Goal: Task Accomplishment & Management: Manage account settings

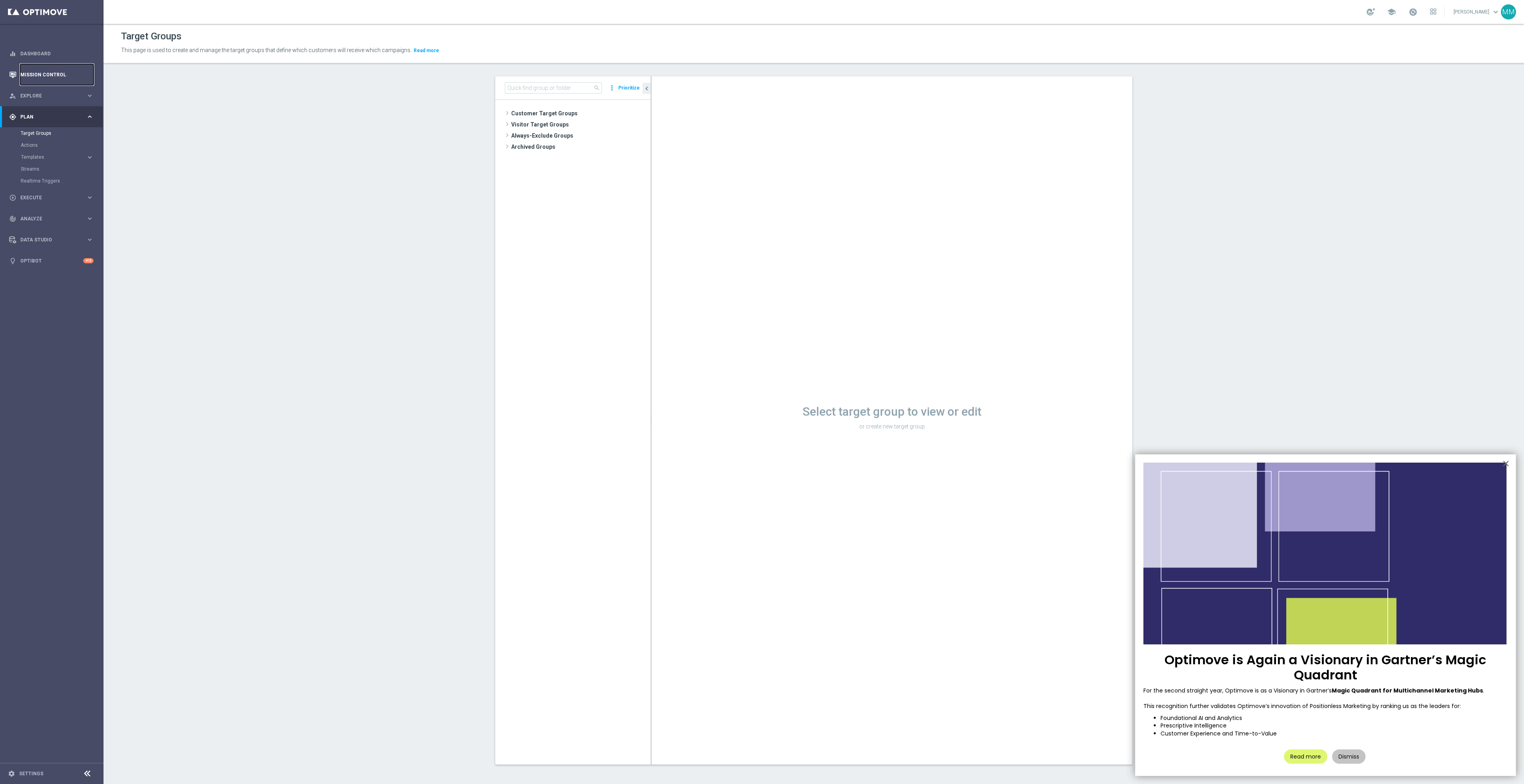
click at [57, 71] on link "Mission Control" at bounding box center [57, 74] width 73 height 21
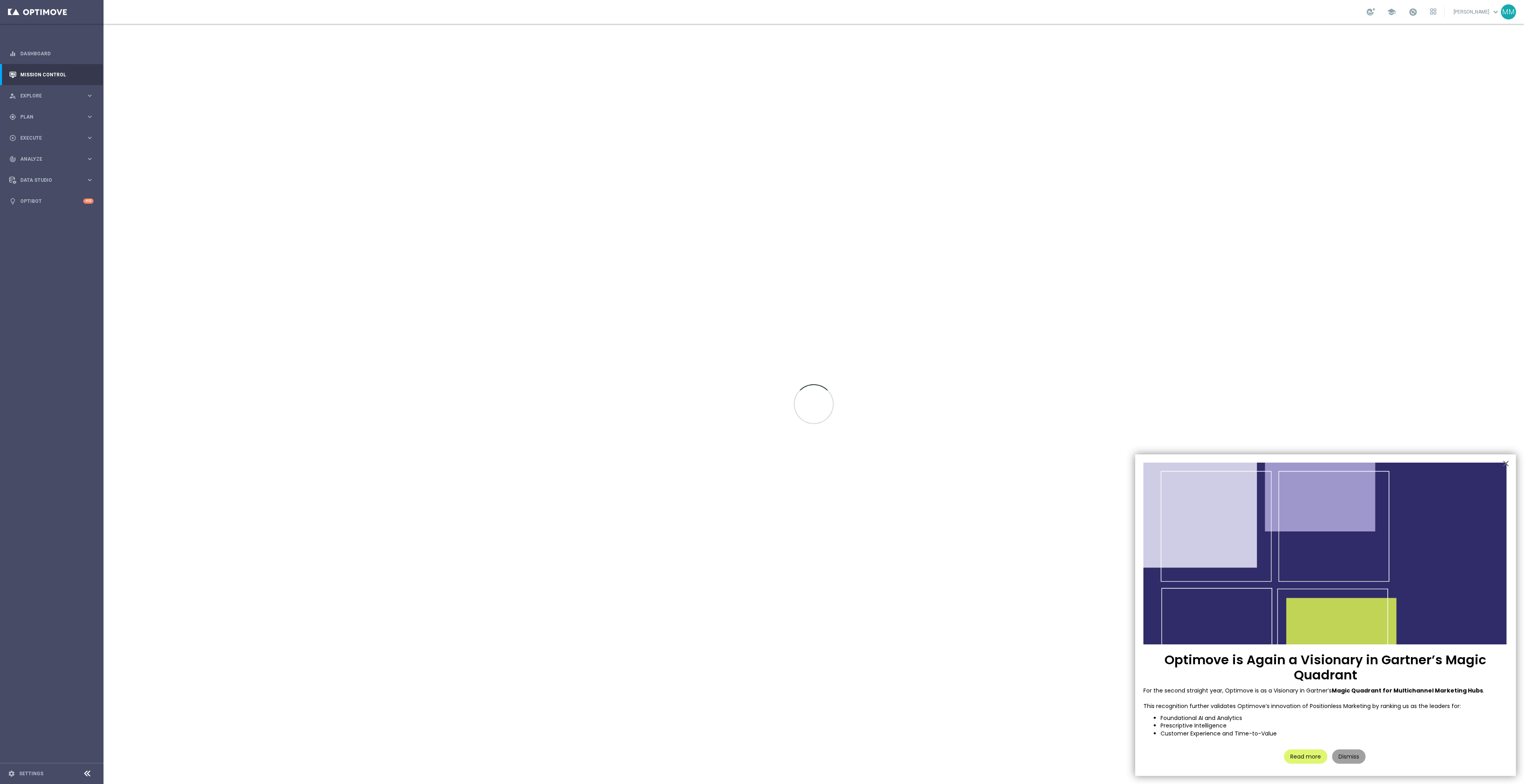
click at [1360, 759] on button "Dismiss" at bounding box center [1349, 757] width 34 height 14
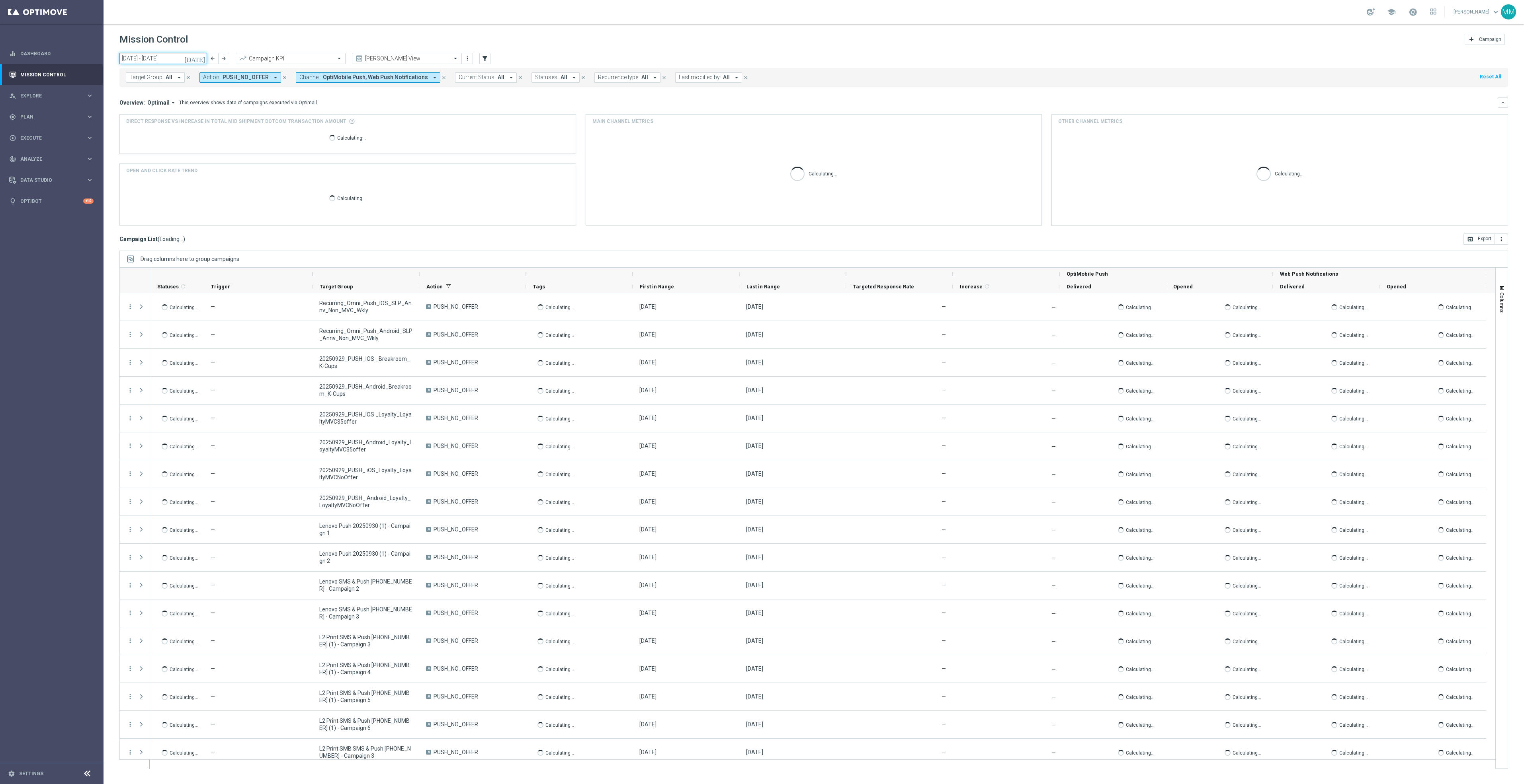
click at [188, 60] on input "29 Sep 2025 - 05 Oct 2025" at bounding box center [163, 59] width 88 height 11
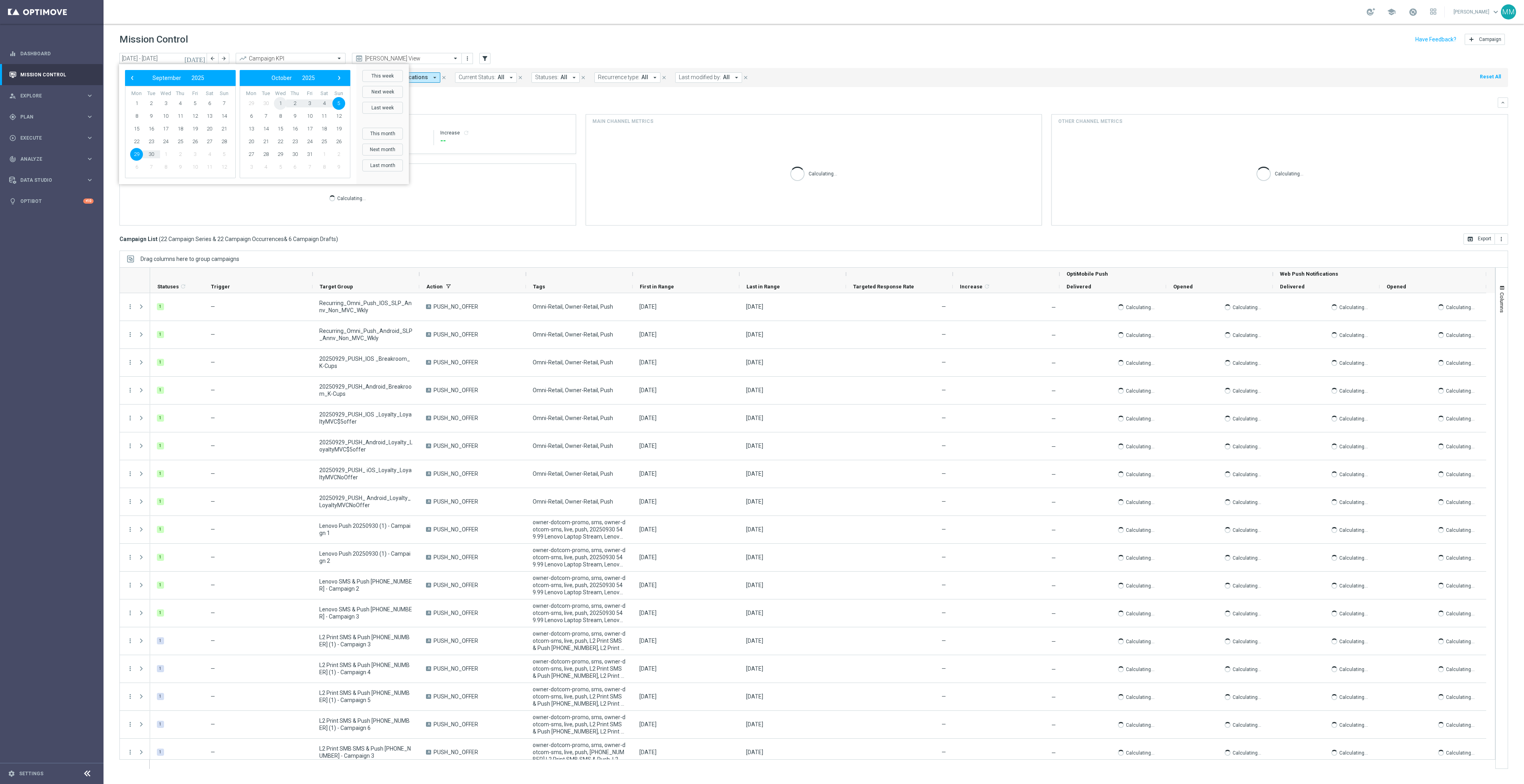
click at [279, 106] on span "1" at bounding box center [280, 103] width 13 height 13
click at [163, 102] on span "1" at bounding box center [166, 103] width 13 height 13
type input "01 Oct 2025 - 01 Oct 2025"
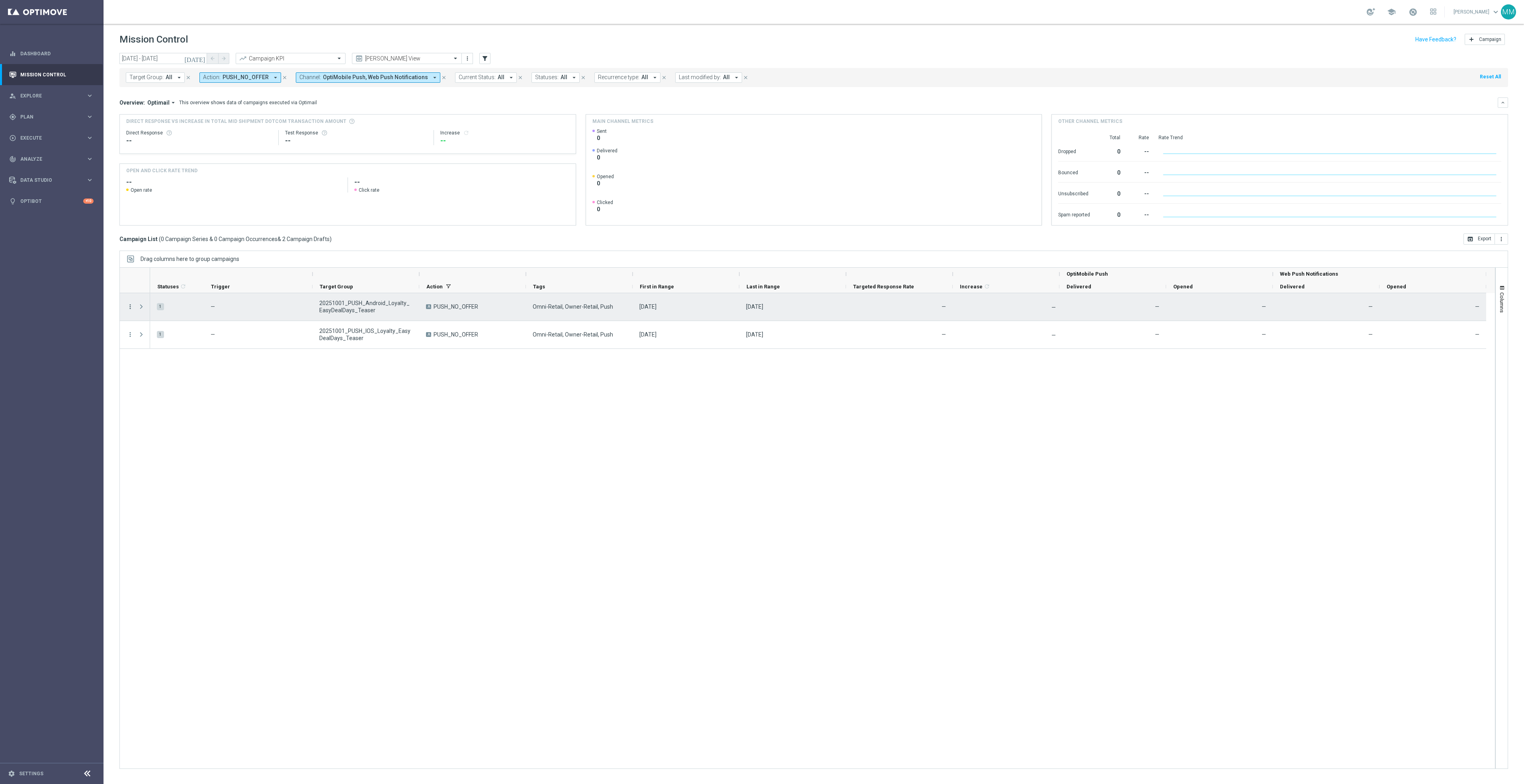
click at [131, 310] on icon "more_vert" at bounding box center [130, 307] width 7 height 7
click at [151, 339] on span "Edit" at bounding box center [150, 338] width 9 height 5
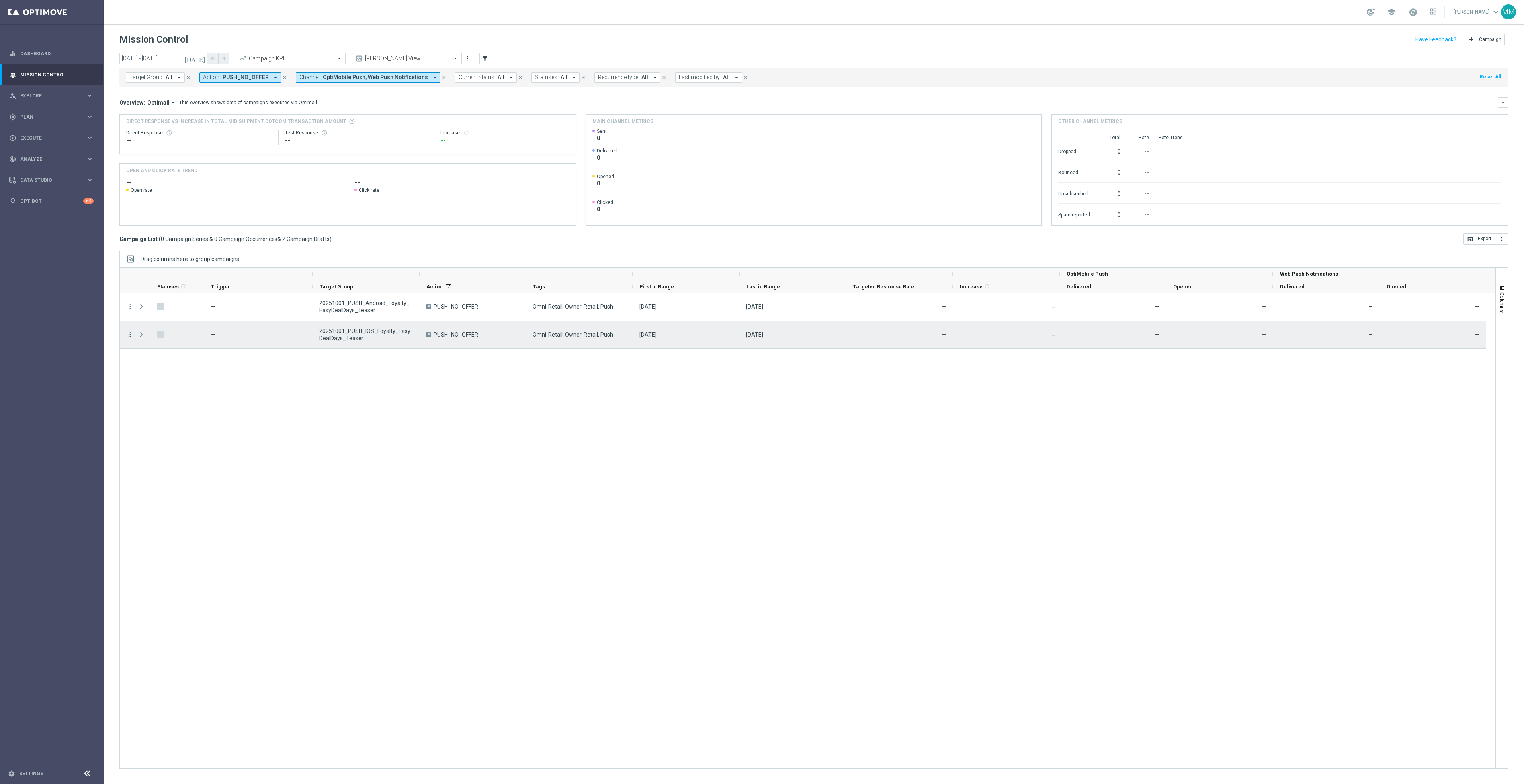
click at [129, 335] on icon "more_vert" at bounding box center [130, 335] width 7 height 7
click at [143, 365] on div "edit" at bounding box center [140, 366] width 12 height 5
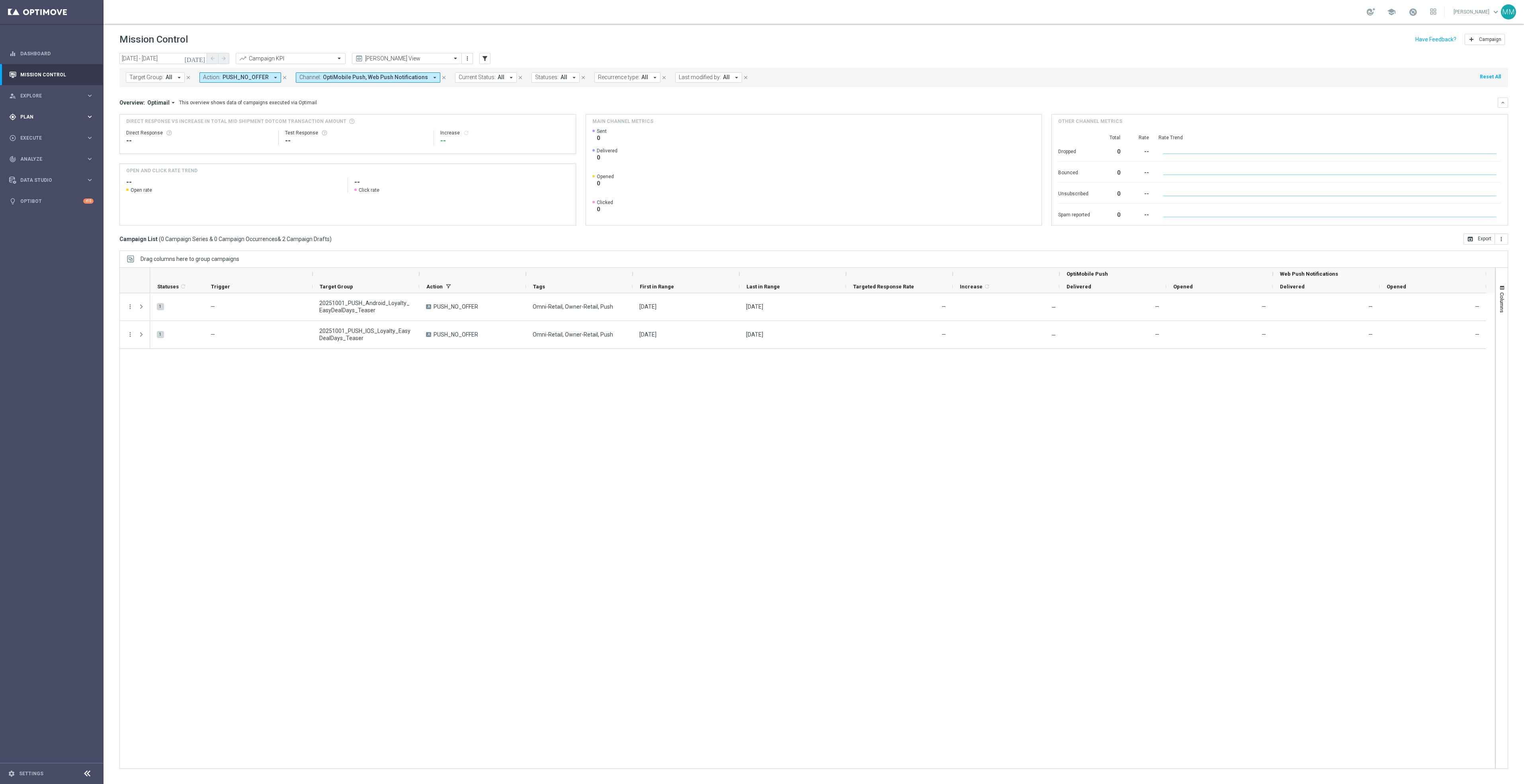
click at [55, 123] on div "gps_fixed Plan keyboard_arrow_right" at bounding box center [51, 117] width 103 height 21
click at [44, 154] on button "Templates keyboard_arrow_right" at bounding box center [57, 157] width 73 height 7
click at [48, 192] on link "OptiMobile Push" at bounding box center [54, 193] width 58 height 7
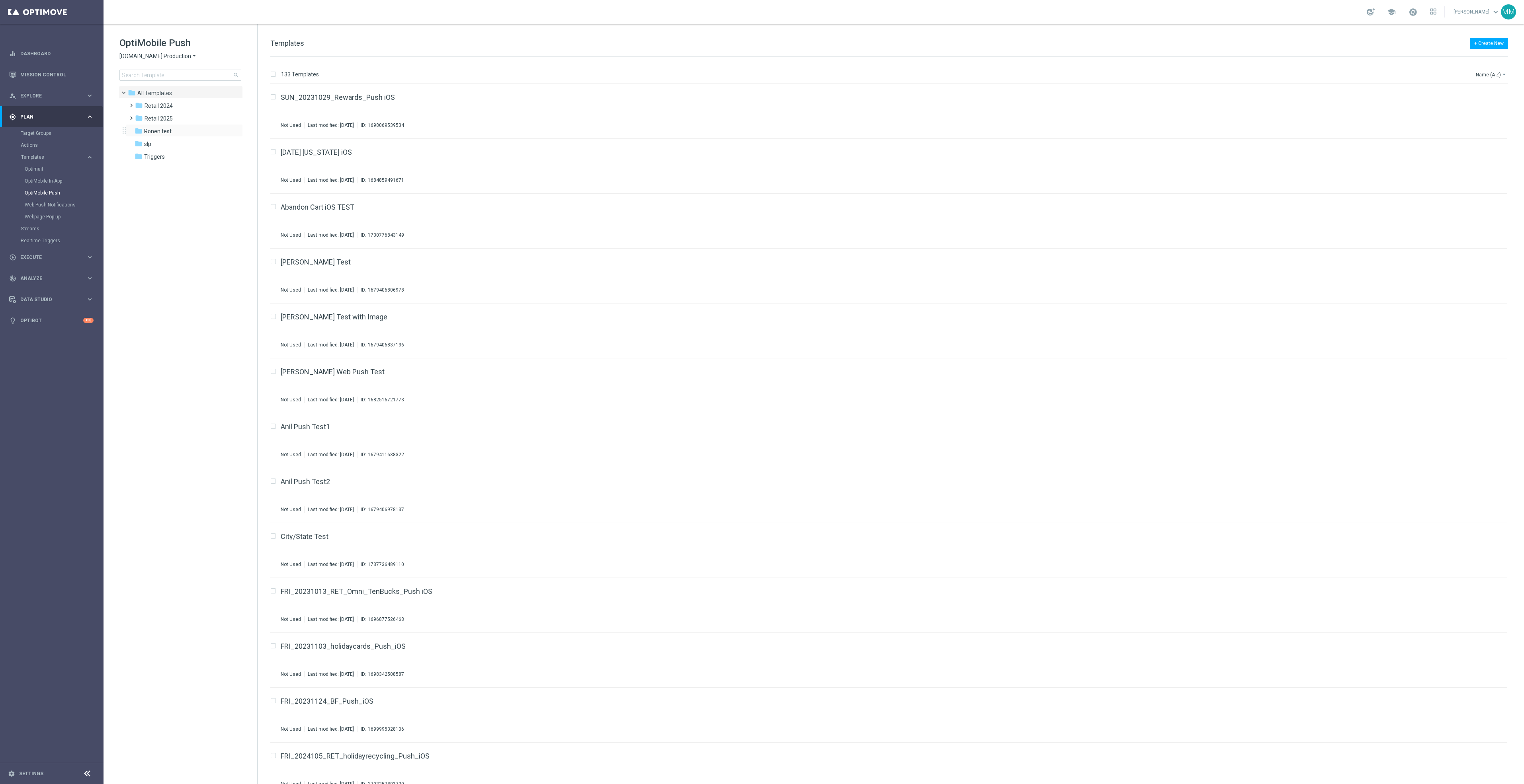
click at [171, 124] on div "folder Ronen test more_vert" at bounding box center [185, 131] width 117 height 13
click at [173, 119] on div "folder Retail 2025" at bounding box center [180, 118] width 92 height 9
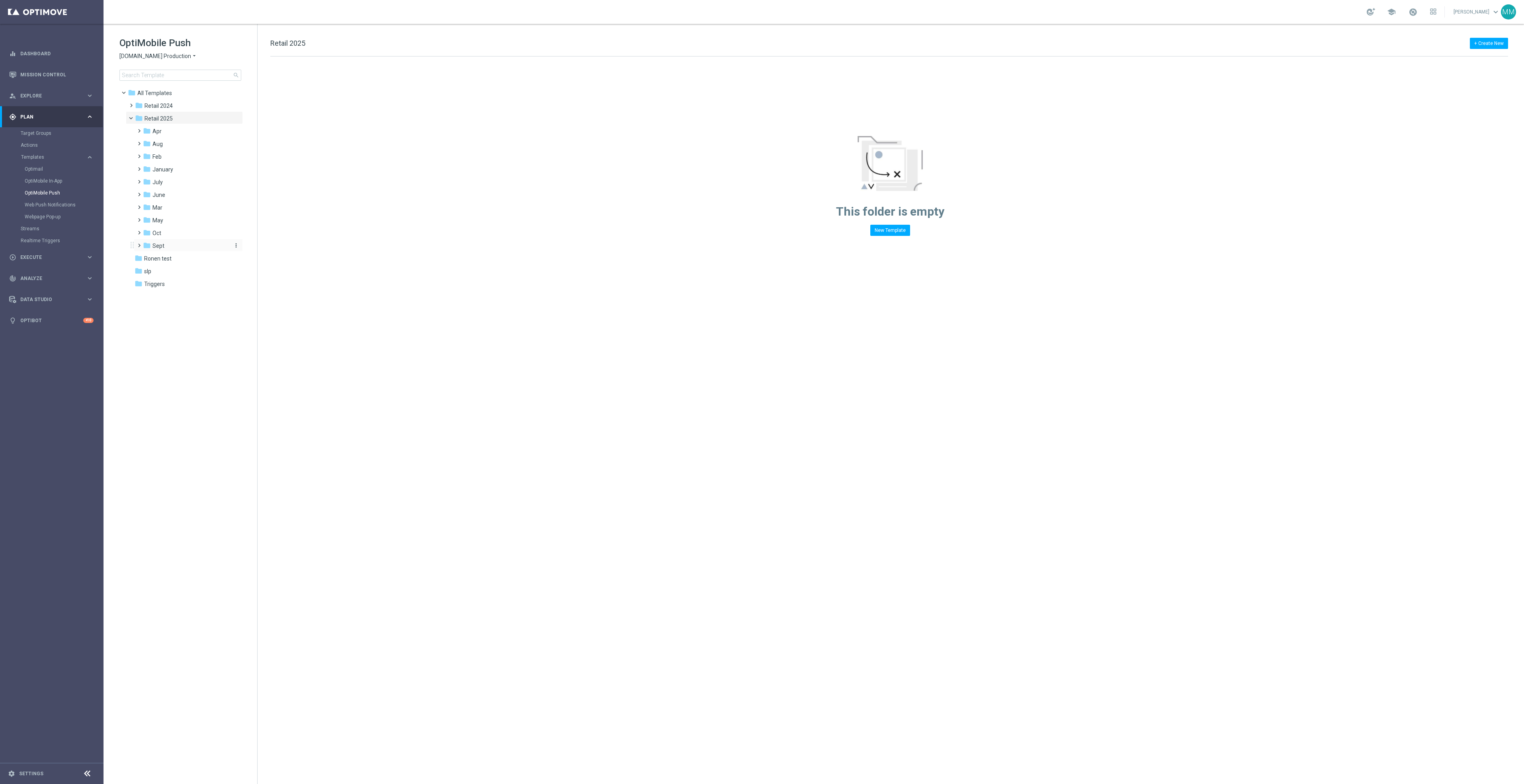
click at [169, 244] on div "folder Sept" at bounding box center [185, 245] width 85 height 9
click at [183, 282] on div "folder WO 9.28" at bounding box center [189, 284] width 79 height 9
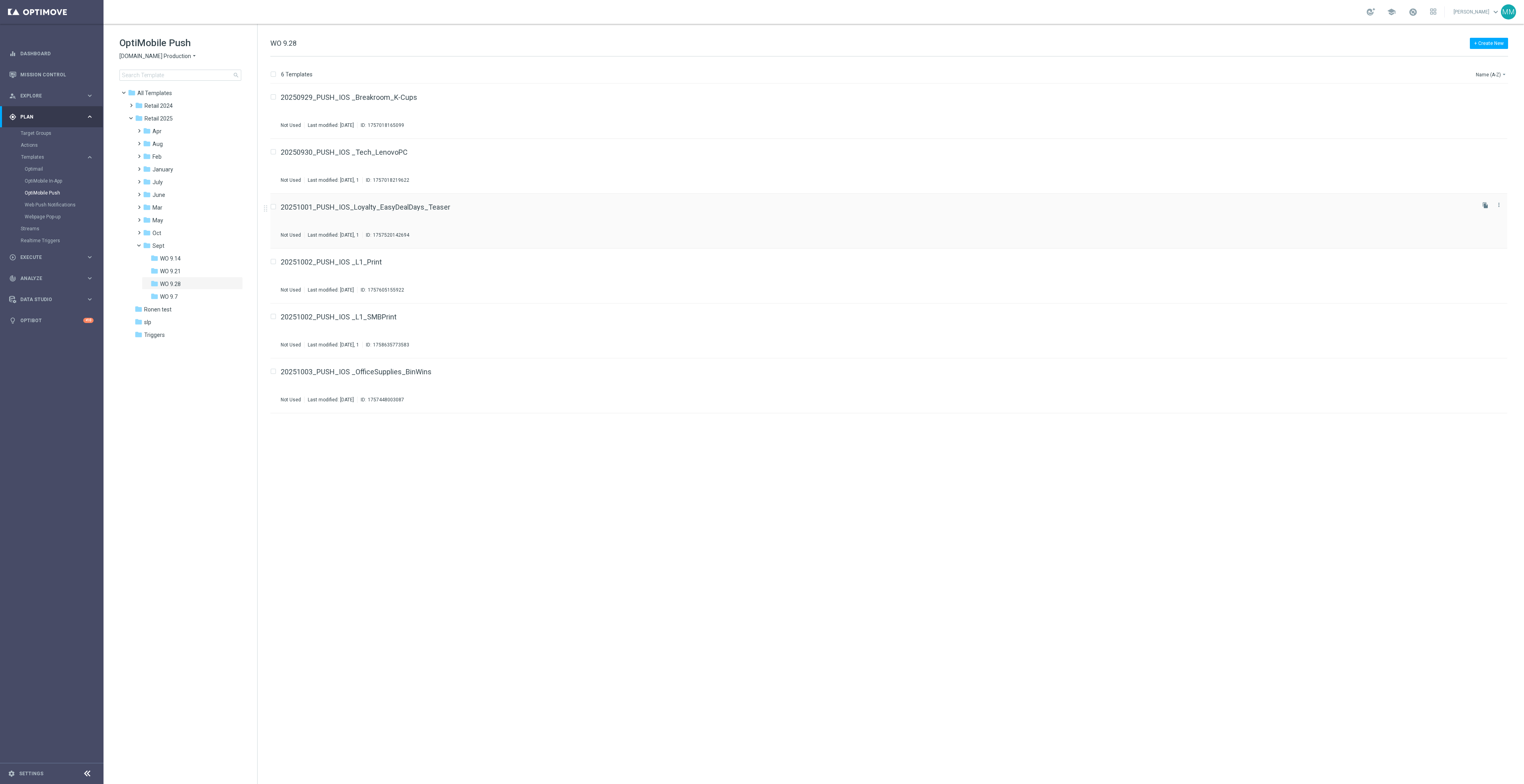
click at [345, 211] on div "20251001_PUSH_IOS_Loyalty_EasyDealDays_Teaser Not Used Last modified: Monday, J…" at bounding box center [877, 221] width 1193 height 35
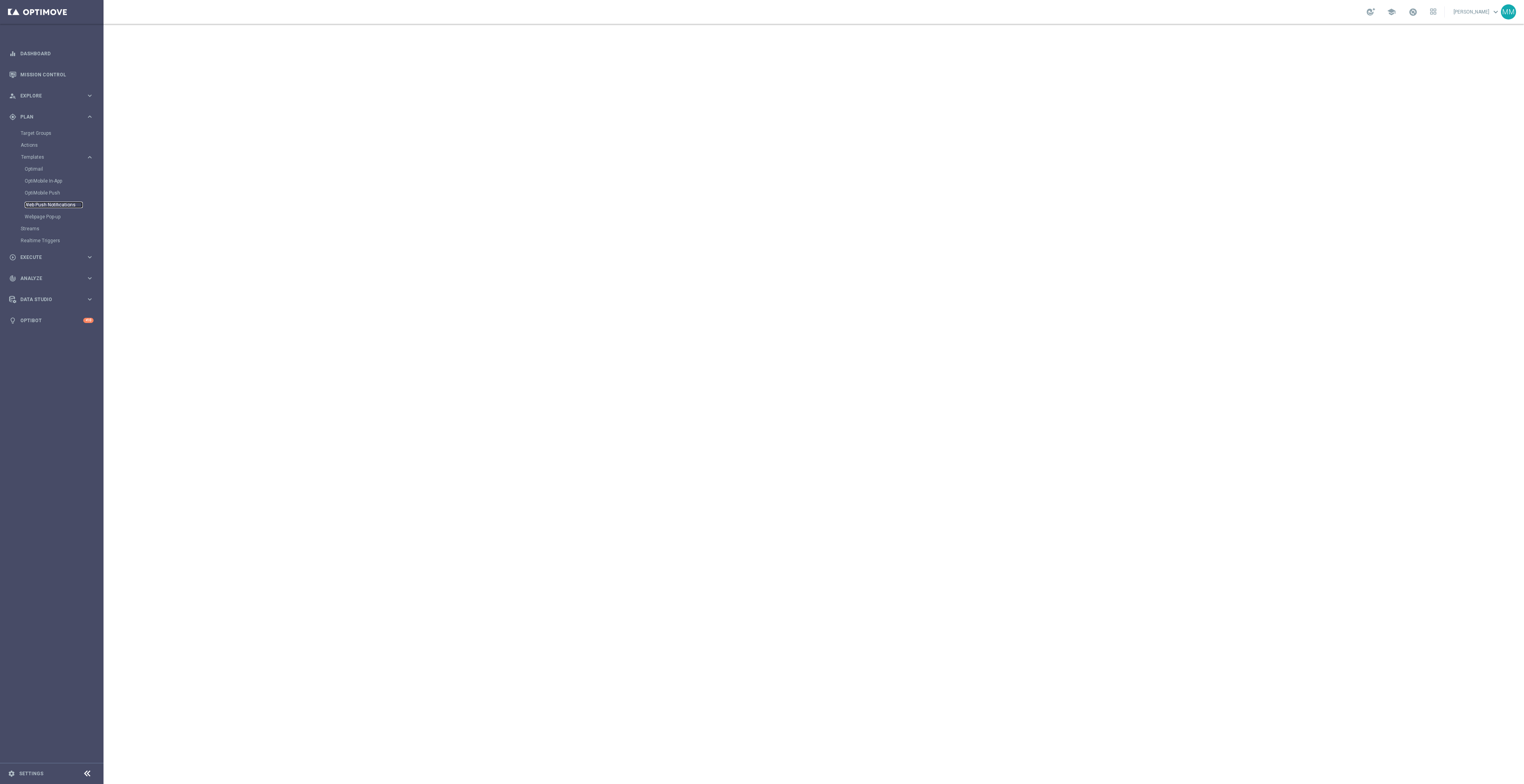
click at [53, 203] on link "Web Push Notifications" at bounding box center [54, 205] width 58 height 7
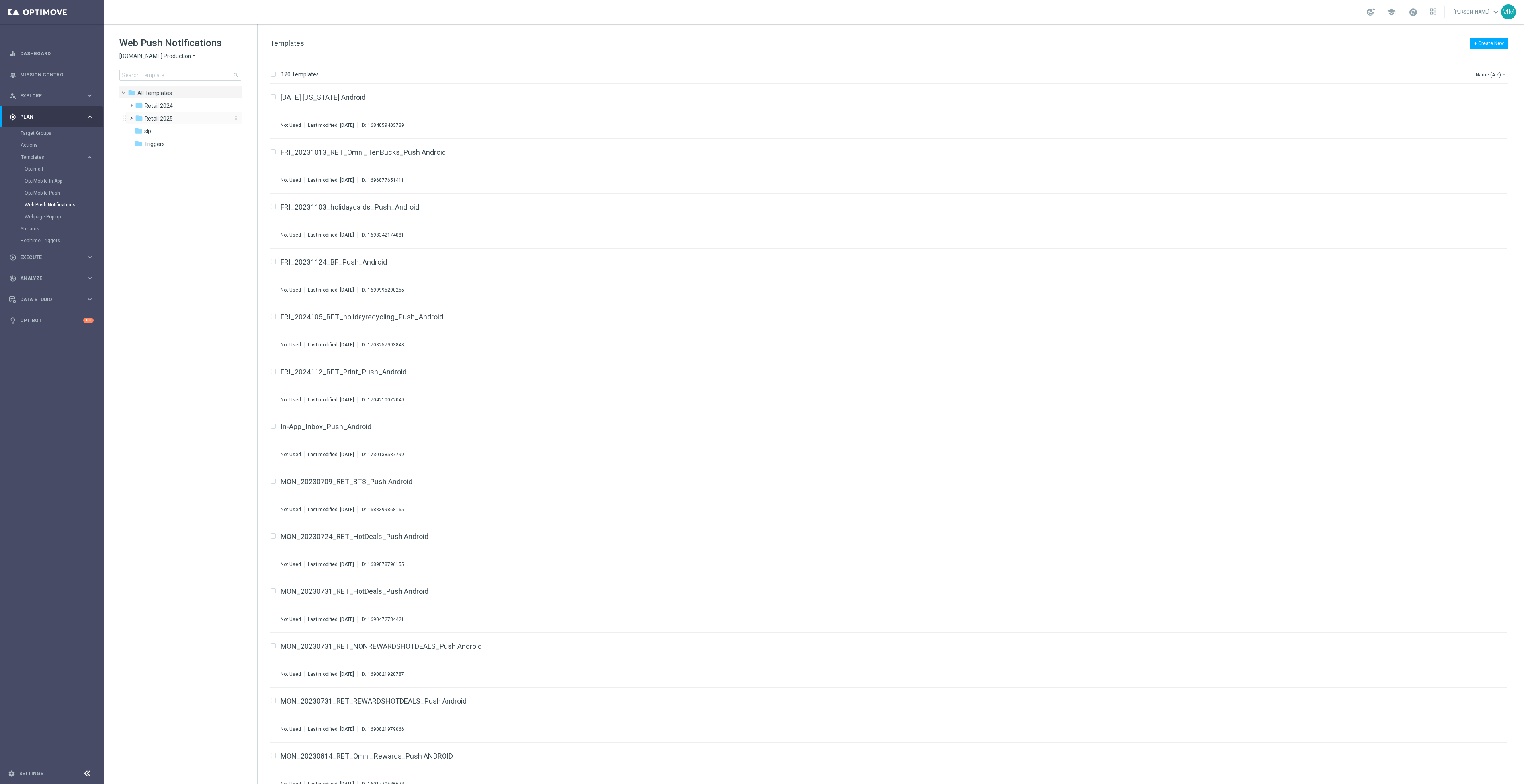
click at [164, 116] on span "Retail 2025" at bounding box center [159, 118] width 28 height 7
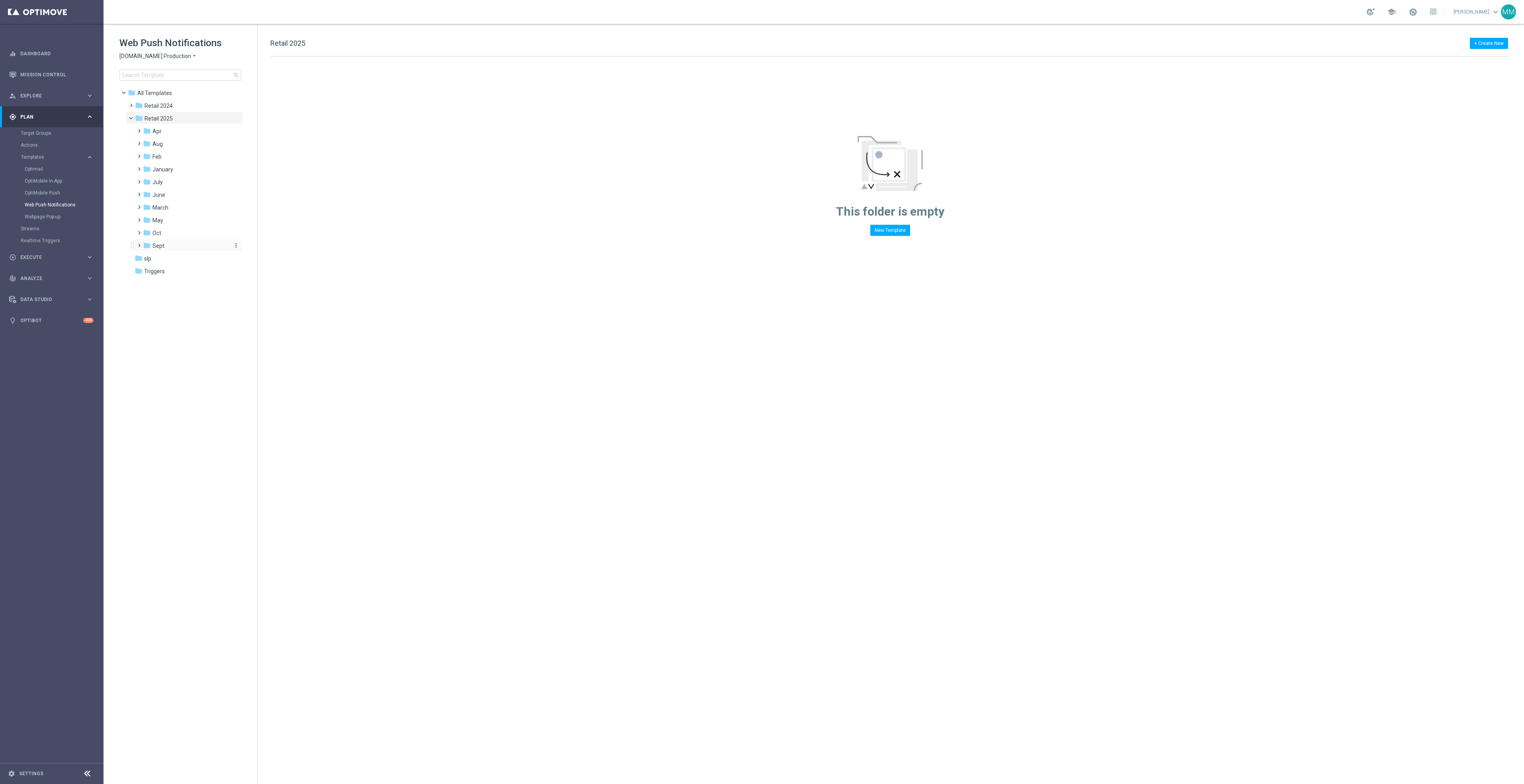
click at [165, 242] on div "folder Sept" at bounding box center [185, 245] width 85 height 9
click at [186, 288] on div "folder WO 9.28" at bounding box center [189, 284] width 79 height 9
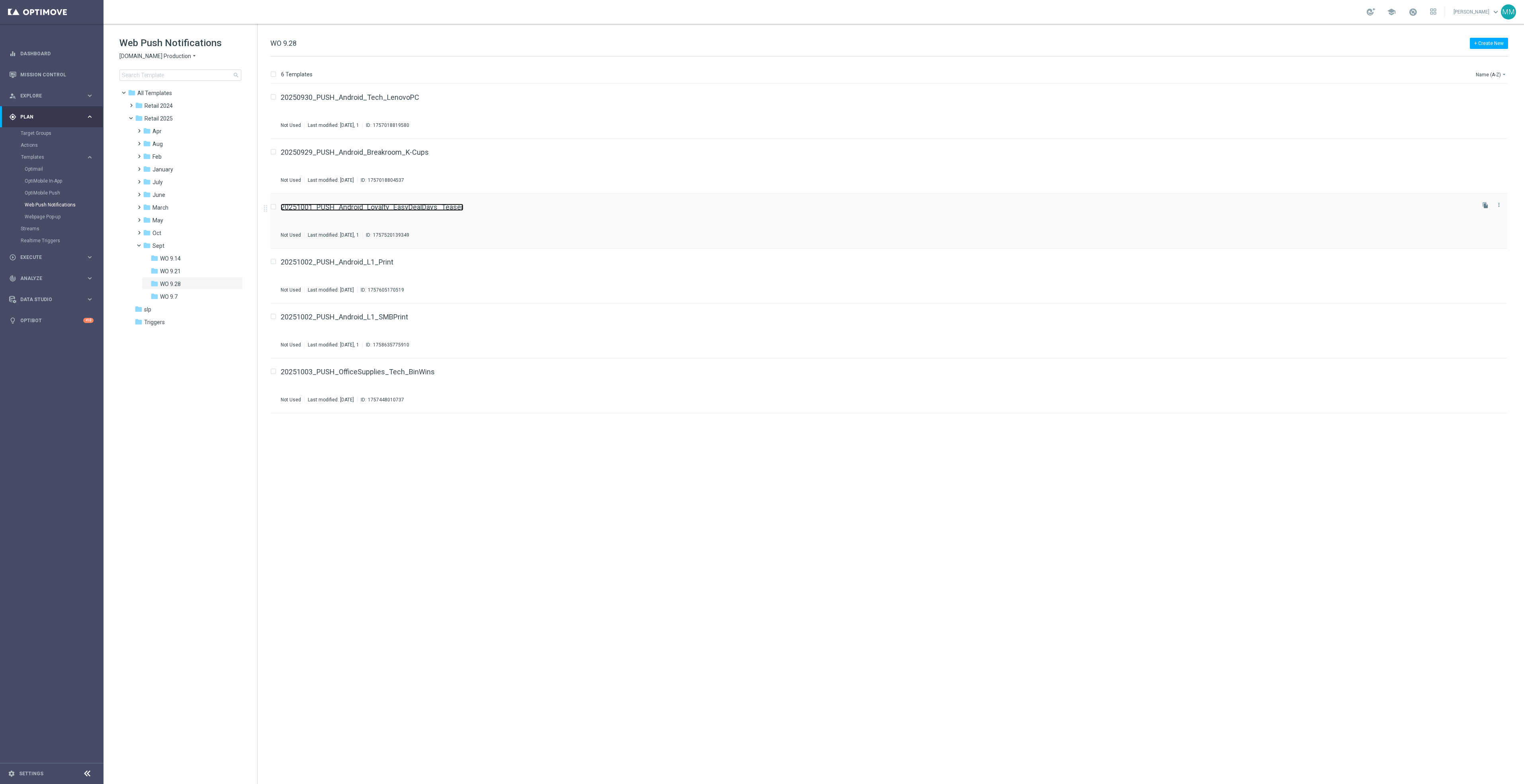
click at [361, 209] on link "20251001_PUSH_Android_Loyalty_EasyDealDays_Teaser" at bounding box center [372, 208] width 183 height 7
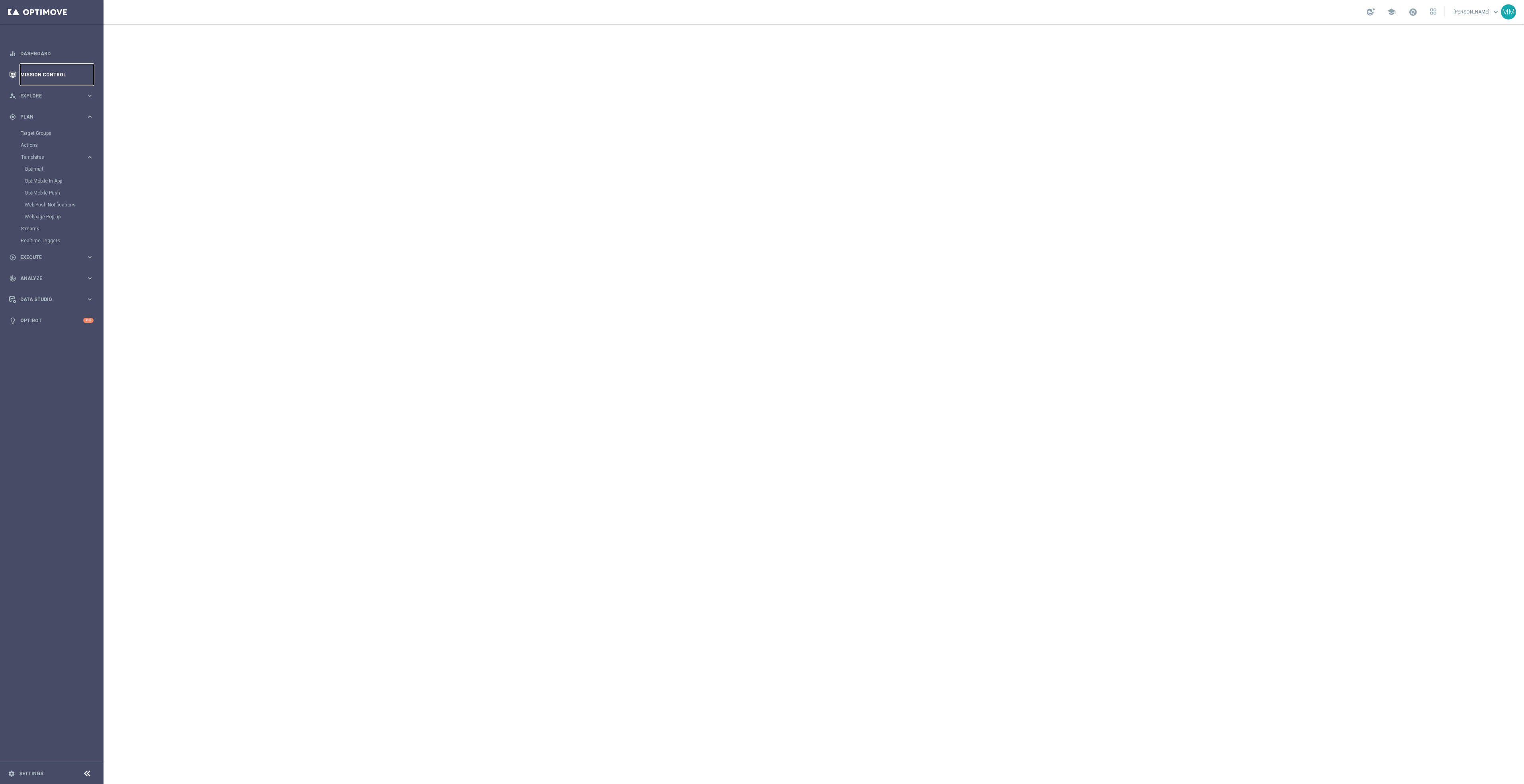
drag, startPoint x: 63, startPoint y: 79, endPoint x: 83, endPoint y: 75, distance: 20.4
click at [63, 79] on link "Mission Control" at bounding box center [57, 74] width 73 height 21
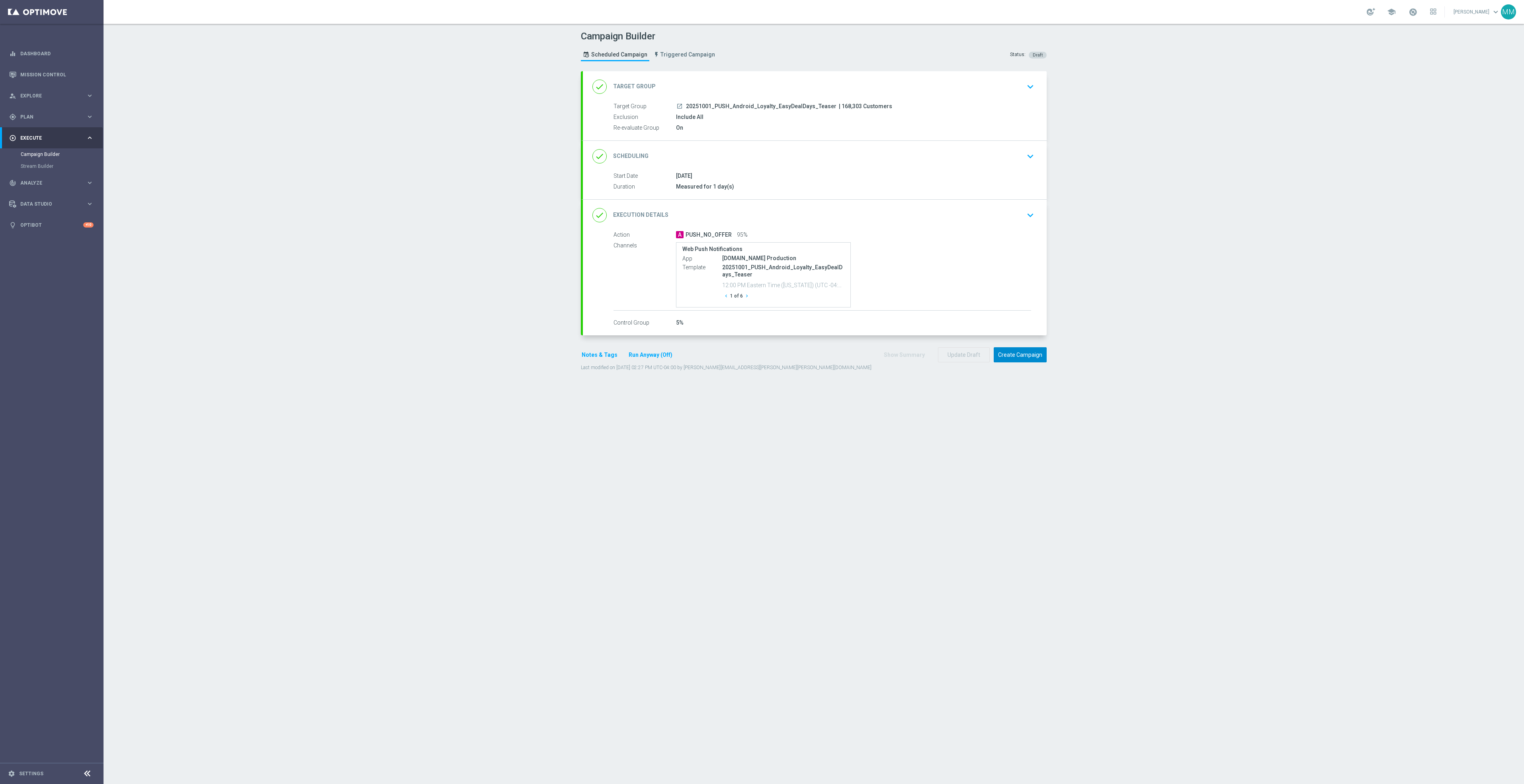
click at [1019, 359] on button "Create Campaign" at bounding box center [1021, 355] width 53 height 15
click at [1023, 357] on button "Create Campaign" at bounding box center [1021, 355] width 53 height 15
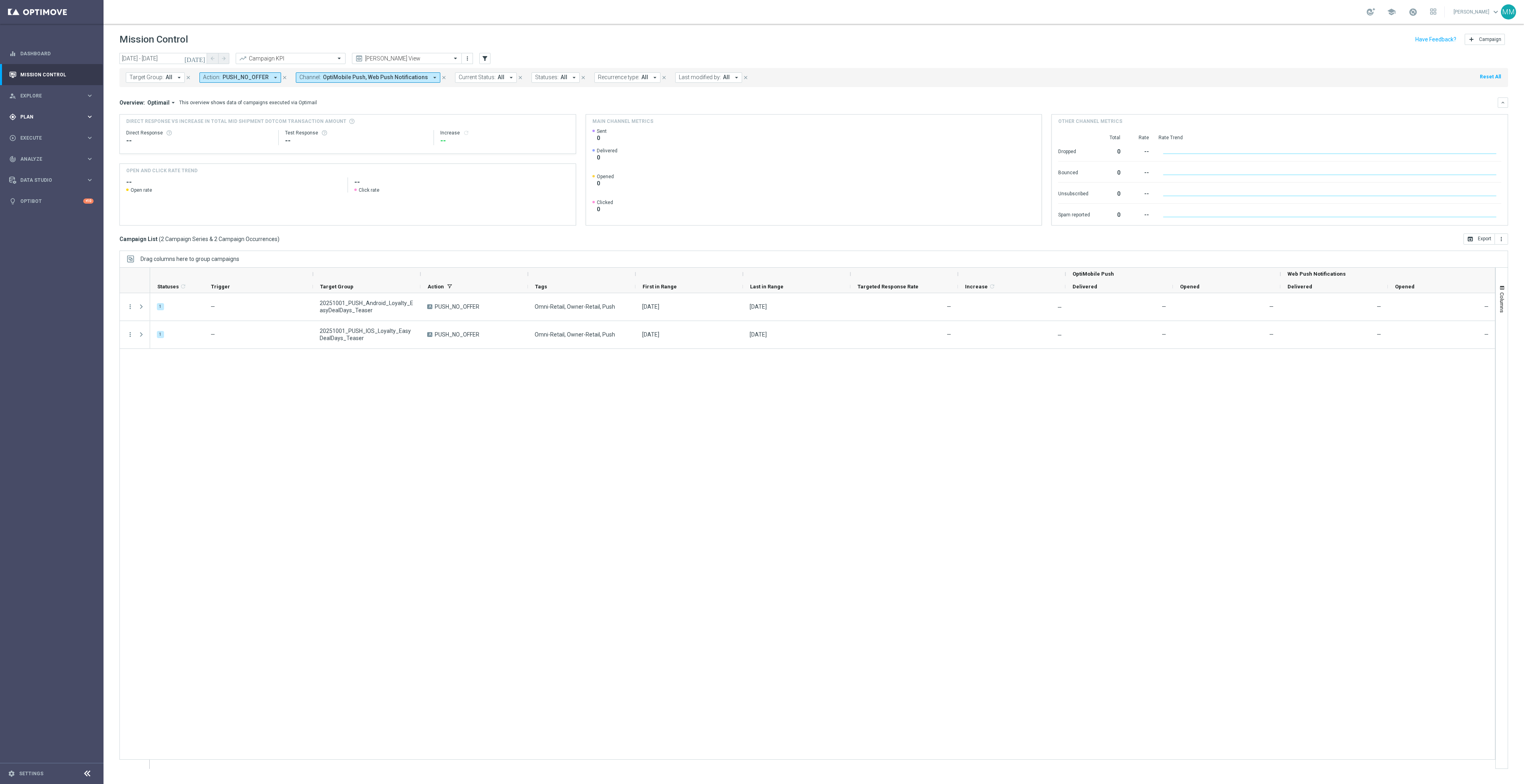
click at [43, 115] on span "Plan" at bounding box center [53, 117] width 66 height 5
click at [51, 157] on span "Templates" at bounding box center [50, 157] width 57 height 5
click at [29, 167] on link "Optimail" at bounding box center [54, 169] width 58 height 7
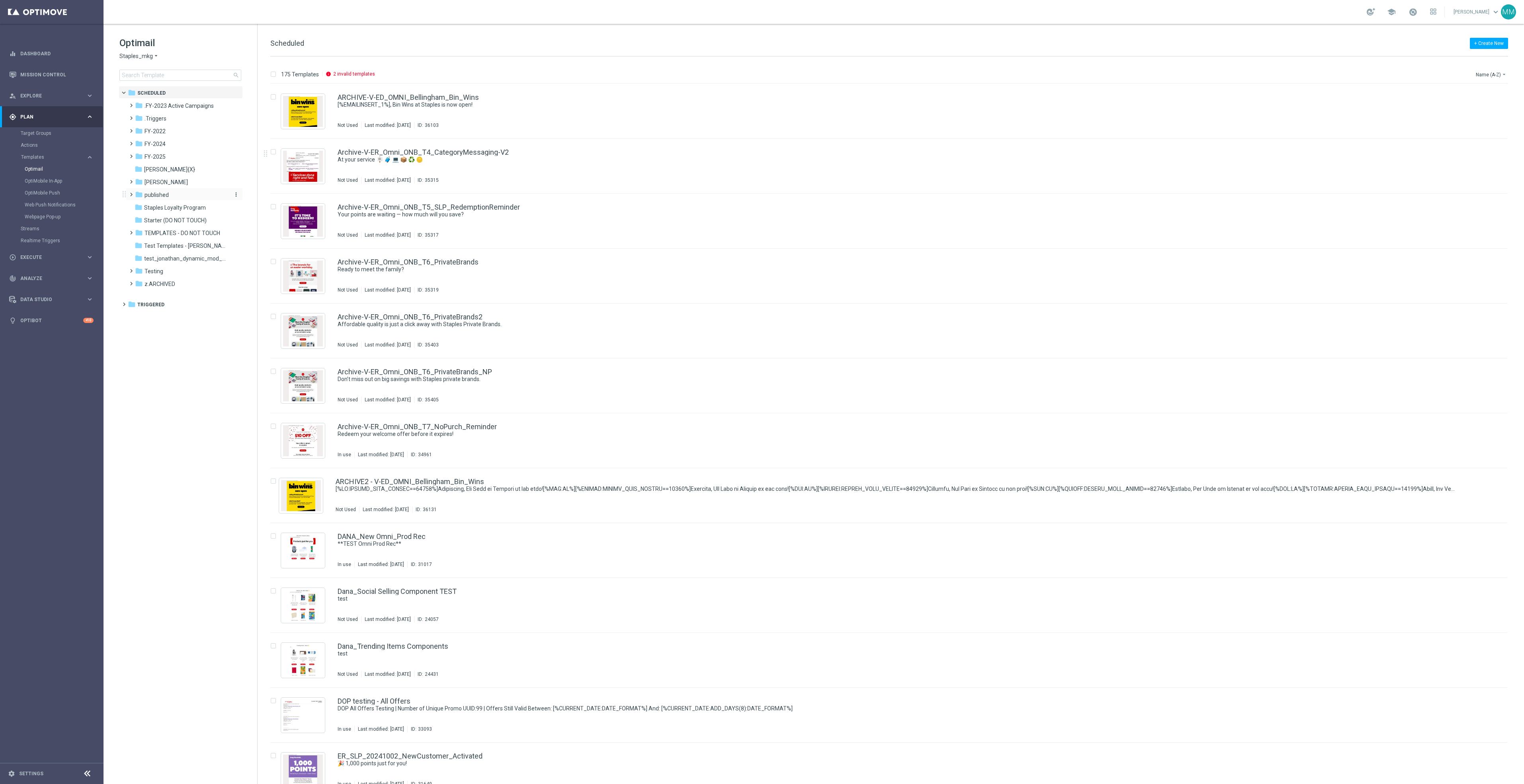
click at [178, 193] on div "folder published" at bounding box center [180, 195] width 92 height 9
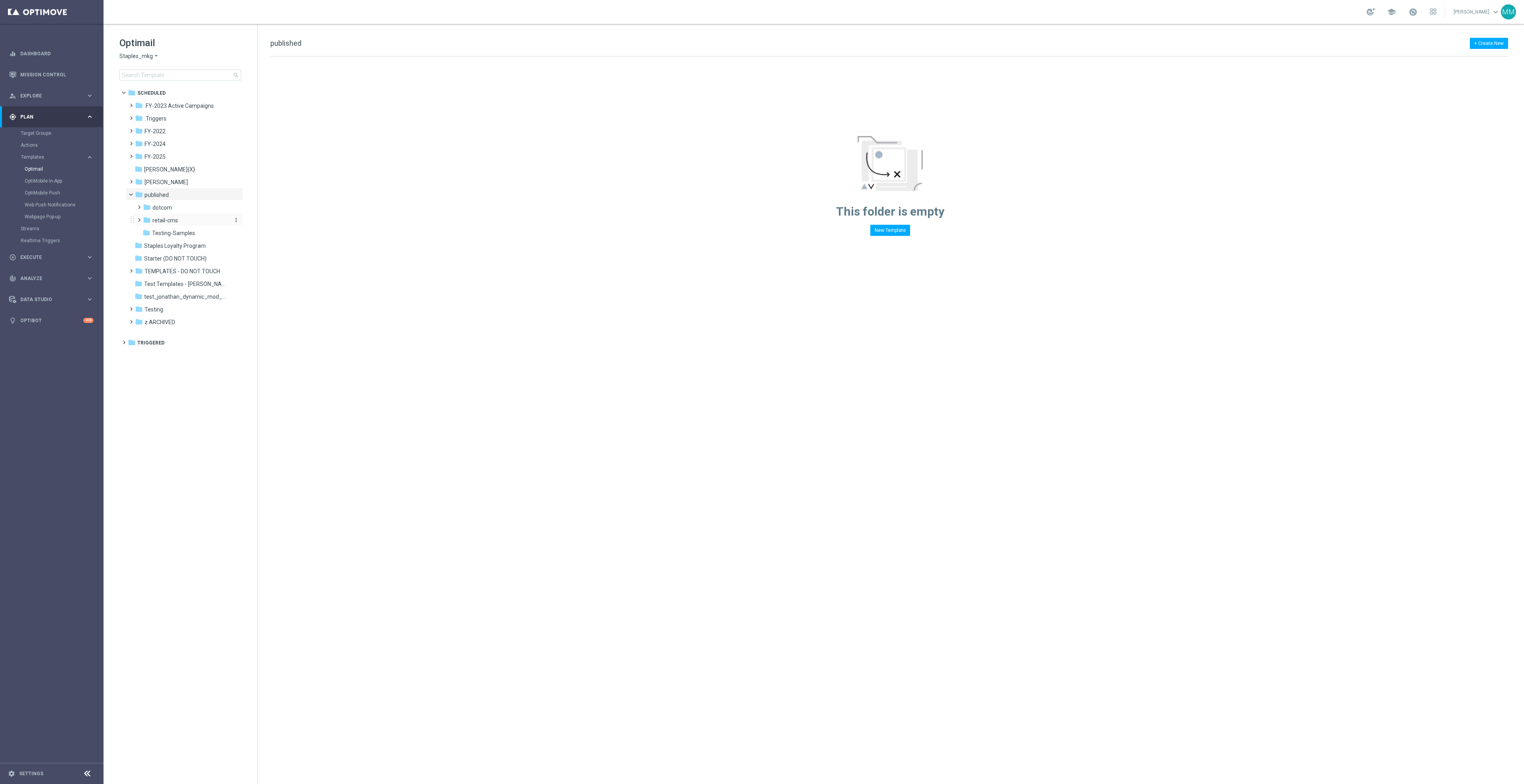
click at [180, 218] on div "folder retail-cms" at bounding box center [185, 220] width 85 height 9
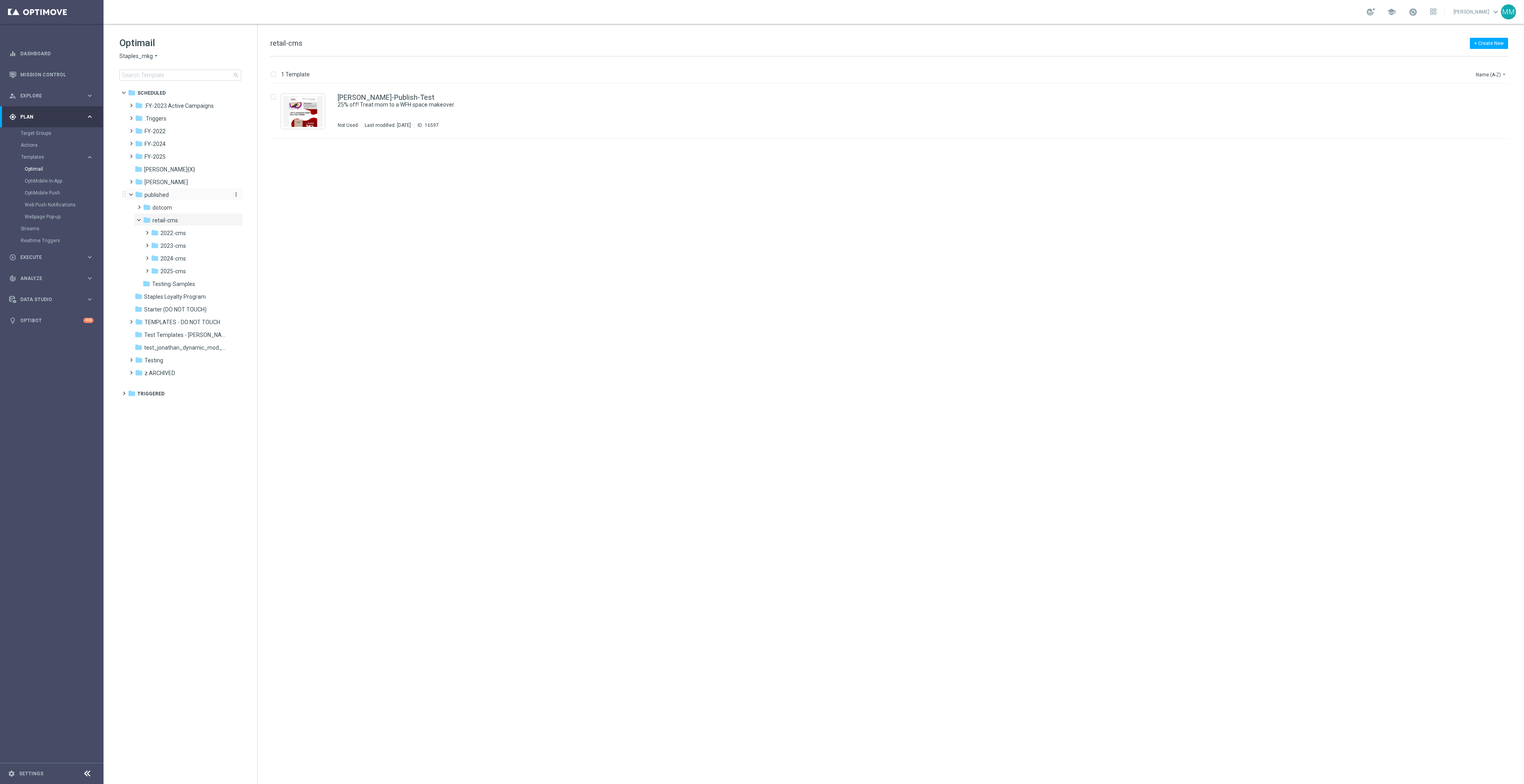
click at [177, 197] on div "folder published" at bounding box center [180, 195] width 92 height 9
click at [165, 161] on div "folder FY-2025" at bounding box center [180, 157] width 92 height 9
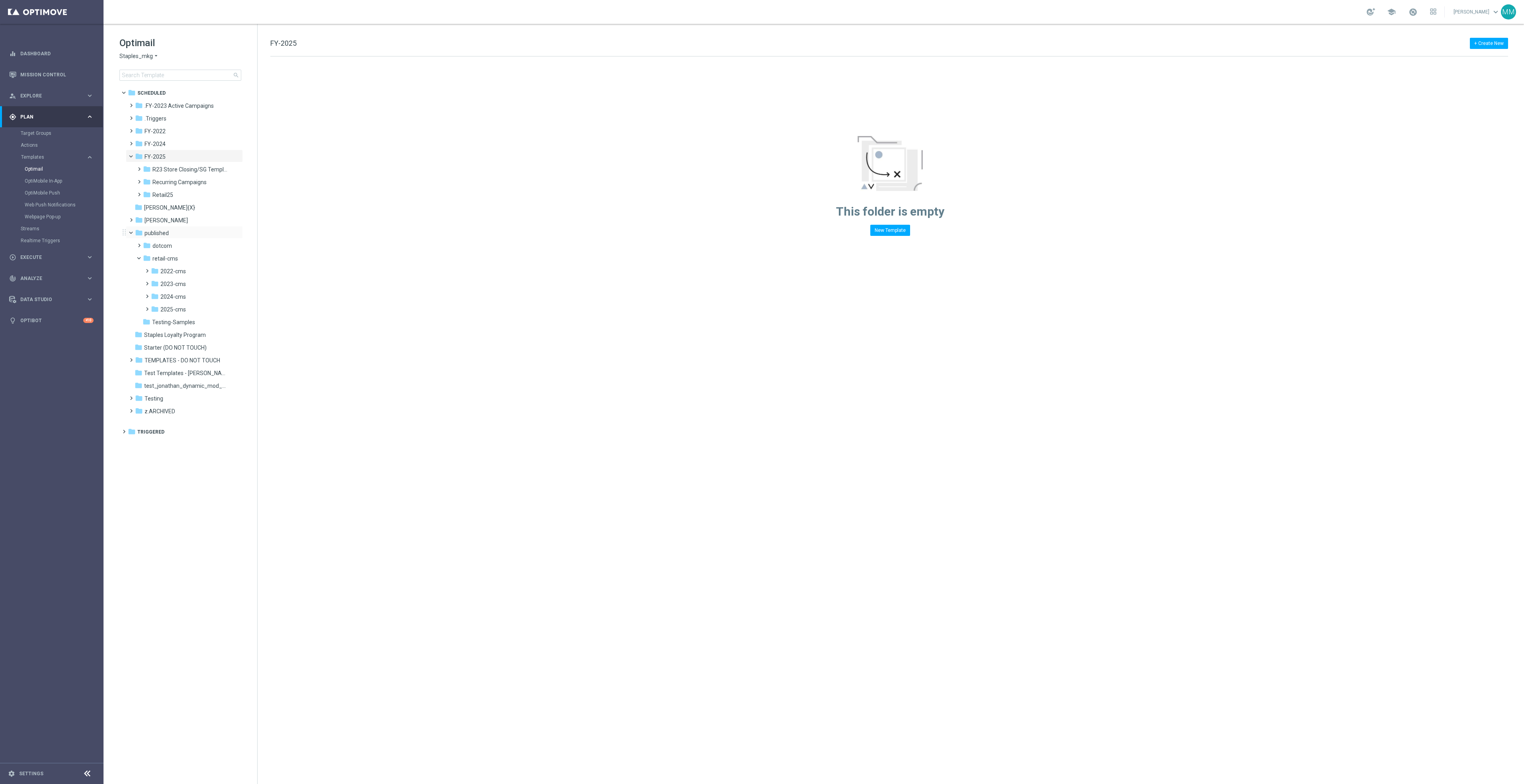
click at [133, 232] on span at bounding box center [134, 231] width 3 height 4
click at [181, 186] on div "folder Recurring Campaigns" at bounding box center [185, 182] width 85 height 9
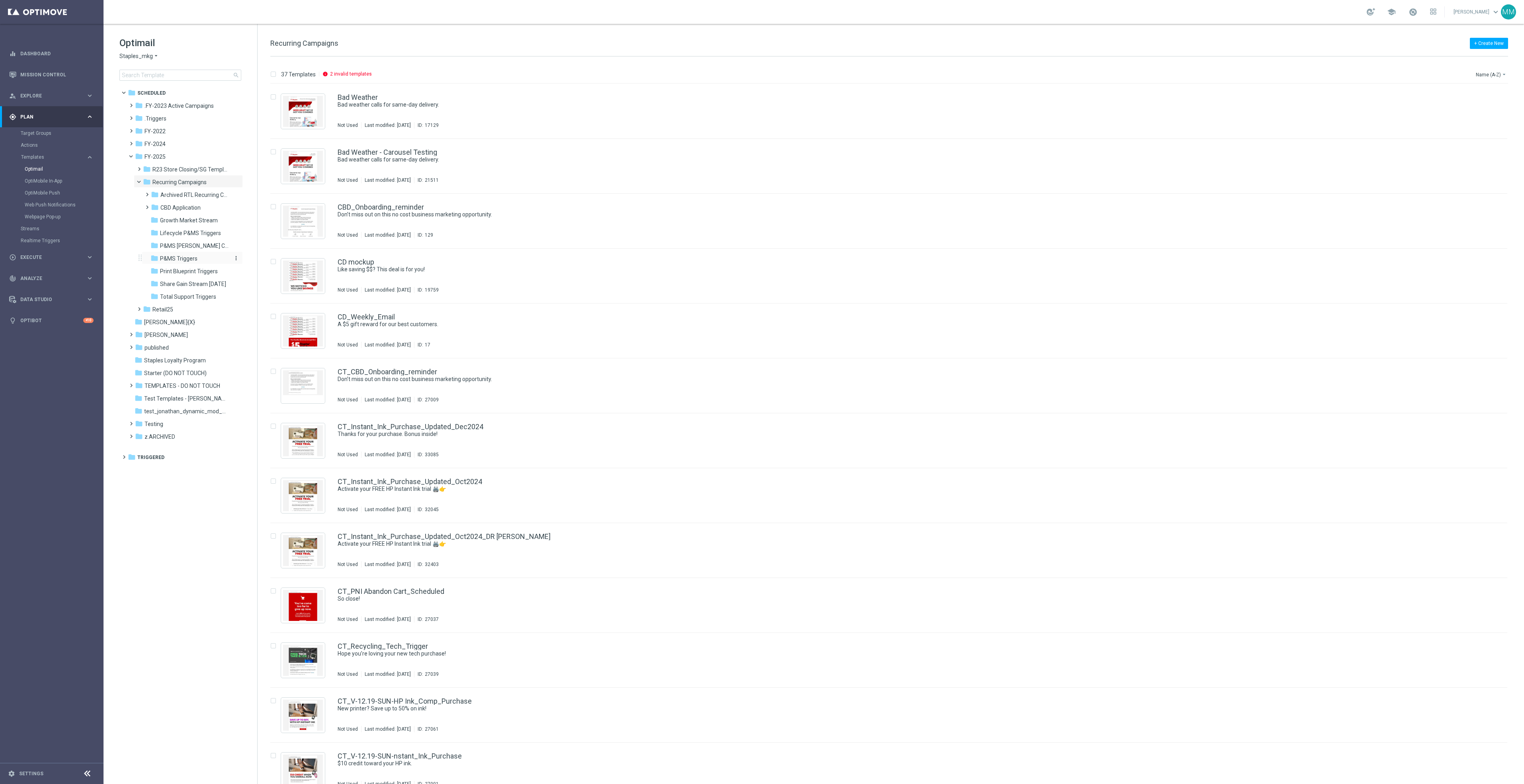
click at [198, 260] on div "folder P&MS Triggers" at bounding box center [189, 258] width 79 height 9
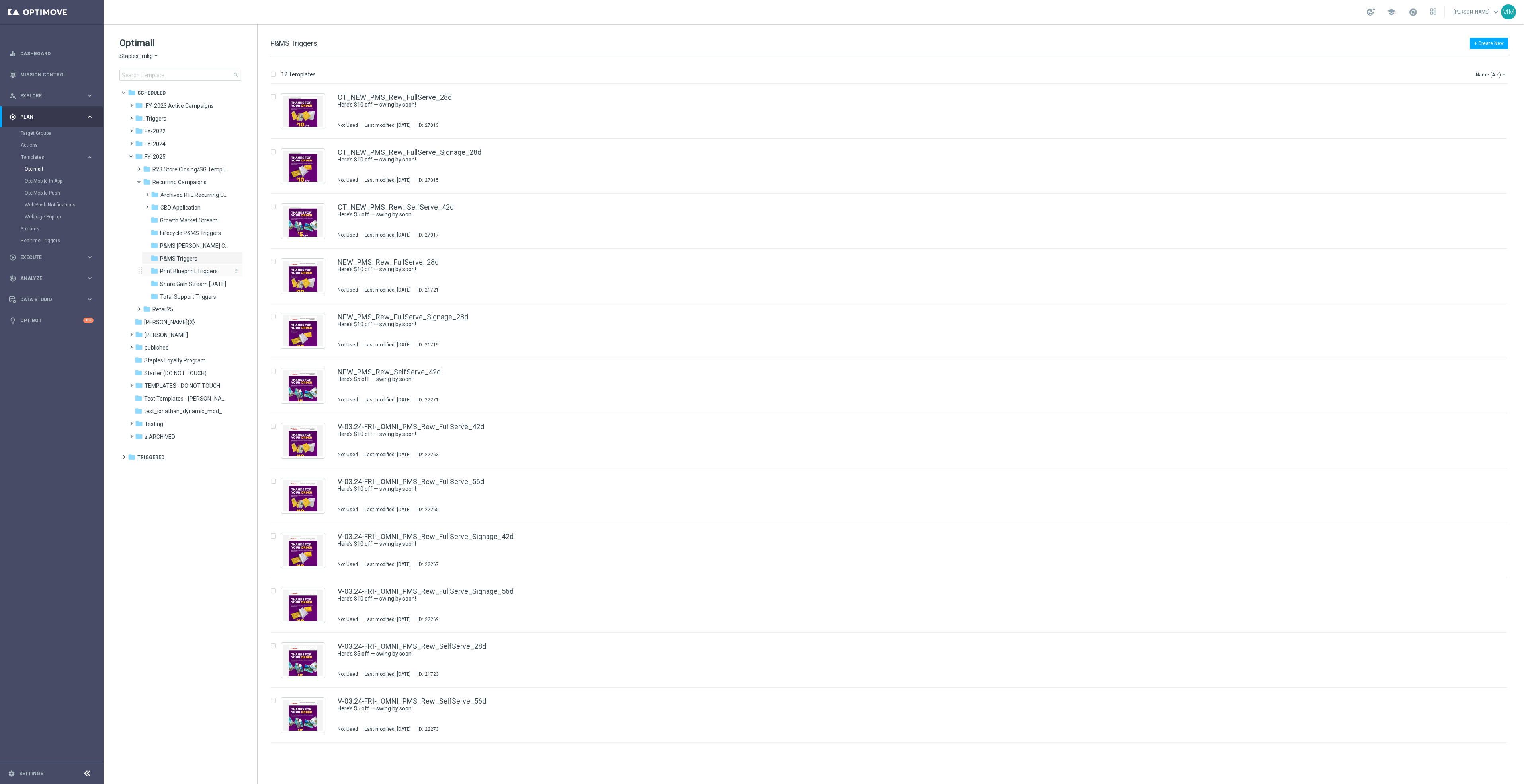
click at [198, 272] on span "Print Blueprint Triggers" at bounding box center [189, 271] width 58 height 7
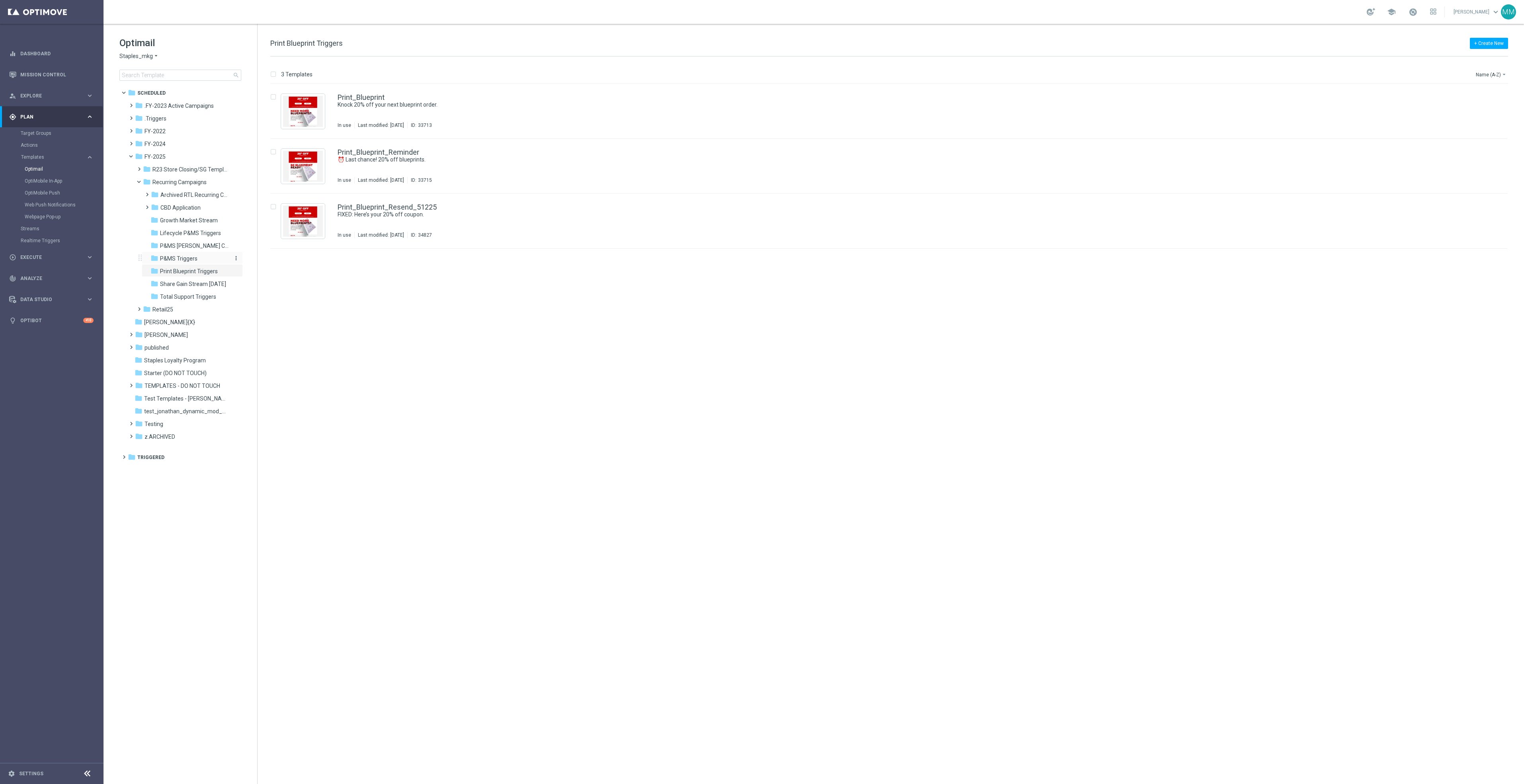
click at [193, 260] on span "P&MS Triggers" at bounding box center [179, 258] width 37 height 7
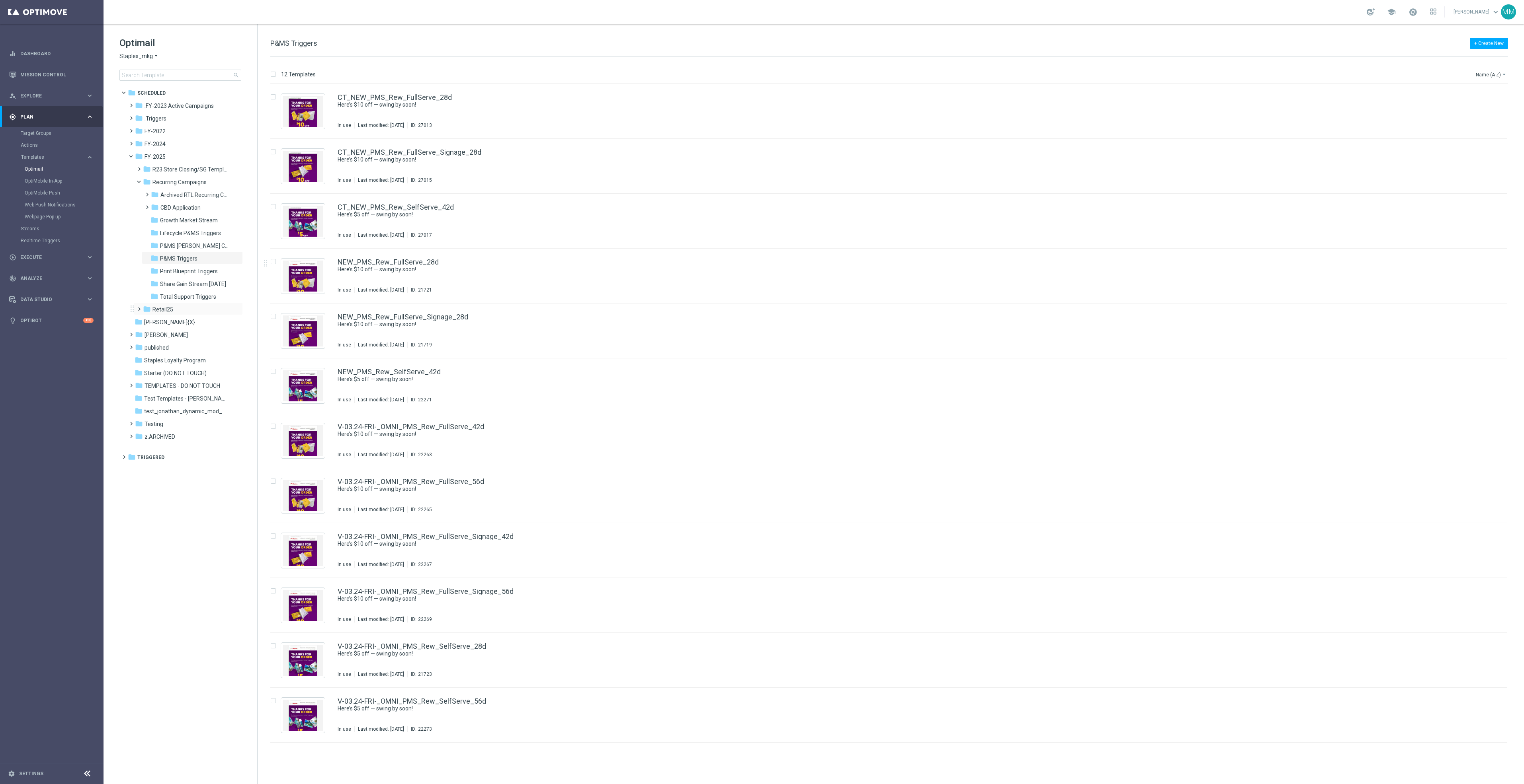
click at [137, 307] on span at bounding box center [137, 305] width 4 height 3
click at [165, 181] on span "Recurring Campaigns" at bounding box center [180, 182] width 54 height 7
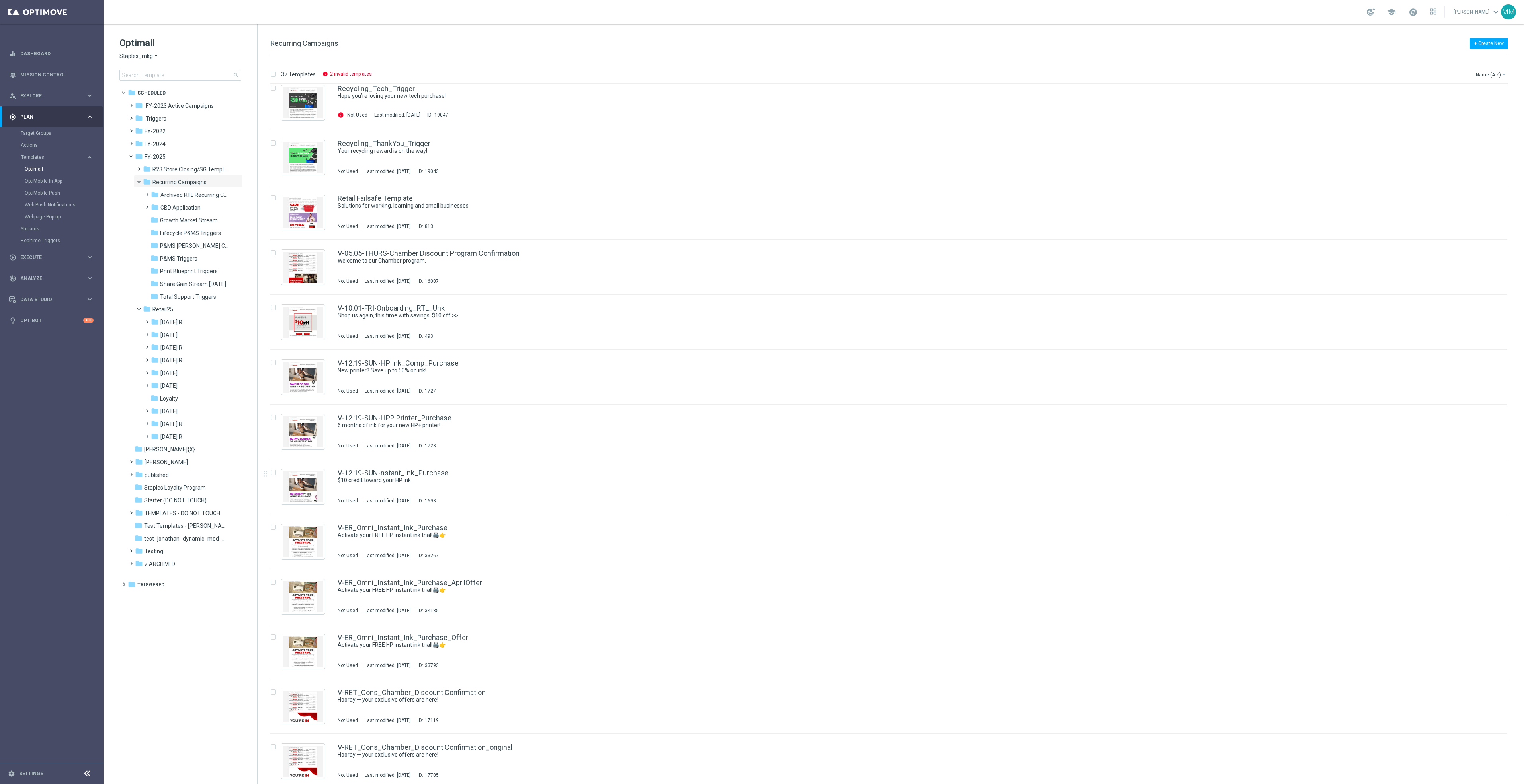
scroll to position [1331, 0]
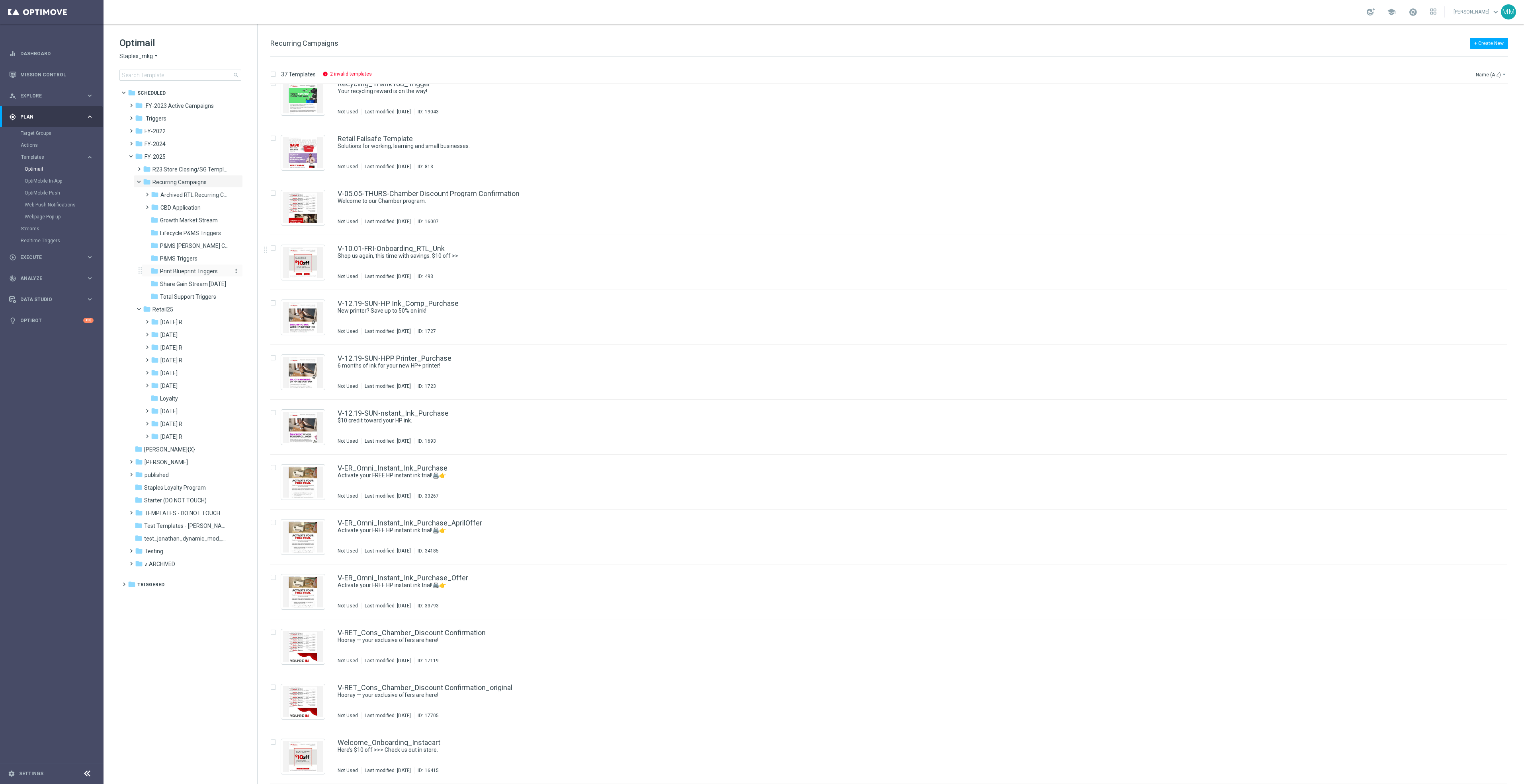
click at [195, 268] on span "Print Blueprint Triggers" at bounding box center [189, 271] width 58 height 7
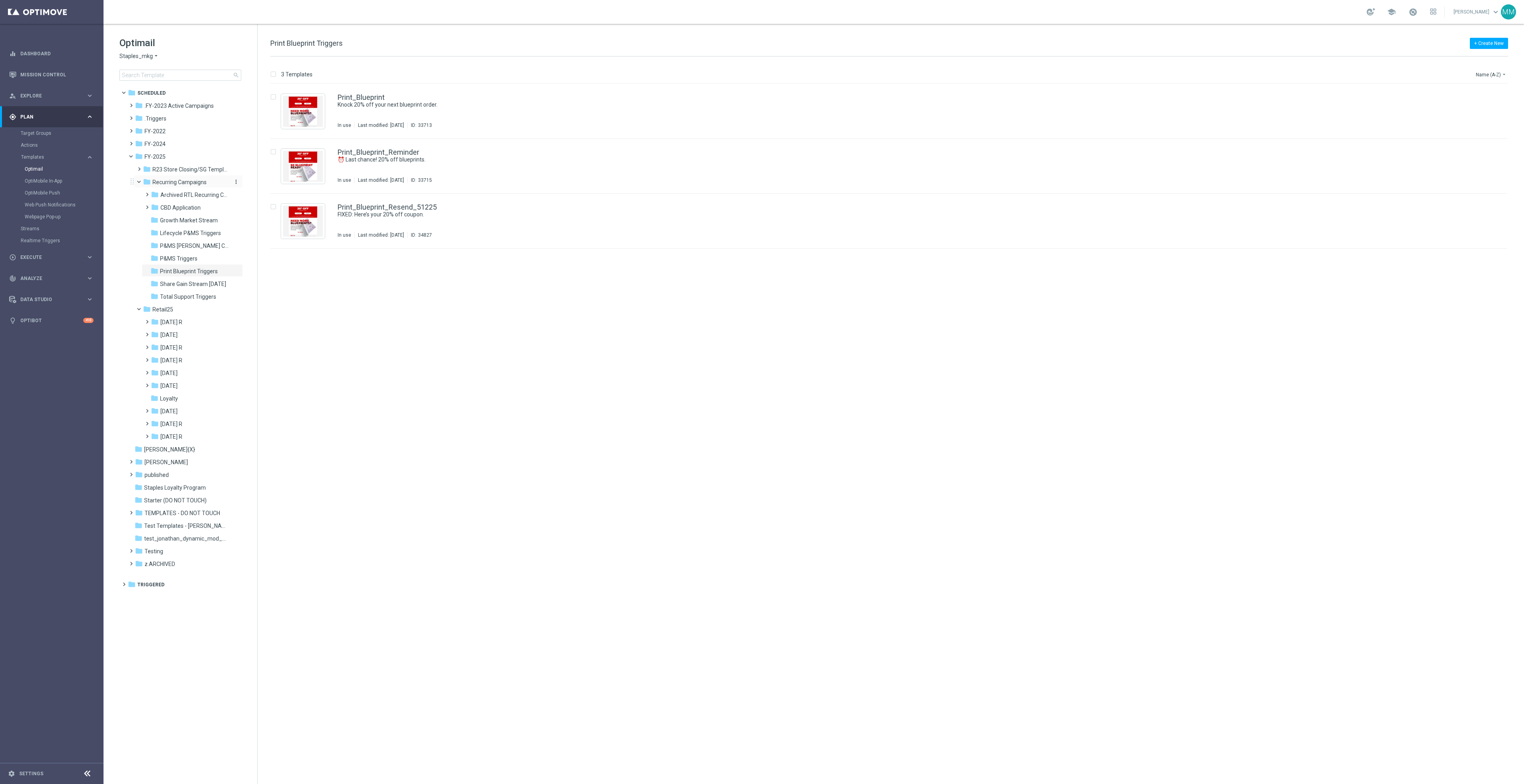
click at [183, 179] on span "Recurring Campaigns" at bounding box center [180, 182] width 54 height 7
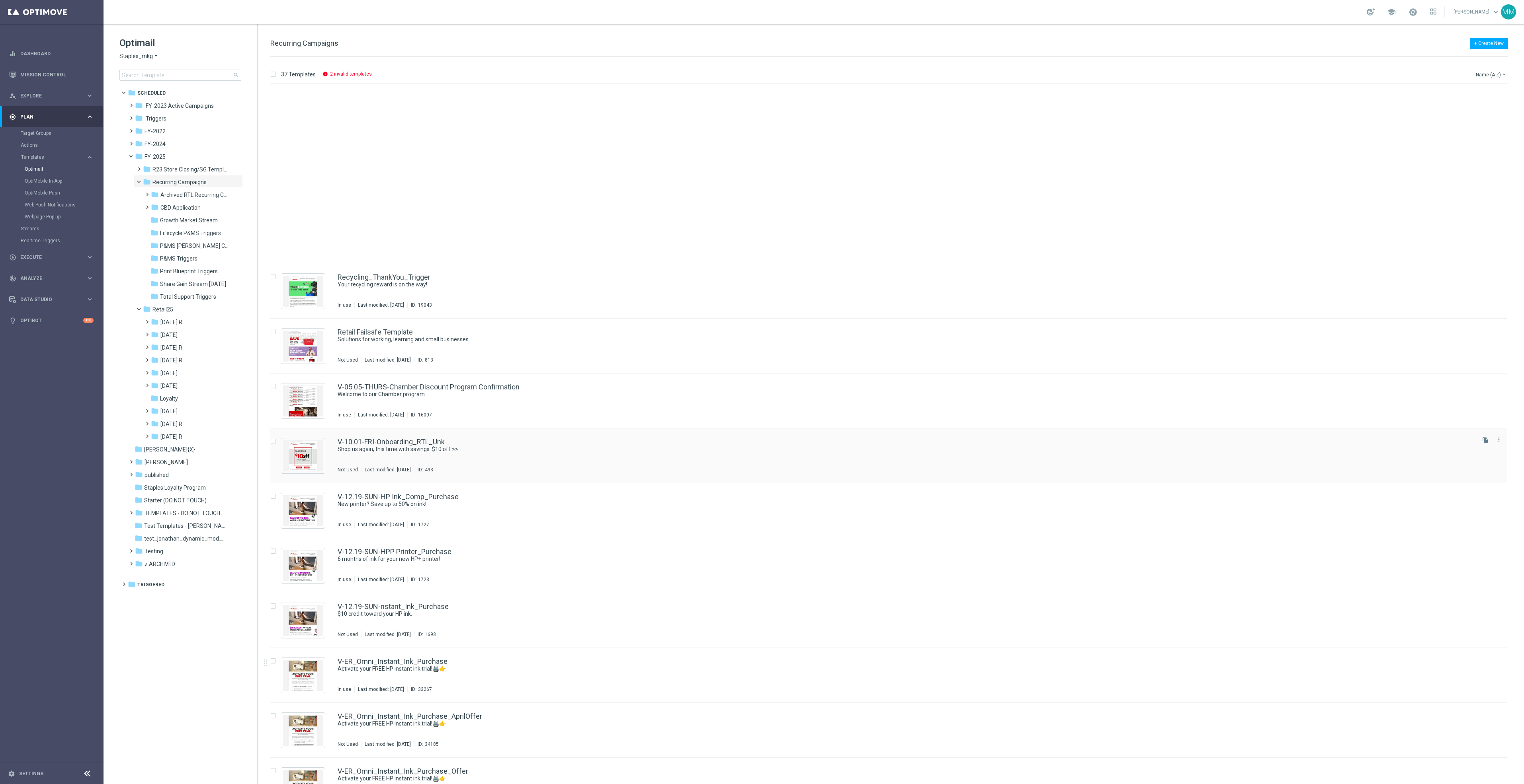
scroll to position [1331, 0]
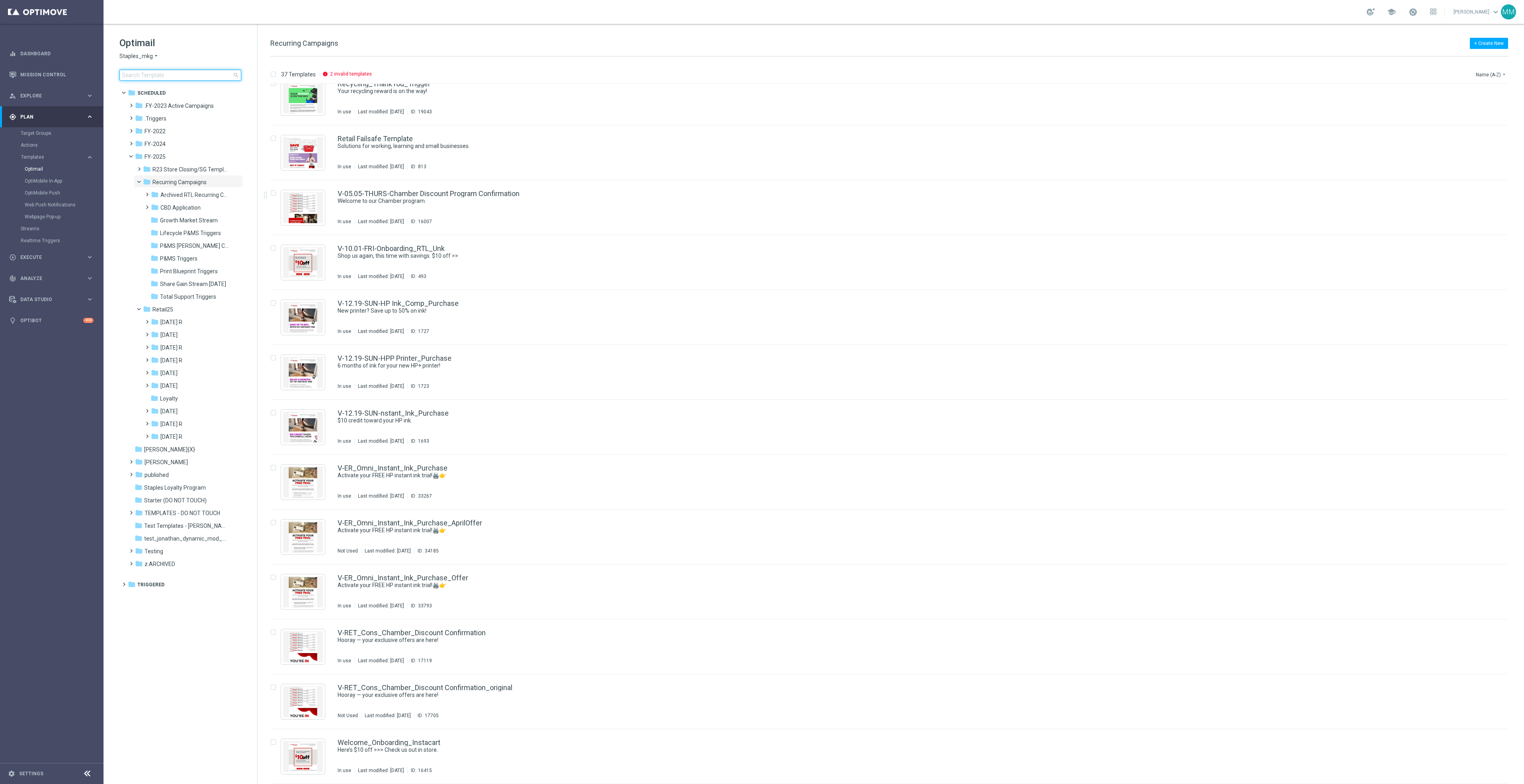
click at [178, 74] on input at bounding box center [180, 75] width 122 height 11
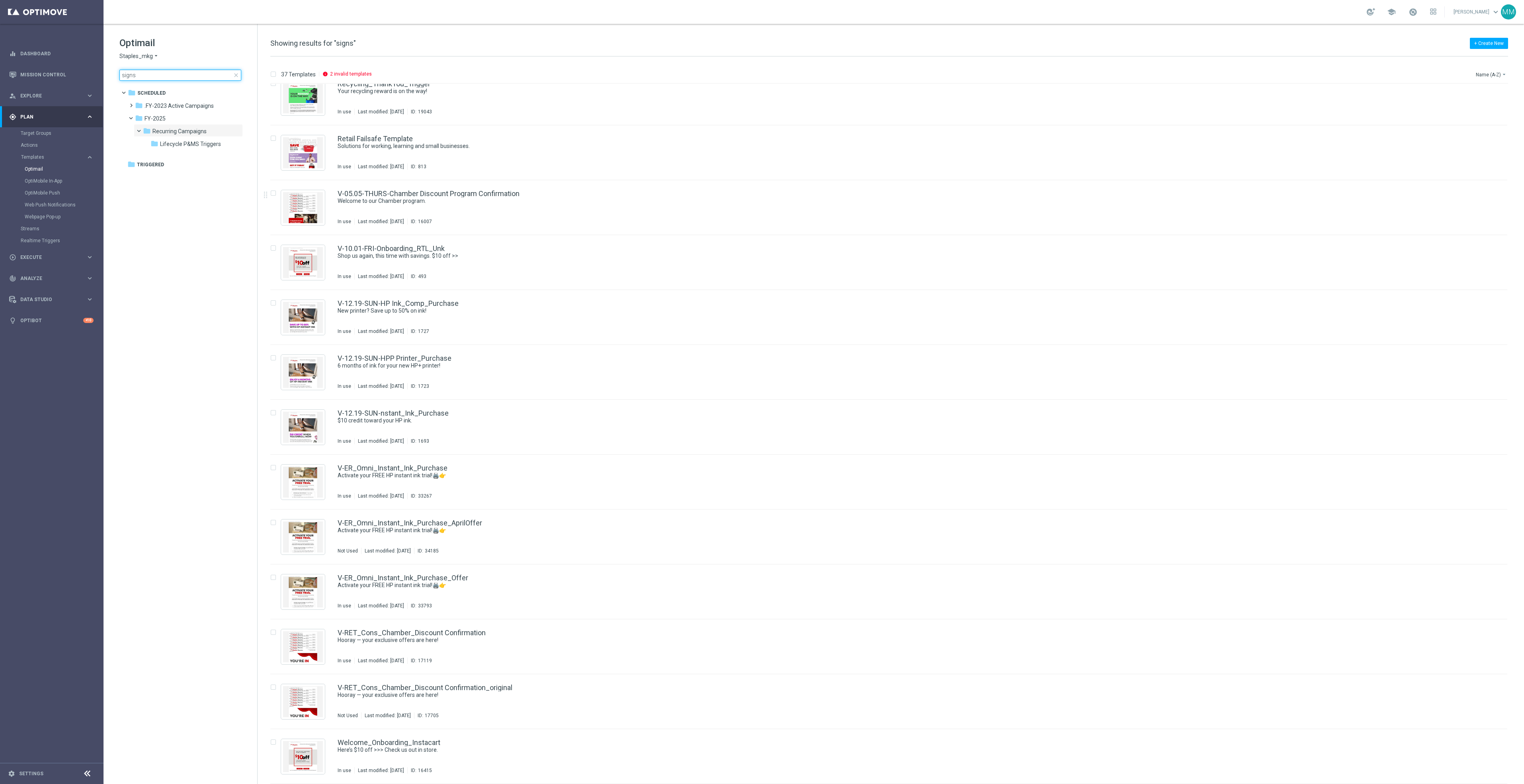
type input "signs"
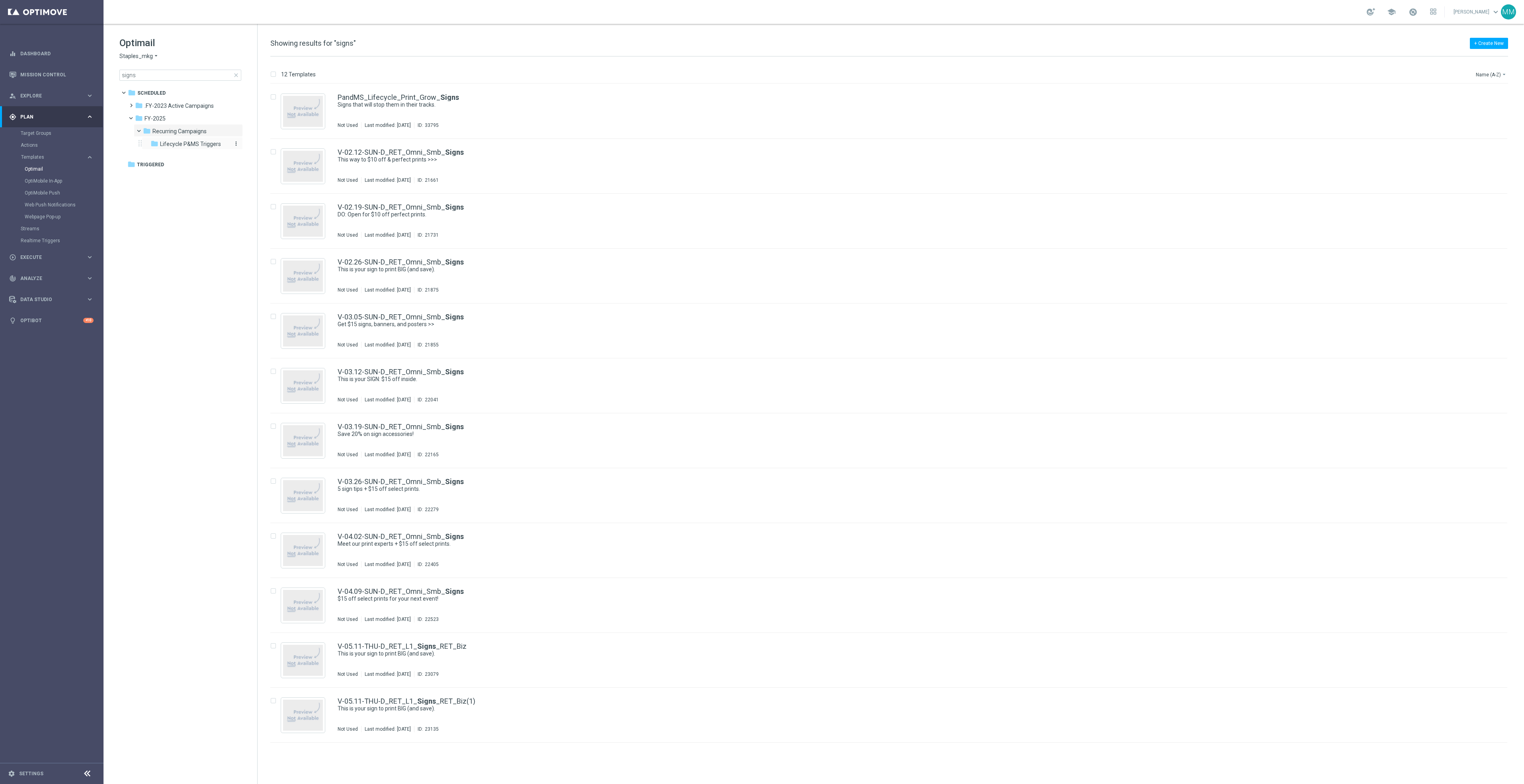
click at [180, 141] on span "Lifecycle P&MS Triggers" at bounding box center [190, 144] width 61 height 7
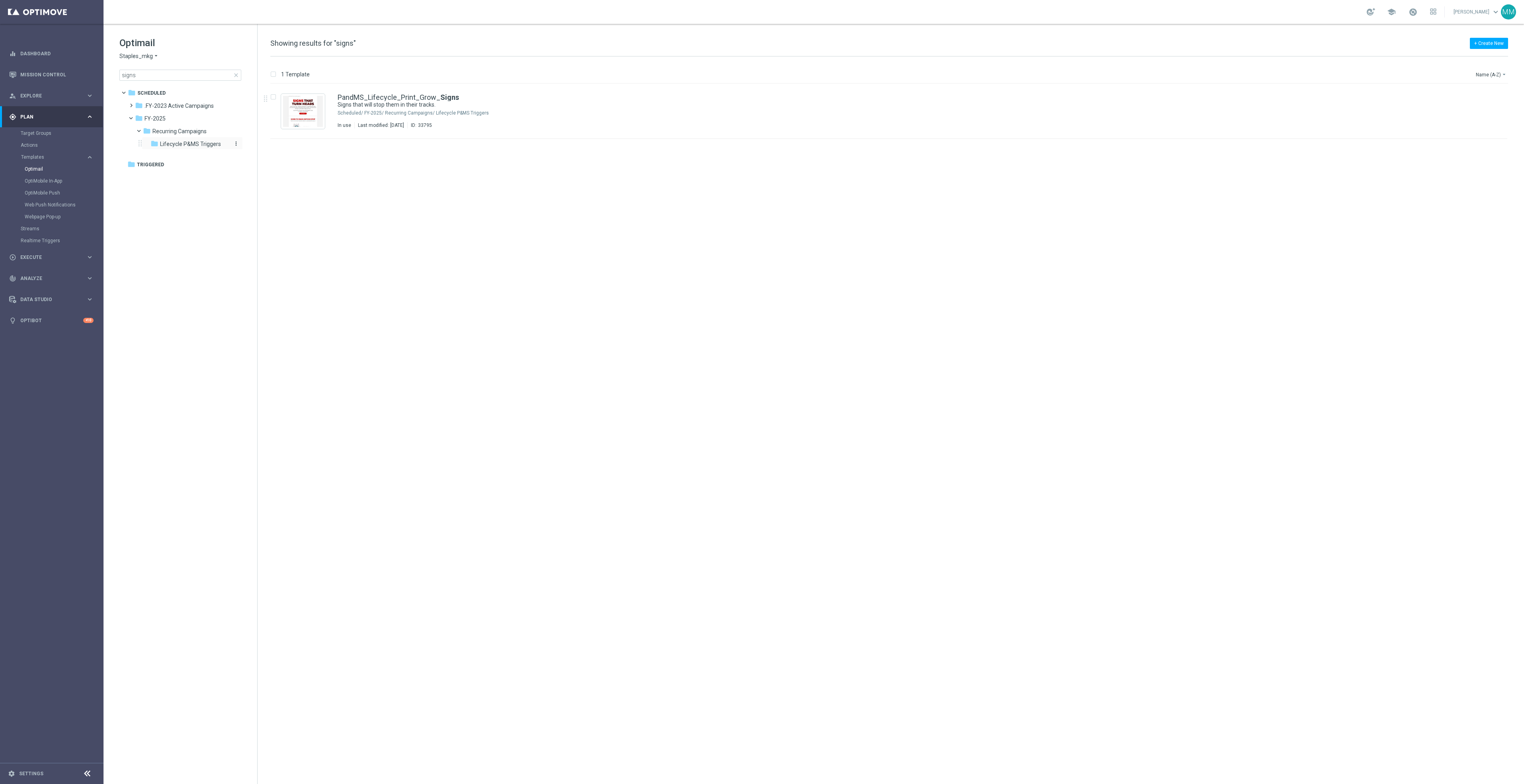
click at [189, 144] on span "Lifecycle P&MS Triggers" at bounding box center [190, 144] width 61 height 7
click at [235, 76] on span "close" at bounding box center [236, 75] width 7 height 7
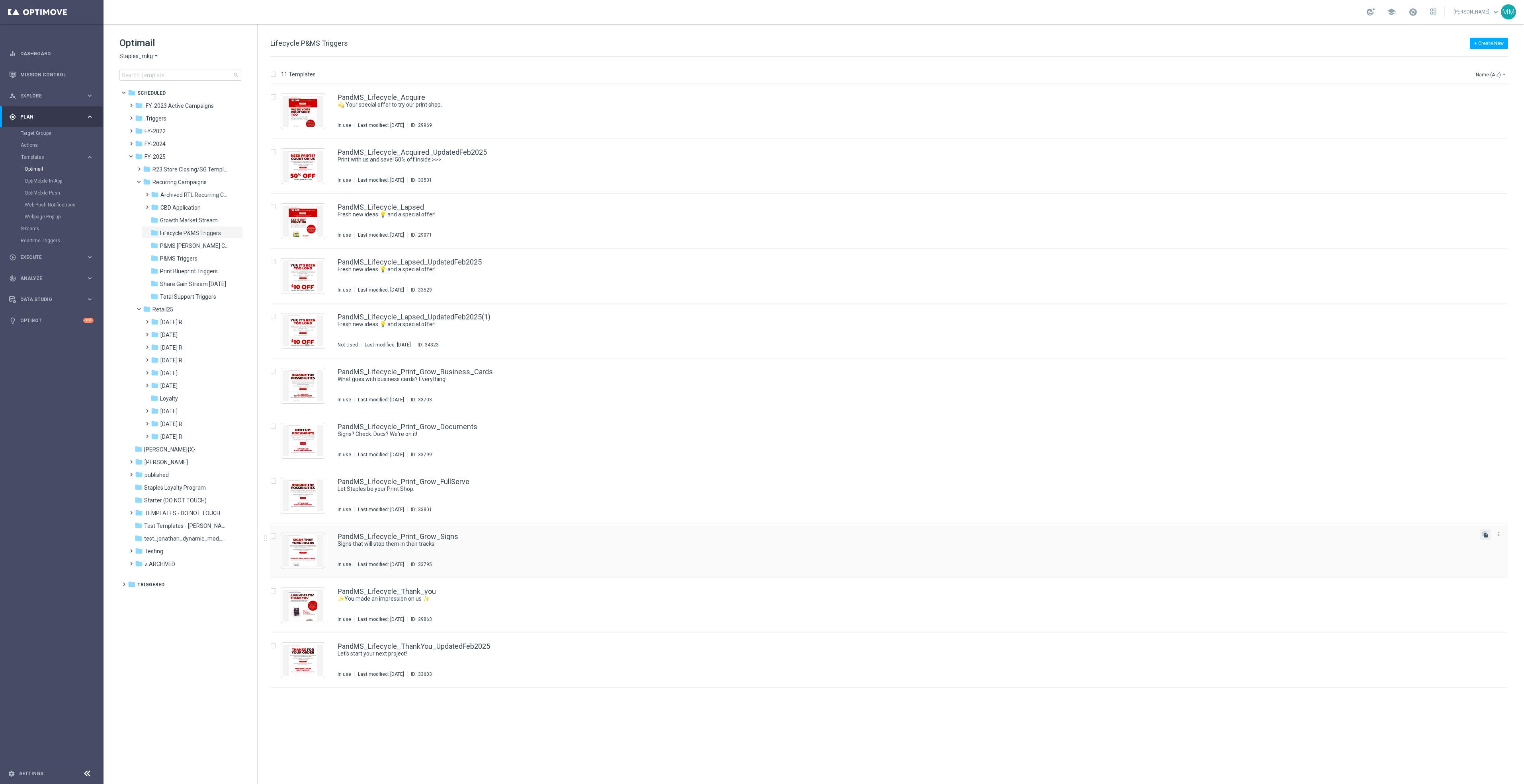
click at [1484, 534] on icon "file_copy" at bounding box center [1485, 534] width 7 height 7
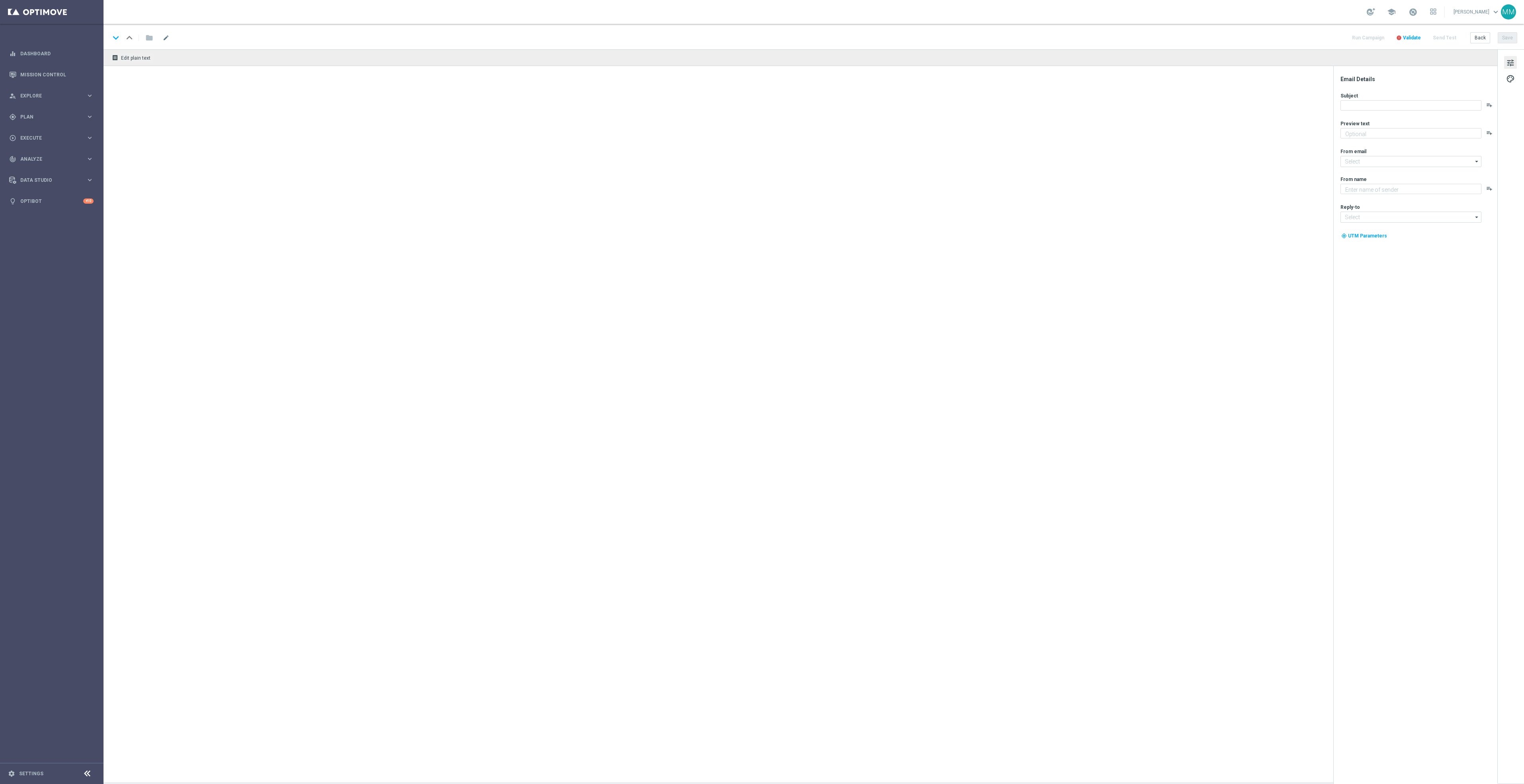
type textarea "Let's create another project."
type textarea "Staples"
type input "[EMAIL_ADDRESS][DOMAIN_NAME]"
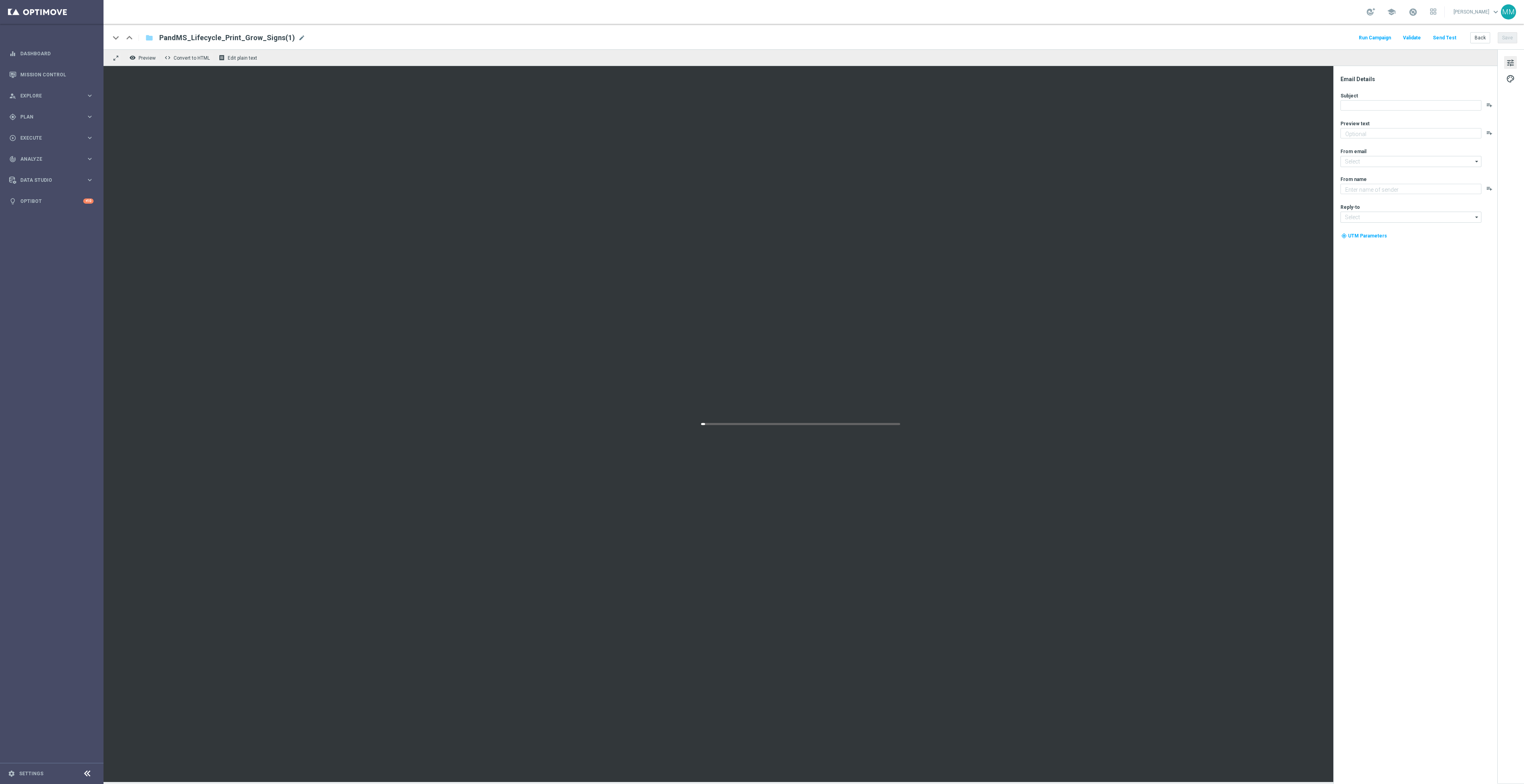
type textarea "Let's create another project."
type input "[EMAIL_ADDRESS][DOMAIN_NAME]"
type textarea "Staples"
type input "[EMAIL_ADDRESS][DOMAIN_NAME]"
click at [280, 40] on span "PandMS_Lifecycle_Print_Grow_Signs(1)" at bounding box center [227, 38] width 135 height 9
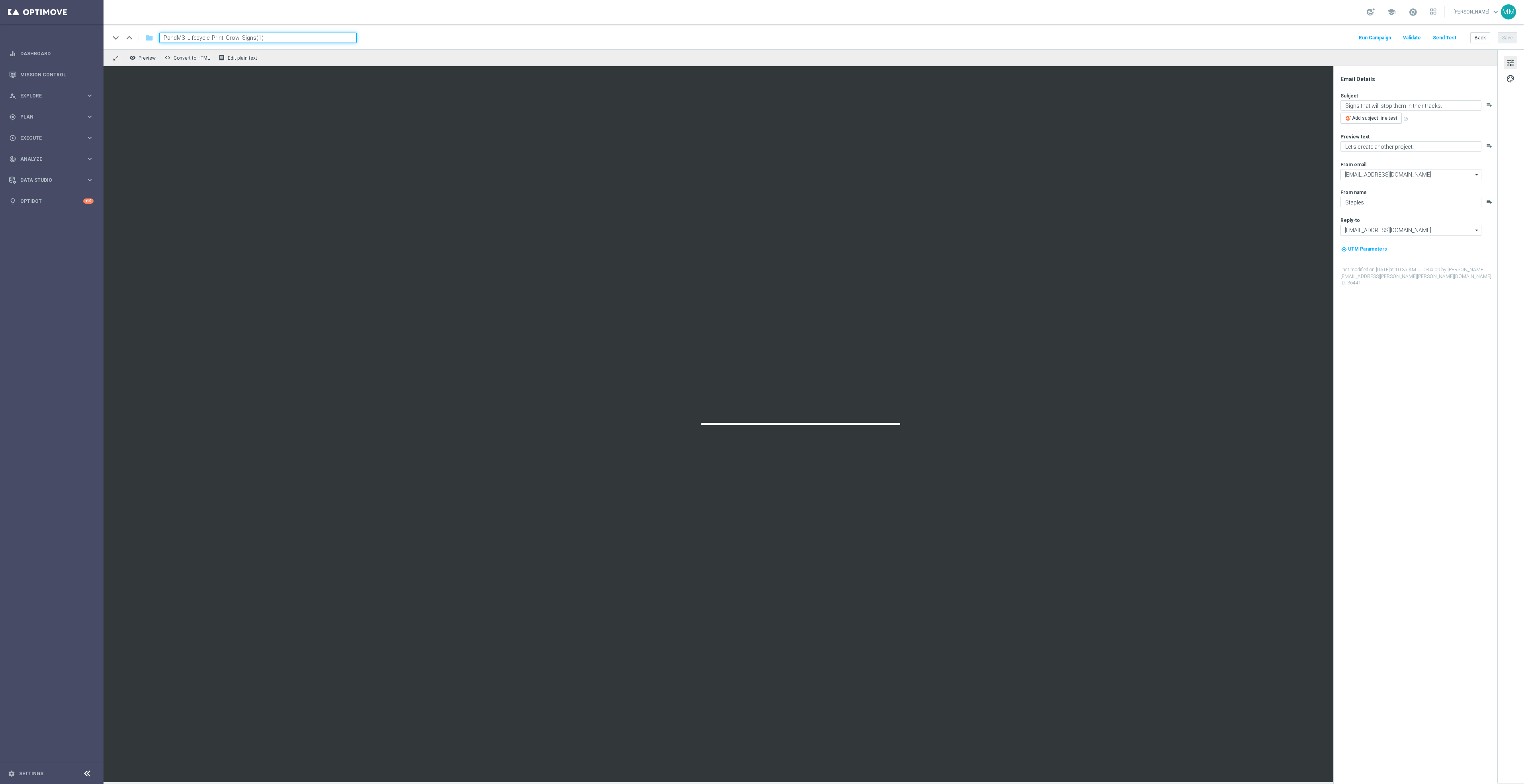
drag, startPoint x: 279, startPoint y: 37, endPoint x: 253, endPoint y: 38, distance: 26.0
click at [253, 38] on input "PandMS_Lifecycle_Print_Grow_Signs(1)" at bounding box center [258, 37] width 198 height 10
type input "PandMS_Lifecycle_Print_Grow_Signs_UpdatedOct2025"
click at [438, 28] on div "keyboard_arrow_down keyboard_arrow_up folder PandMS_Lifecycle_Print_Grow_Signs_…" at bounding box center [813, 36] width 1420 height 25
click at [1515, 38] on button "Save" at bounding box center [1507, 38] width 20 height 11
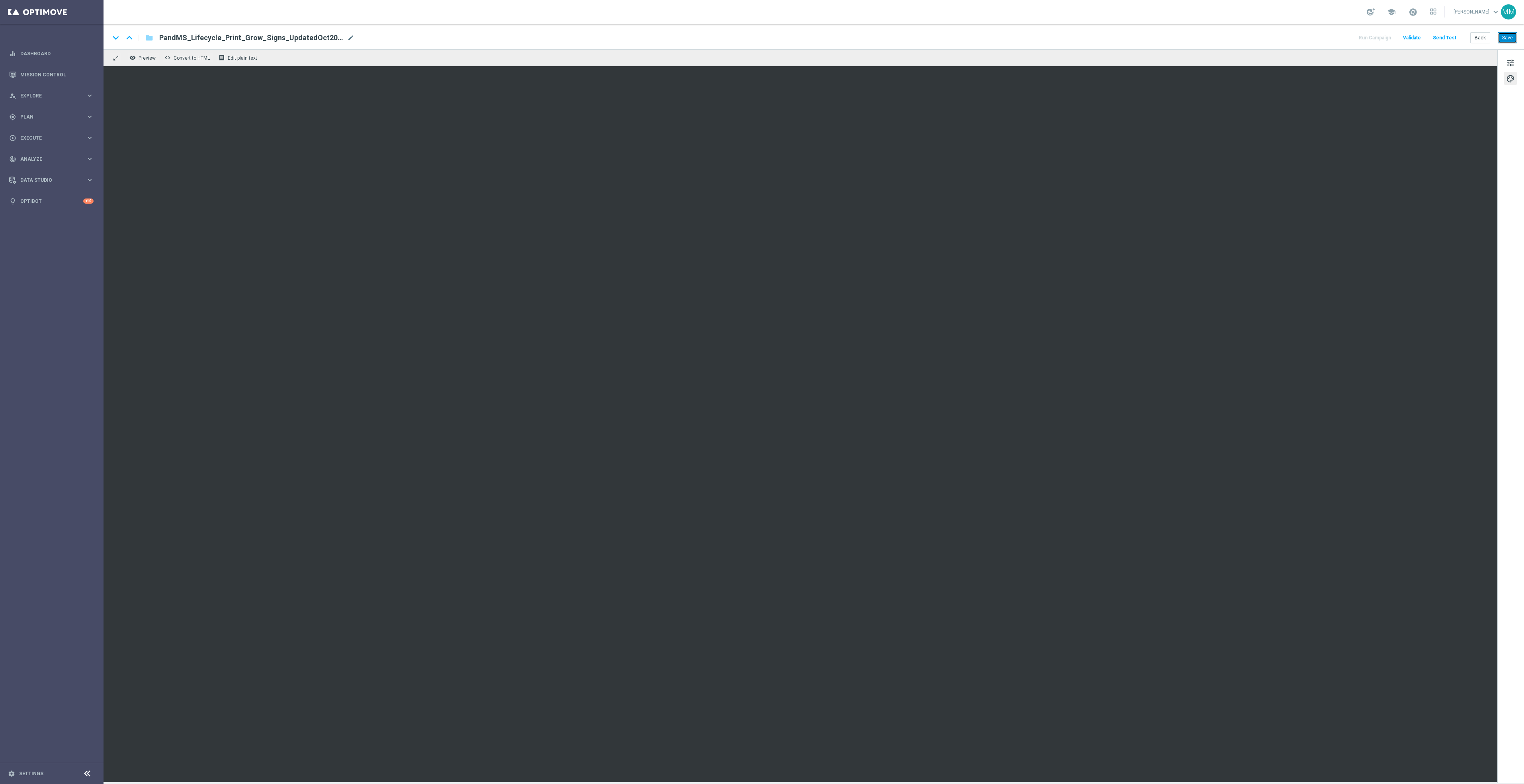
click at [1509, 38] on button "Save" at bounding box center [1507, 38] width 20 height 11
click at [1504, 41] on button "Save" at bounding box center [1507, 38] width 20 height 11
click at [1516, 137] on div "tune palette" at bounding box center [1510, 416] width 27 height 734
click at [1510, 40] on button "Save" at bounding box center [1507, 38] width 20 height 11
click at [1511, 38] on button "Save" at bounding box center [1507, 38] width 20 height 11
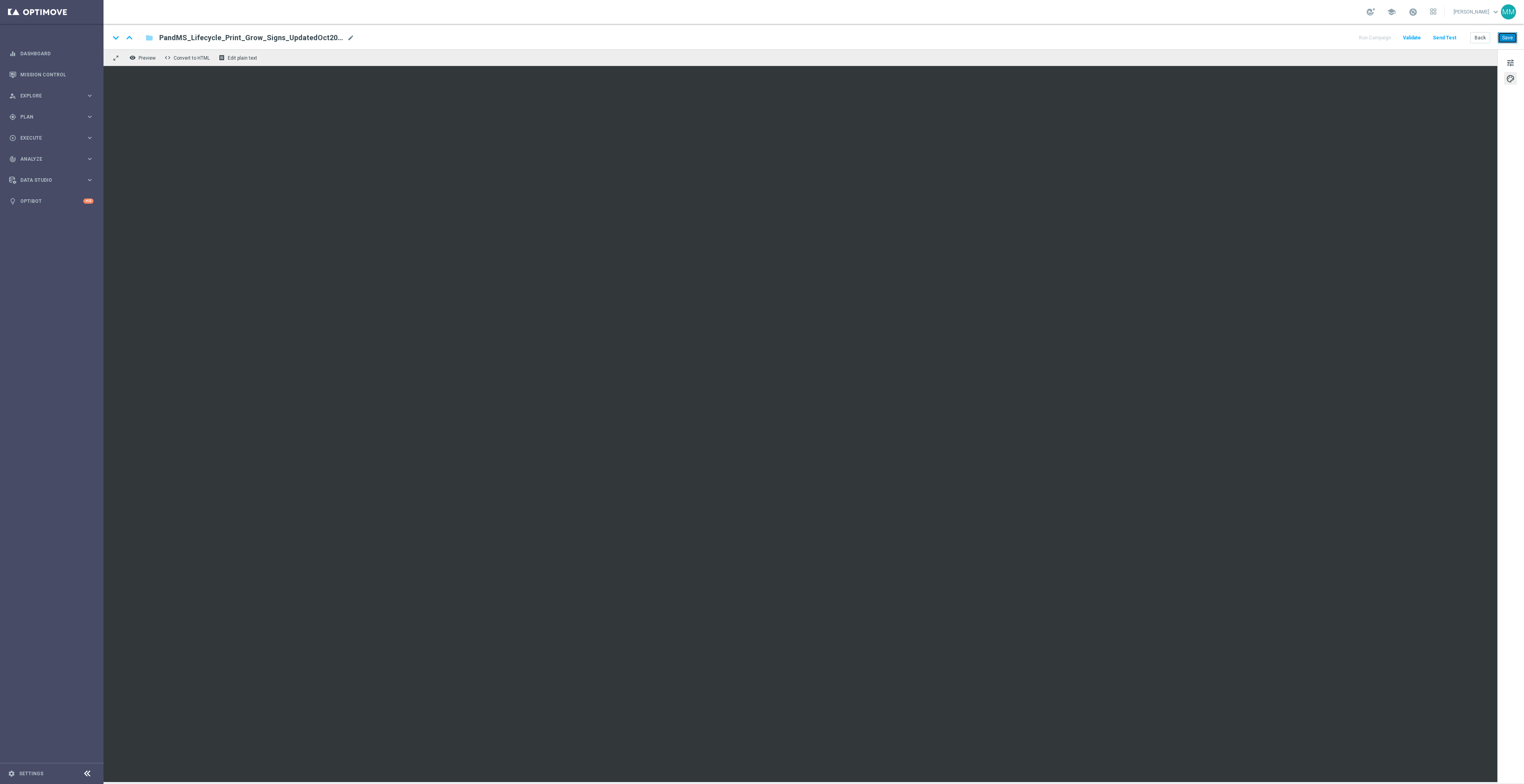
click at [1507, 36] on button "Save" at bounding box center [1507, 38] width 20 height 11
click at [1505, 37] on button "Save" at bounding box center [1507, 38] width 20 height 11
click at [1507, 40] on button "Save" at bounding box center [1507, 38] width 20 height 11
click at [1481, 38] on button "Back" at bounding box center [1480, 38] width 20 height 11
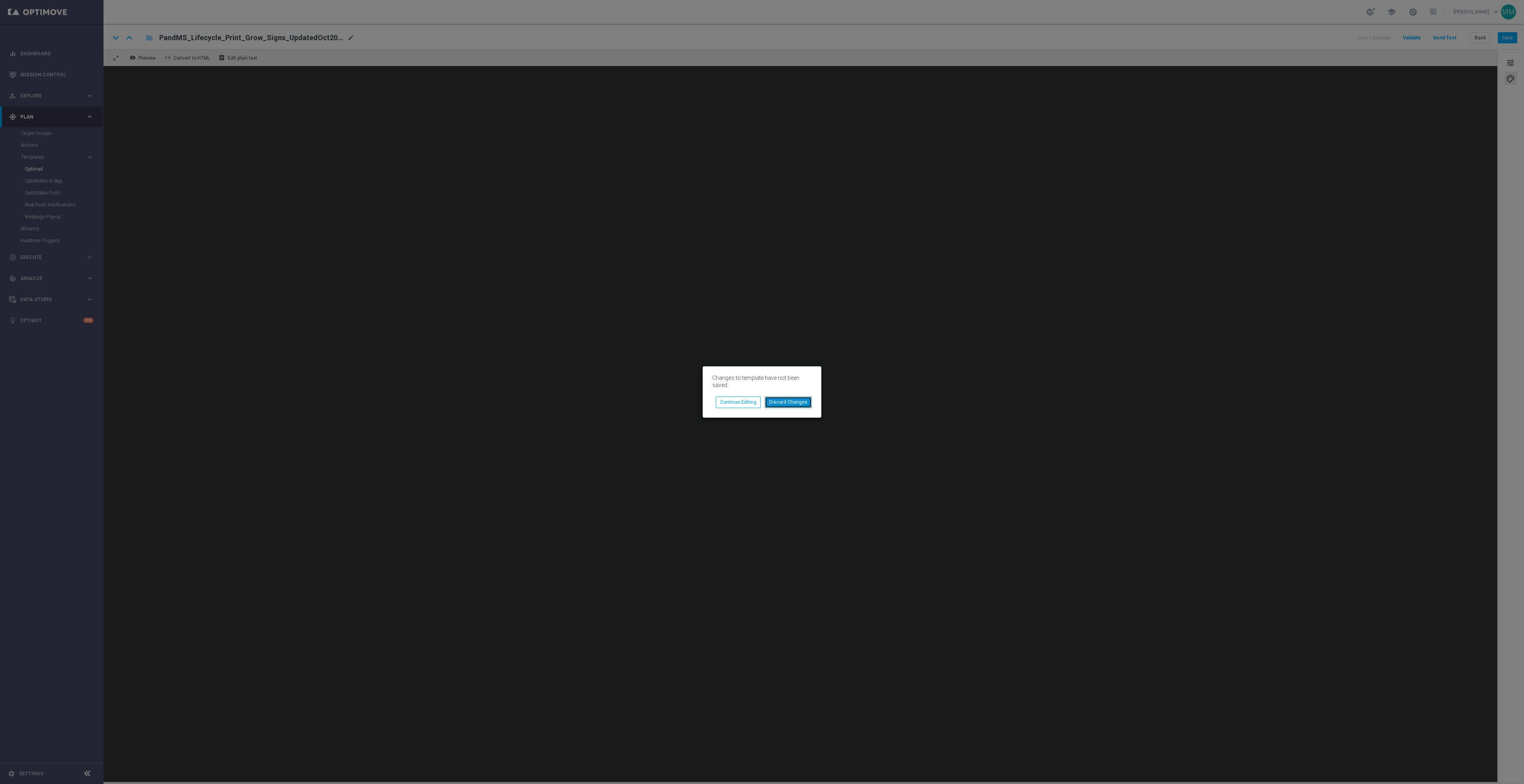
click at [804, 397] on button "Discard Changes" at bounding box center [788, 402] width 47 height 11
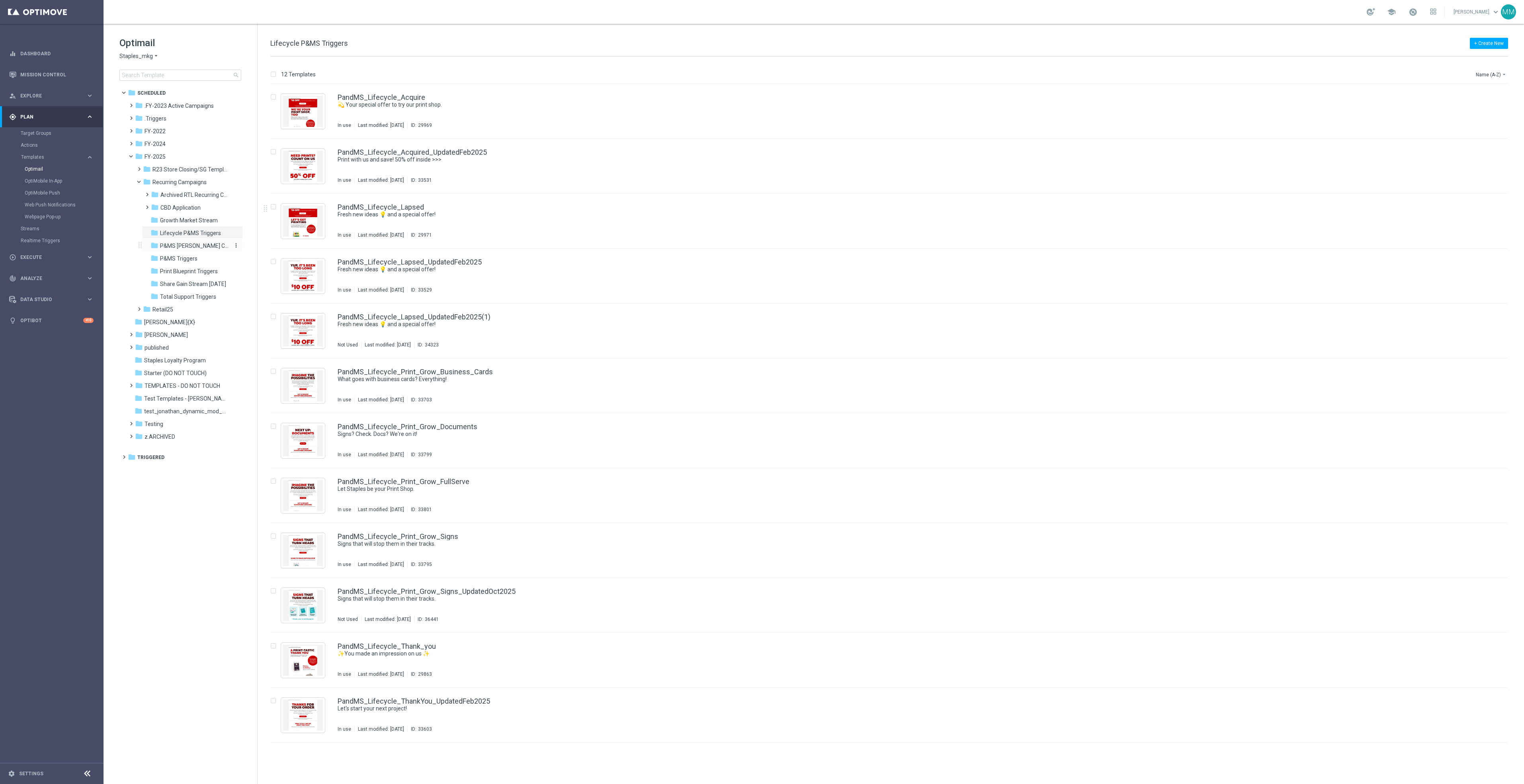
click at [189, 244] on span "P&MS Abandon Cart" at bounding box center [195, 246] width 69 height 7
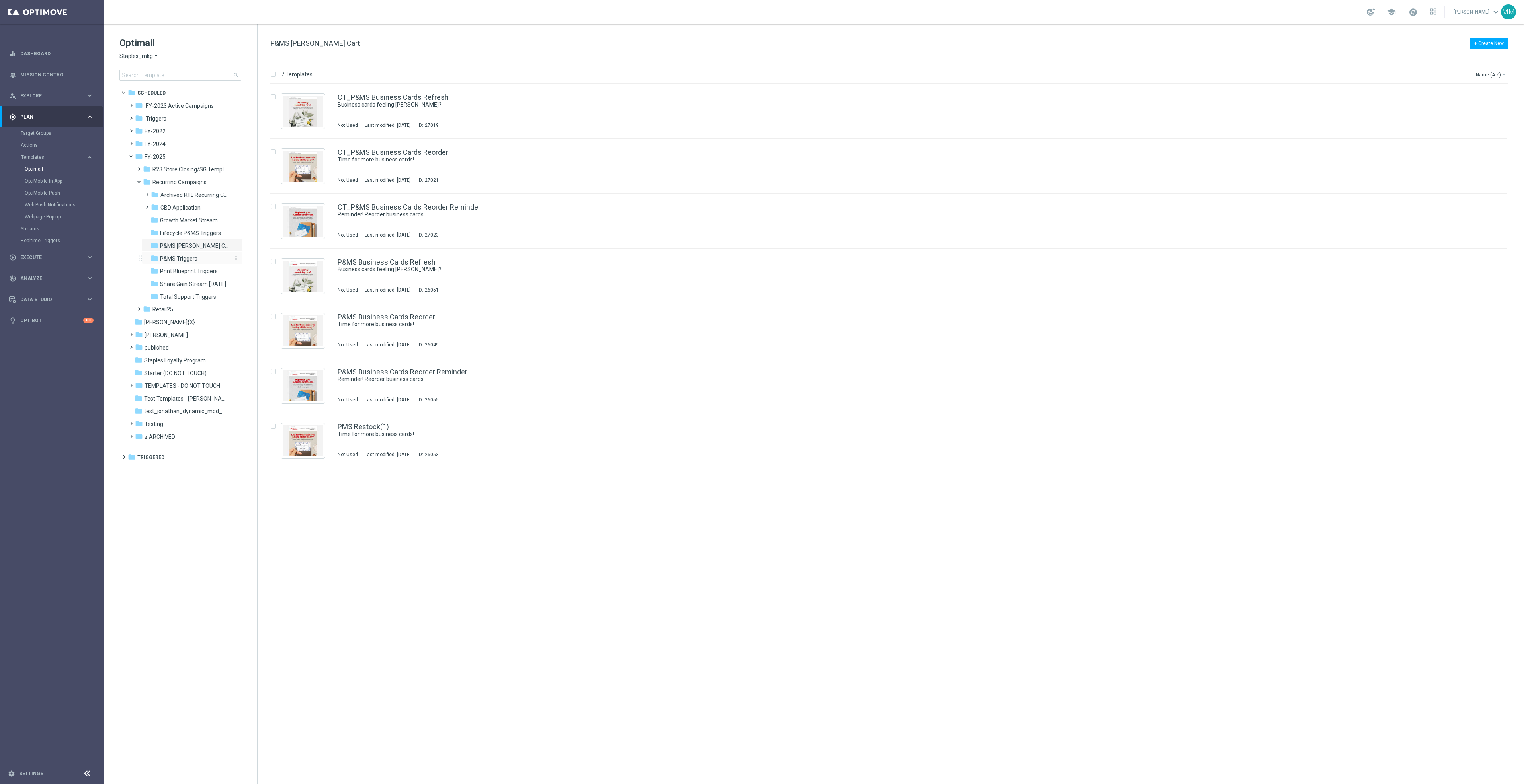
click at [196, 262] on span "P&MS Triggers" at bounding box center [179, 258] width 37 height 7
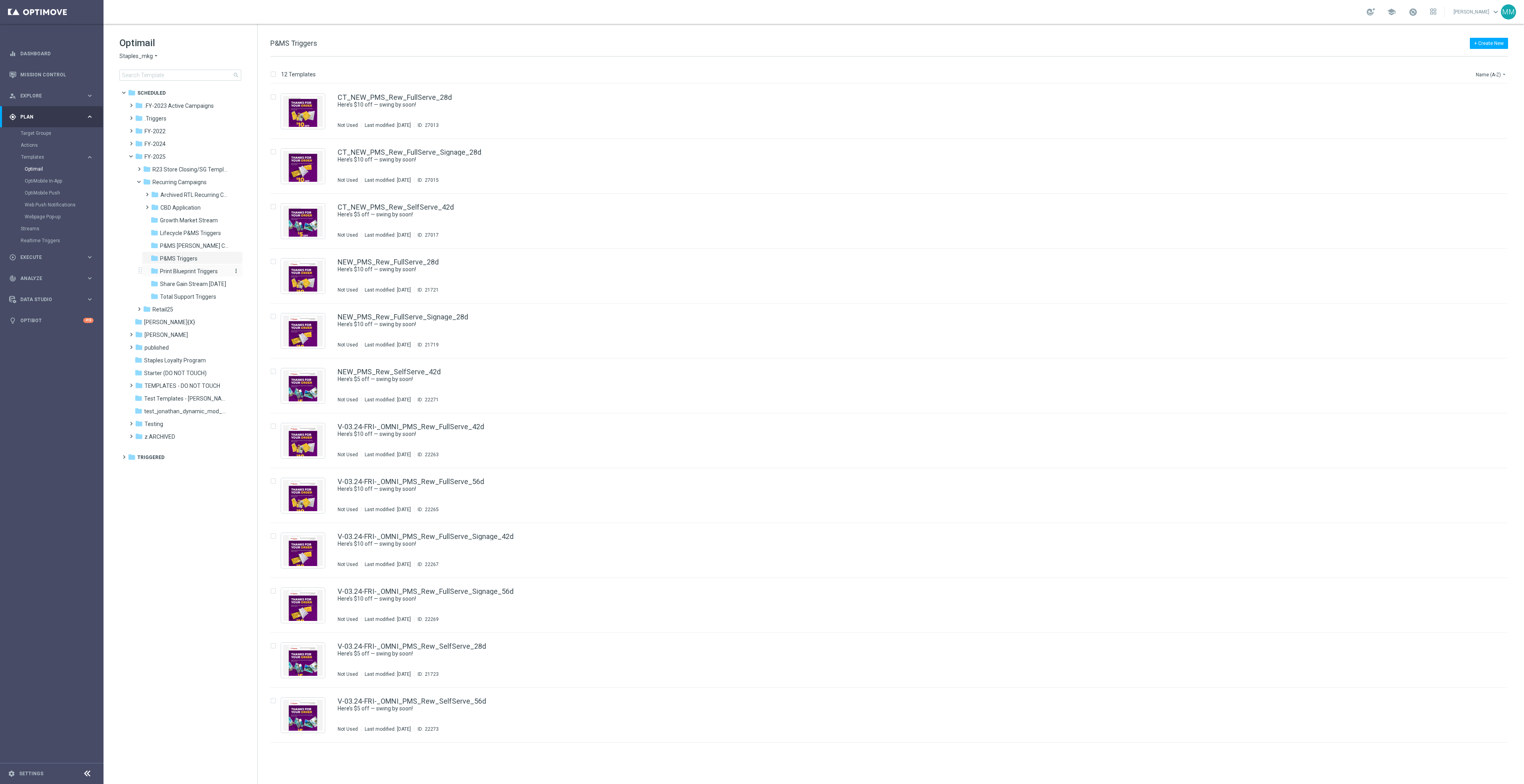
click at [200, 273] on span "Print Blueprint Triggers" at bounding box center [189, 271] width 58 height 7
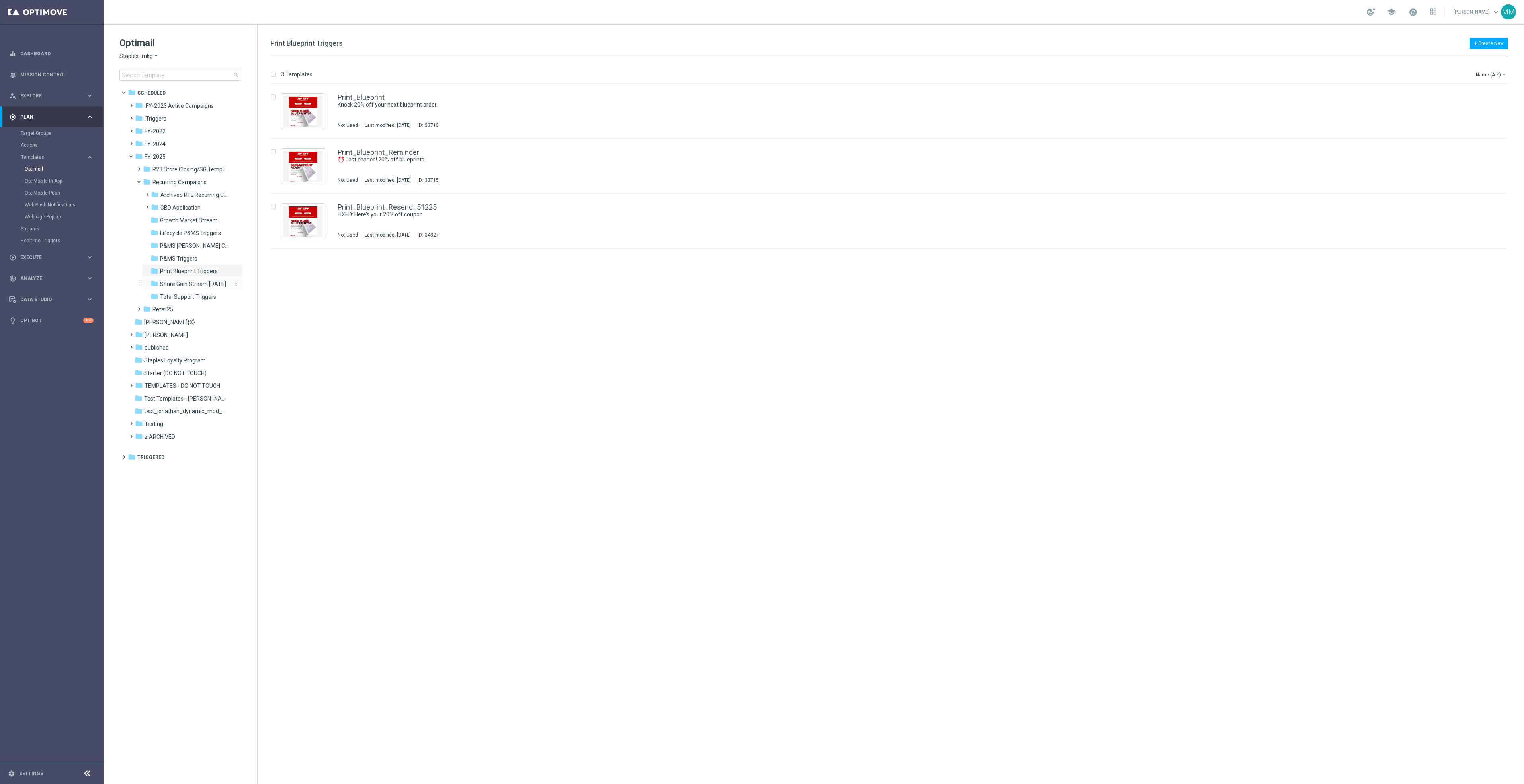
click at [206, 287] on span "Share Gain Stream Sept 2024" at bounding box center [193, 284] width 66 height 7
click at [206, 299] on span "Total Support Triggers" at bounding box center [188, 297] width 56 height 7
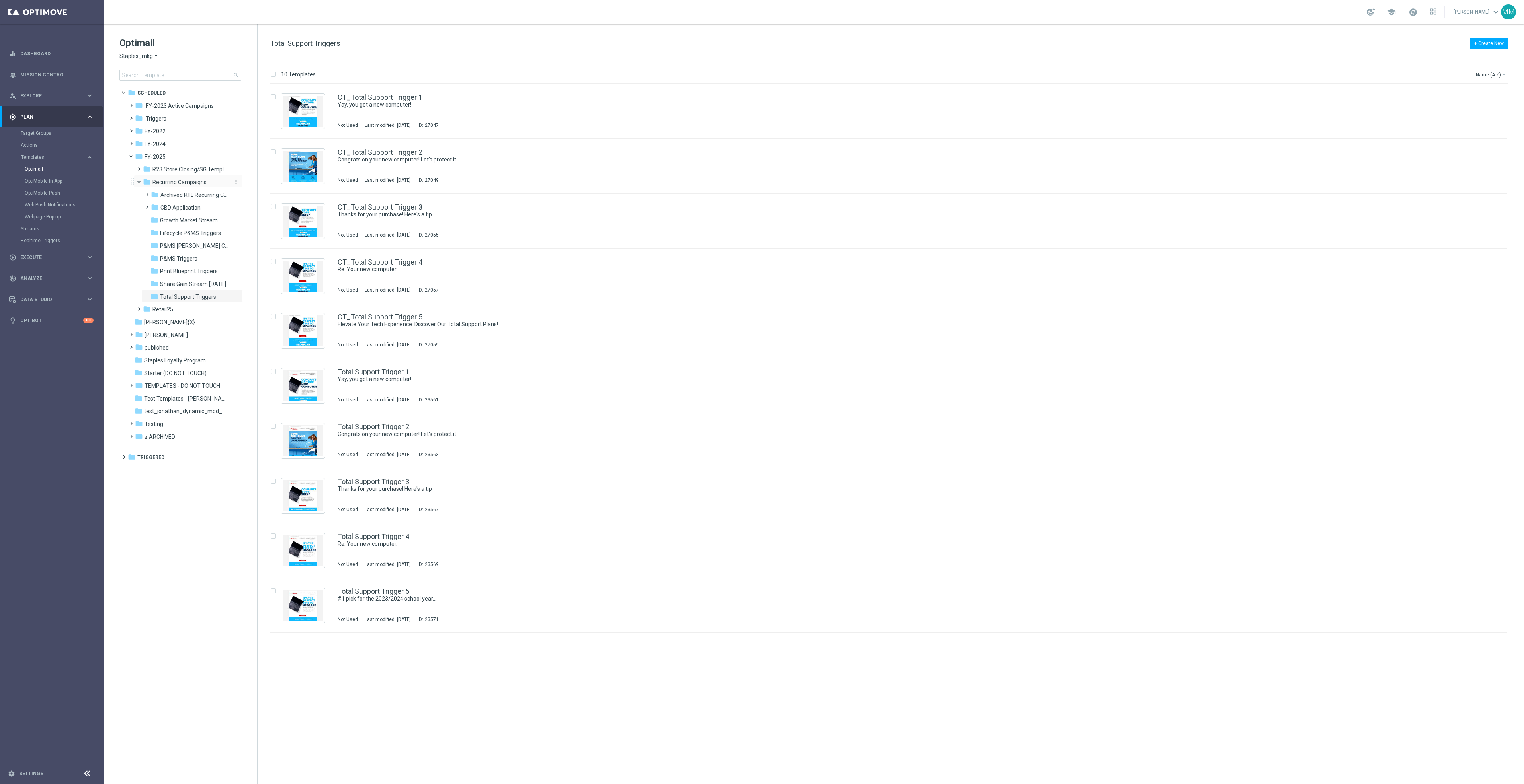
click at [193, 185] on span "Recurring Campaigns" at bounding box center [180, 182] width 54 height 7
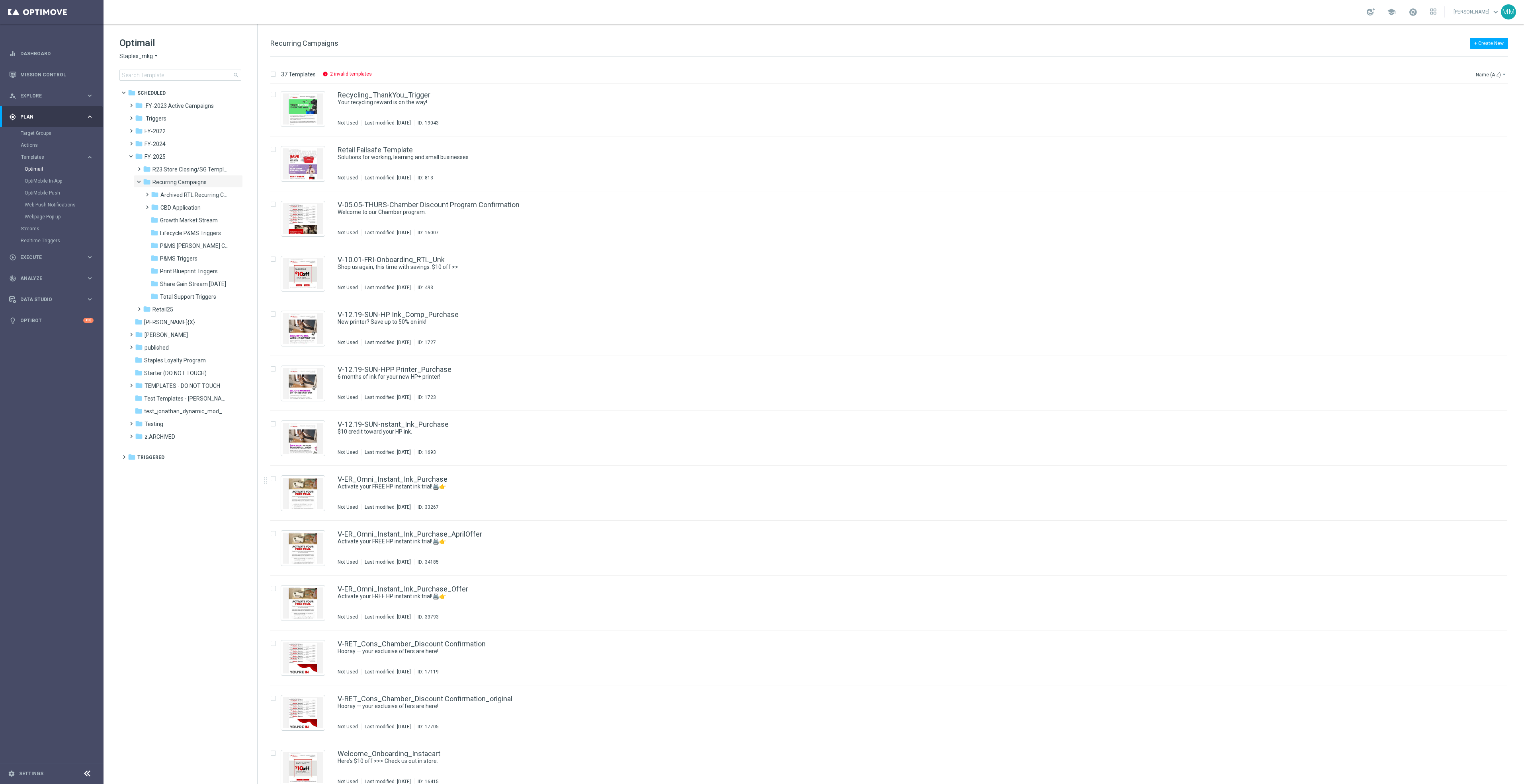
scroll to position [1331, 0]
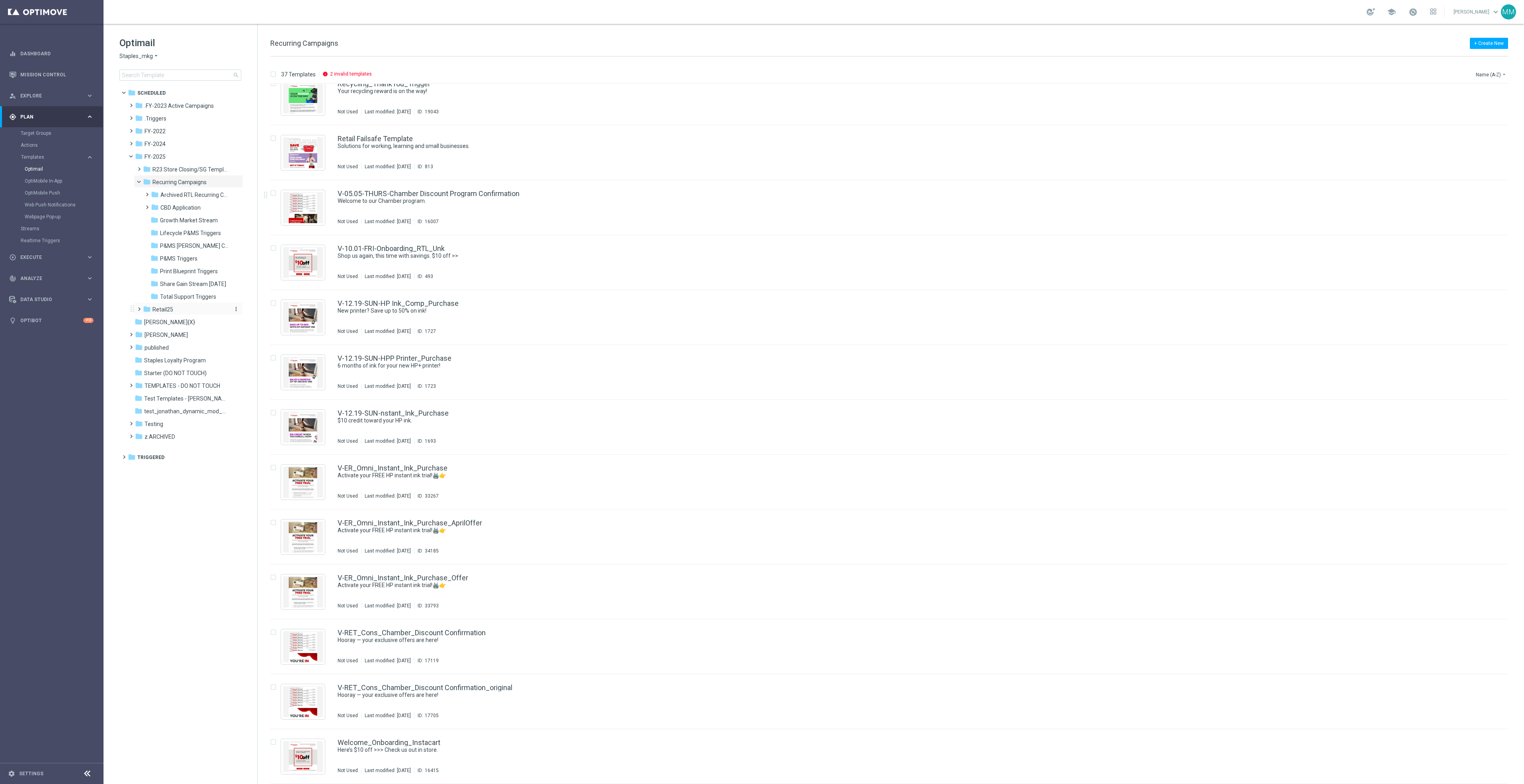
click at [171, 313] on div "folder Retail25" at bounding box center [185, 309] width 85 height 9
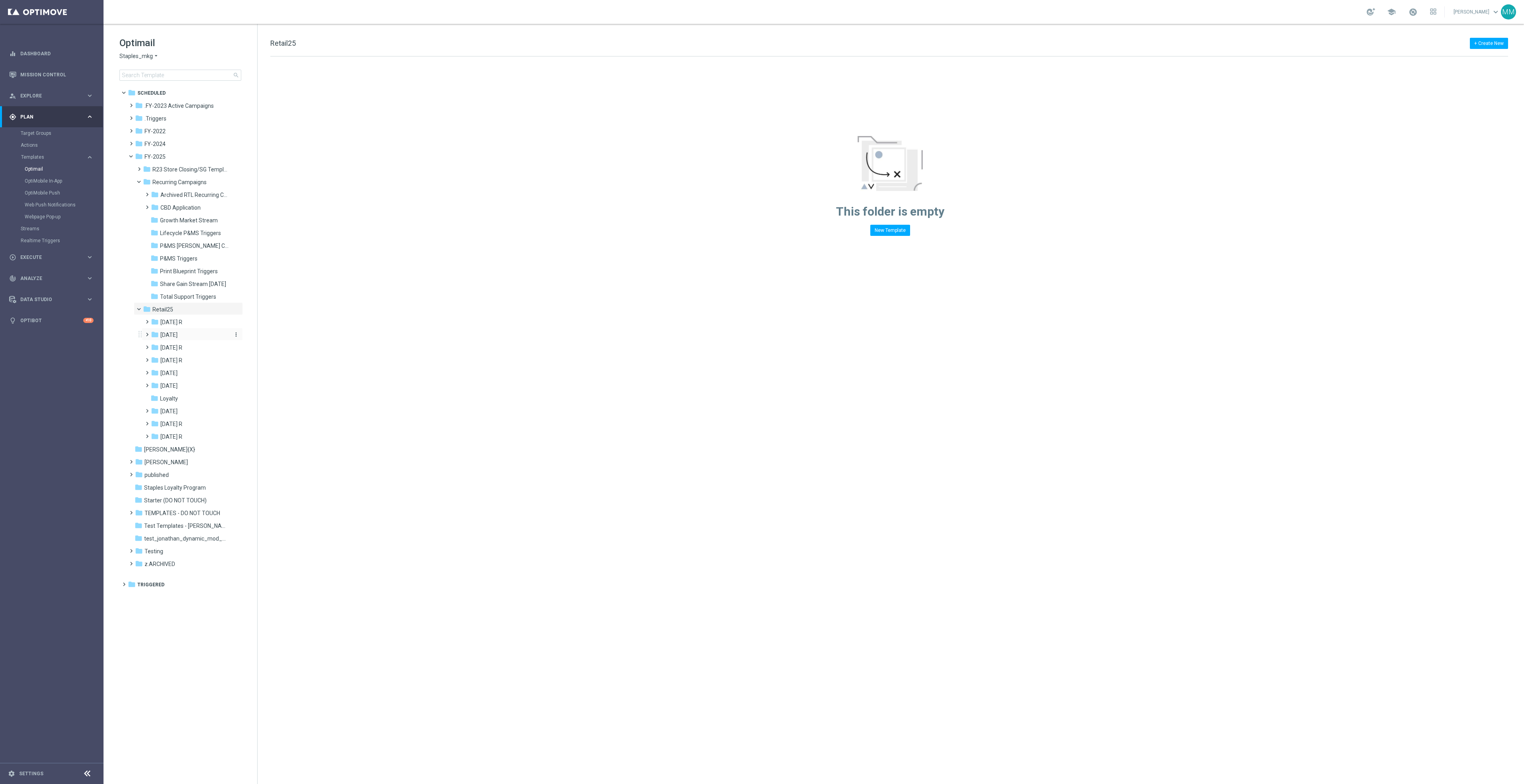
click at [188, 336] on div "folder August 25" at bounding box center [190, 335] width 78 height 9
click at [198, 391] on div "folder WO 8.31 more_vert" at bounding box center [196, 398] width 93 height 13
click at [194, 400] on div "folder WO 8.31" at bounding box center [195, 399] width 71 height 9
click at [190, 413] on span "Fri 9.5 R" at bounding box center [185, 412] width 20 height 7
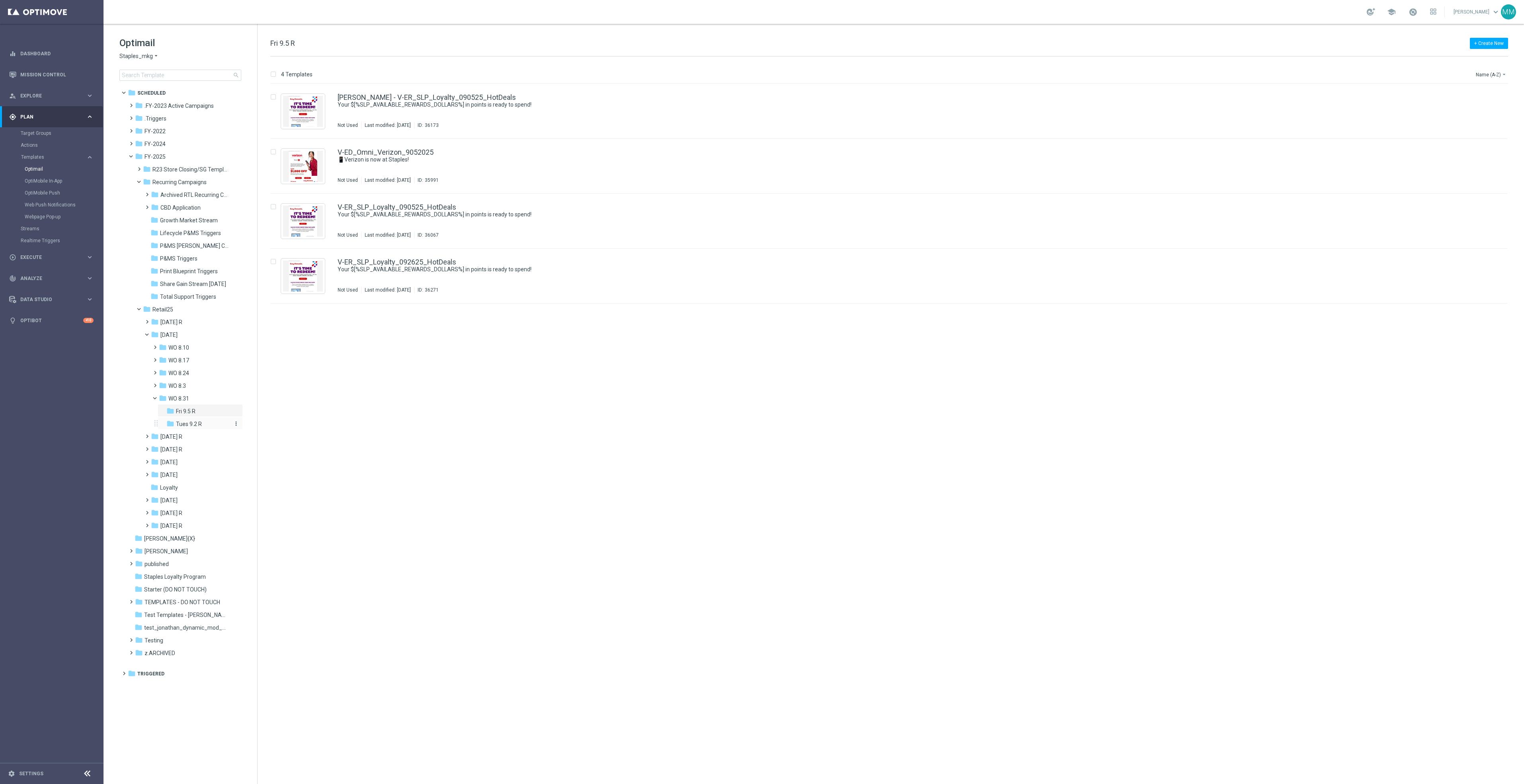
click at [196, 426] on span "Tues 9.2 R" at bounding box center [189, 424] width 26 height 7
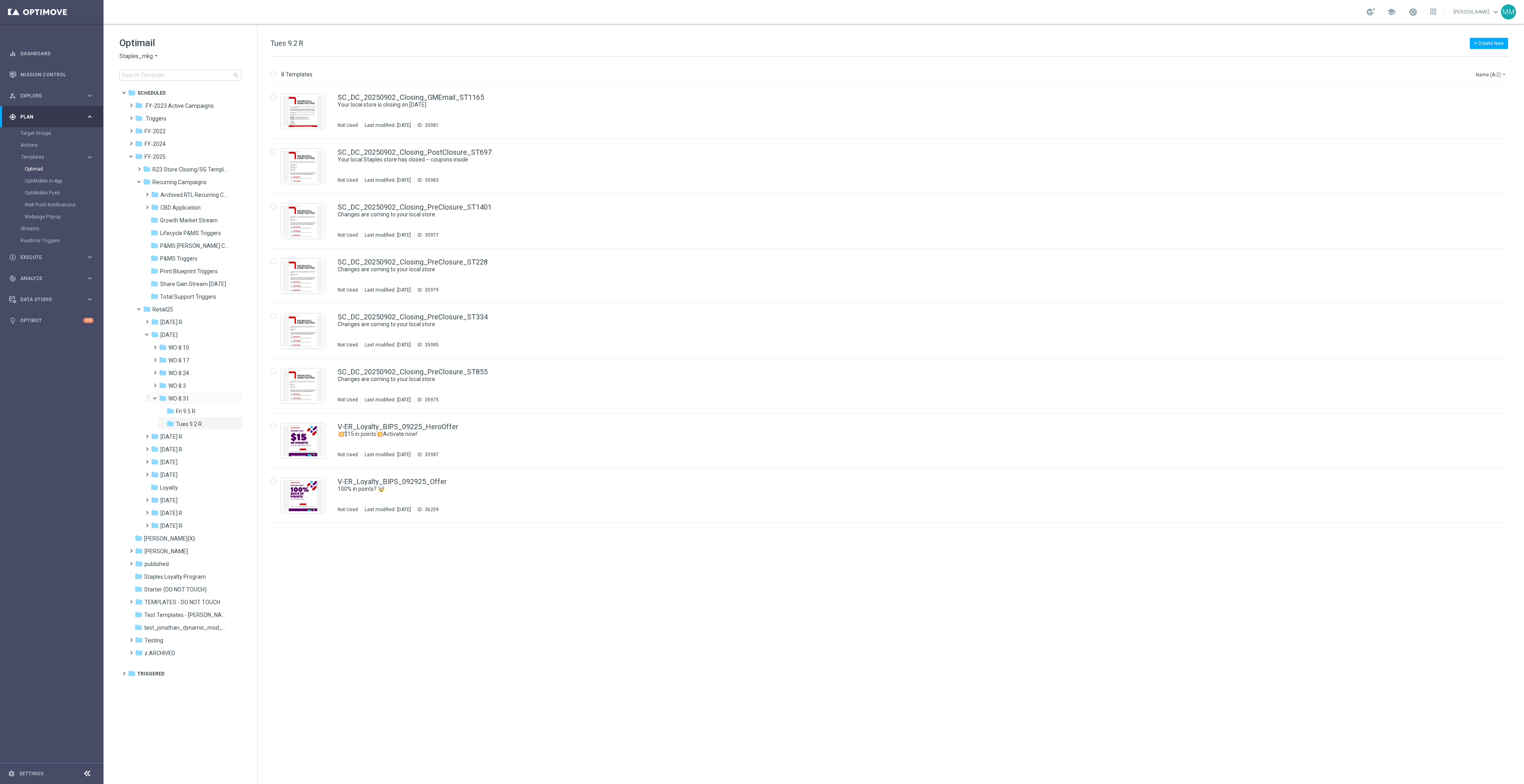
click at [190, 391] on div "folder WO 8.31 more_vert" at bounding box center [196, 398] width 93 height 13
click at [179, 384] on span "WO 8.3" at bounding box center [177, 386] width 18 height 7
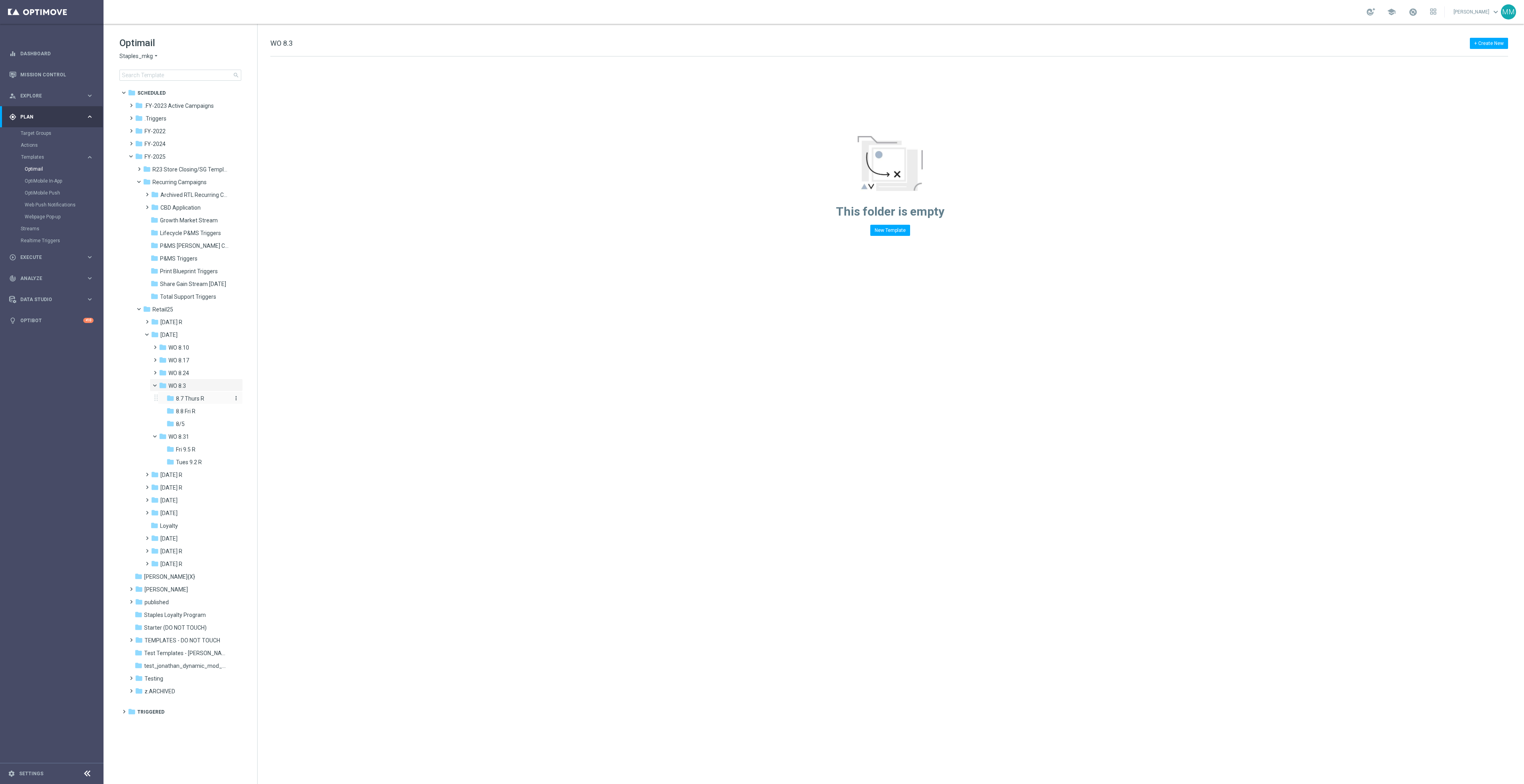
click at [190, 401] on span "8.7 Thurs R" at bounding box center [190, 399] width 28 height 7
click at [193, 413] on span "8.8 Fri R" at bounding box center [185, 412] width 20 height 7
click at [192, 401] on span "8.7 Thurs R" at bounding box center [190, 399] width 28 height 7
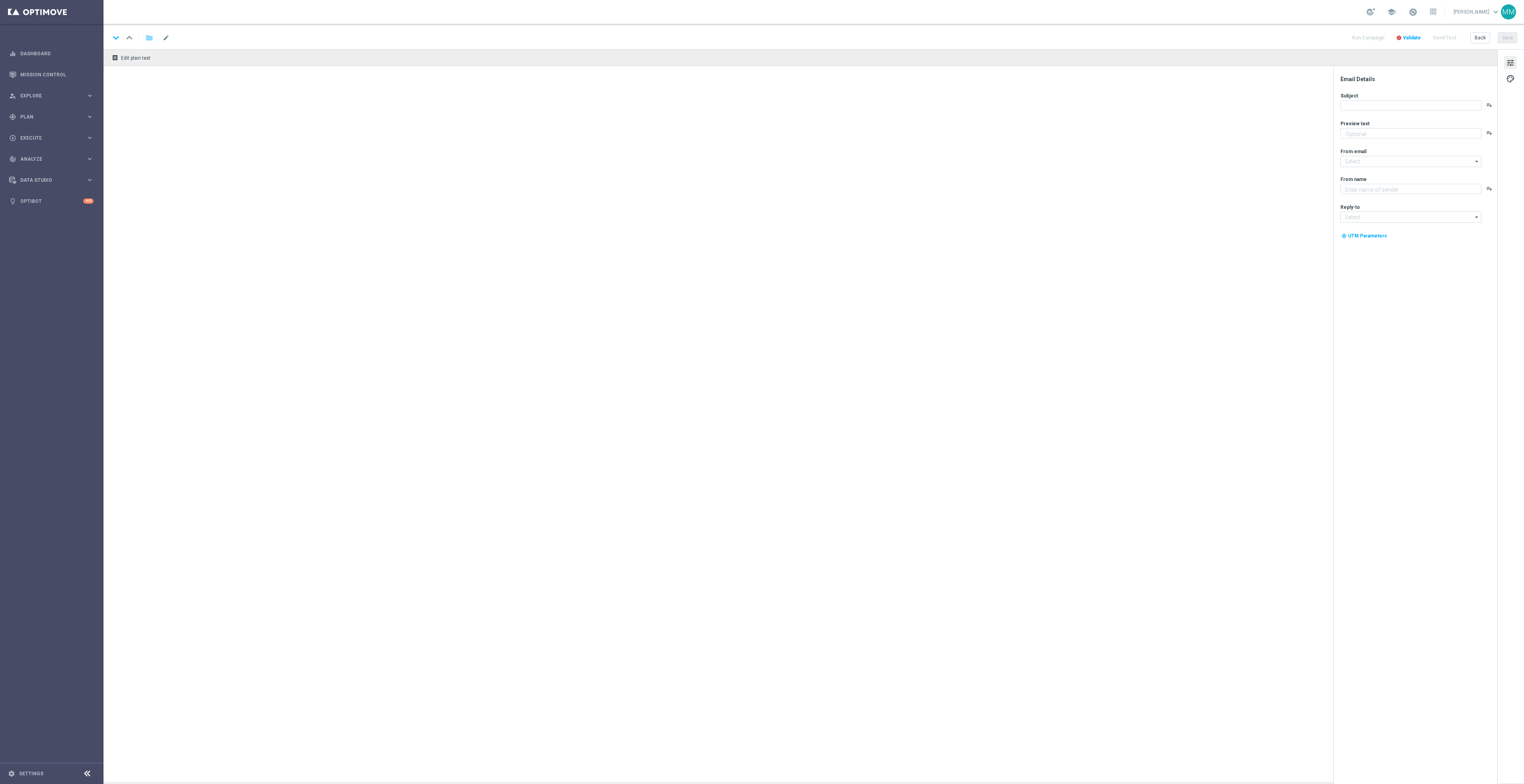
type textarea "Let's create another project."
type textarea "Staples"
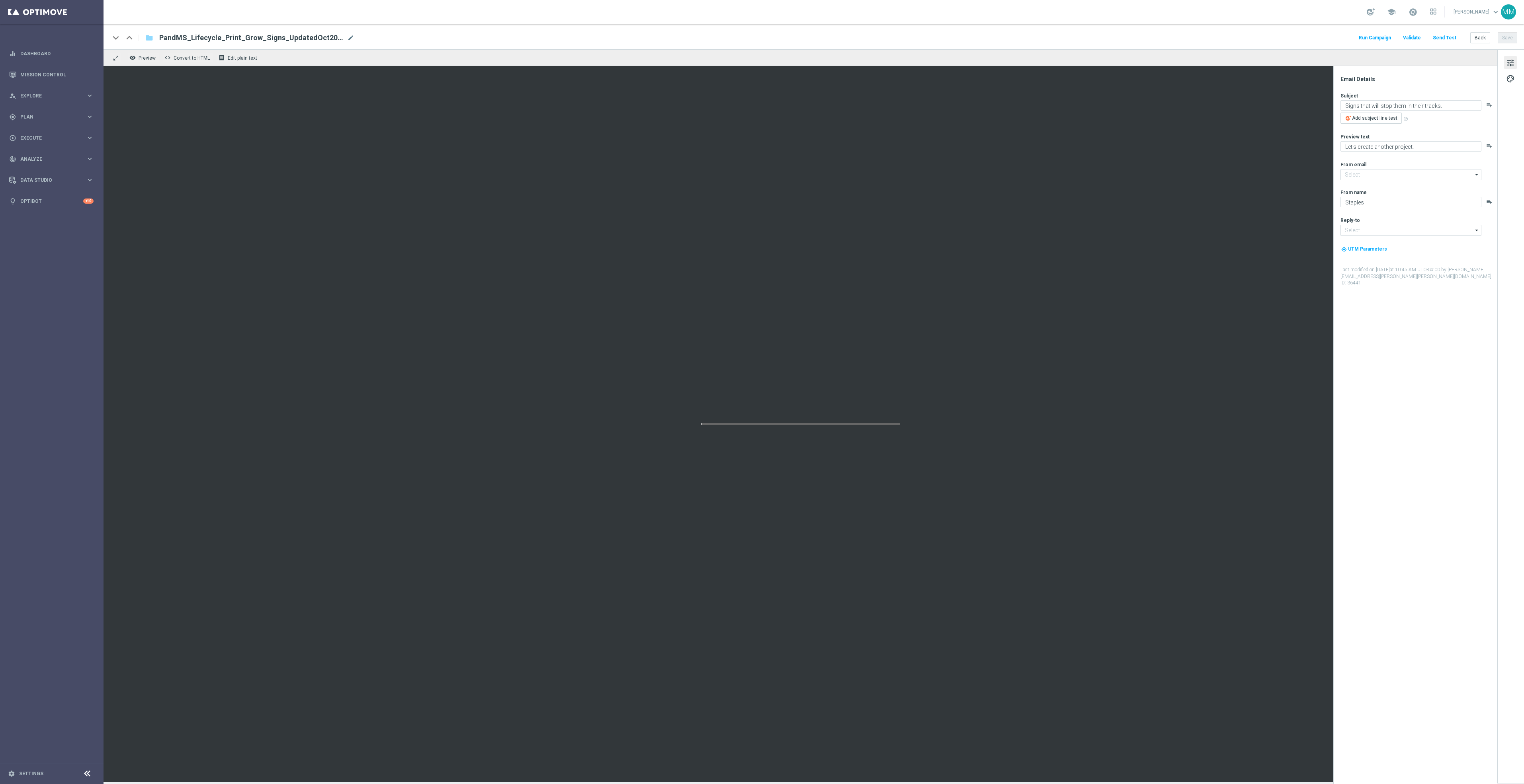
type input "[EMAIL_ADDRESS][DOMAIN_NAME]"
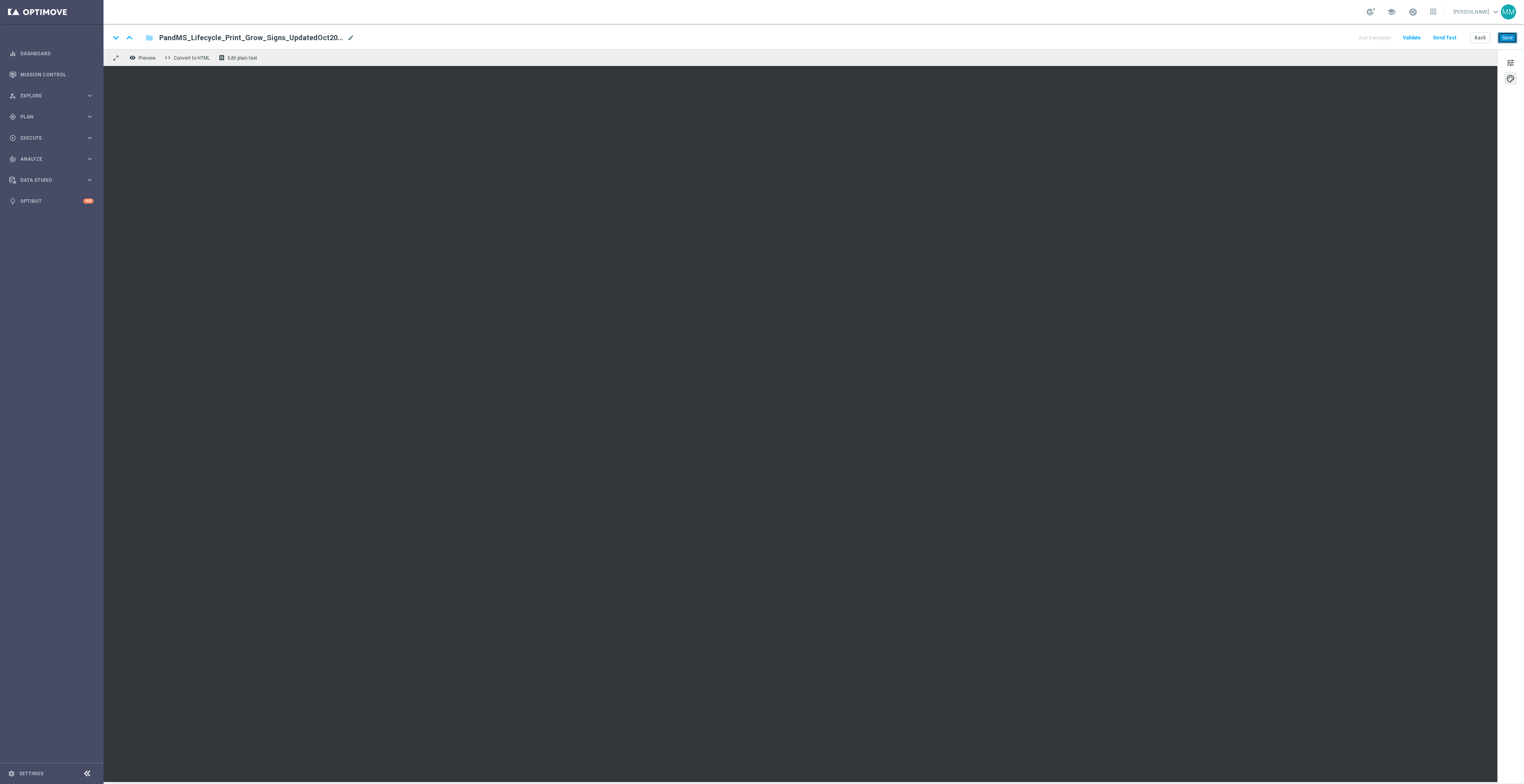
click at [1509, 36] on button "Save" at bounding box center [1507, 38] width 20 height 11
click at [1479, 41] on button "Back" at bounding box center [1480, 38] width 20 height 11
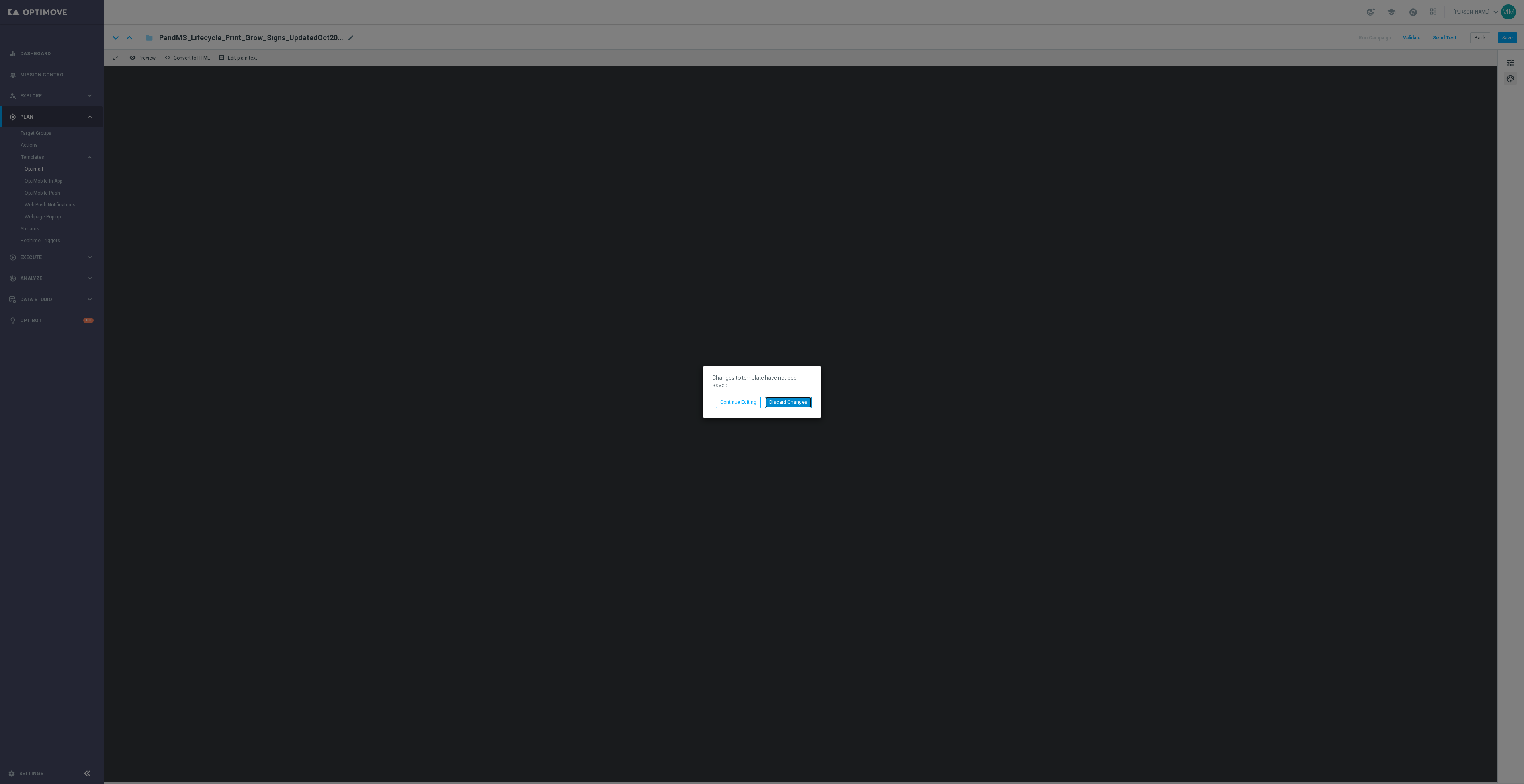
click at [804, 397] on button "Discard Changes" at bounding box center [788, 402] width 47 height 11
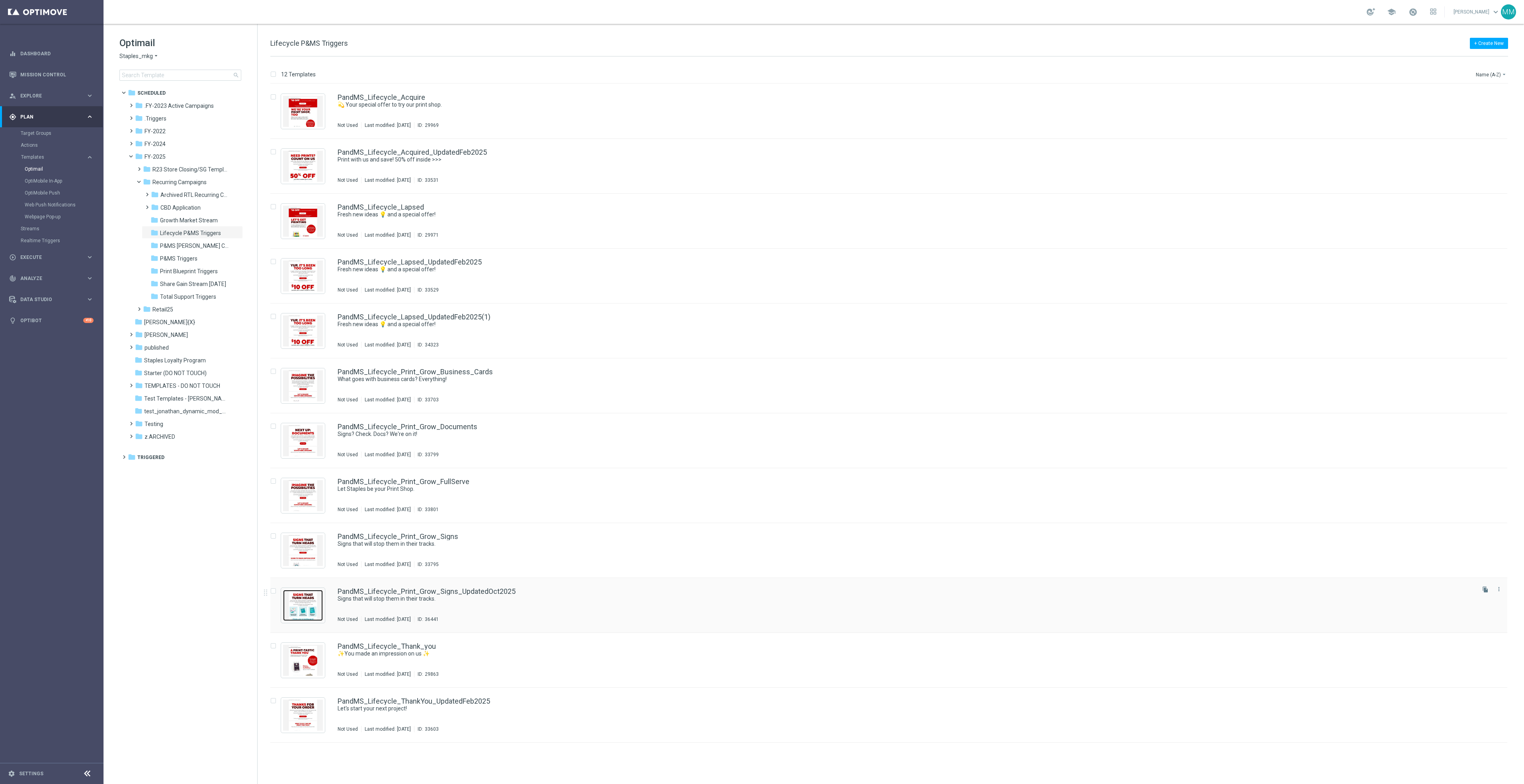
click at [306, 609] on img "Press SPACE to select this row." at bounding box center [302, 605] width 40 height 31
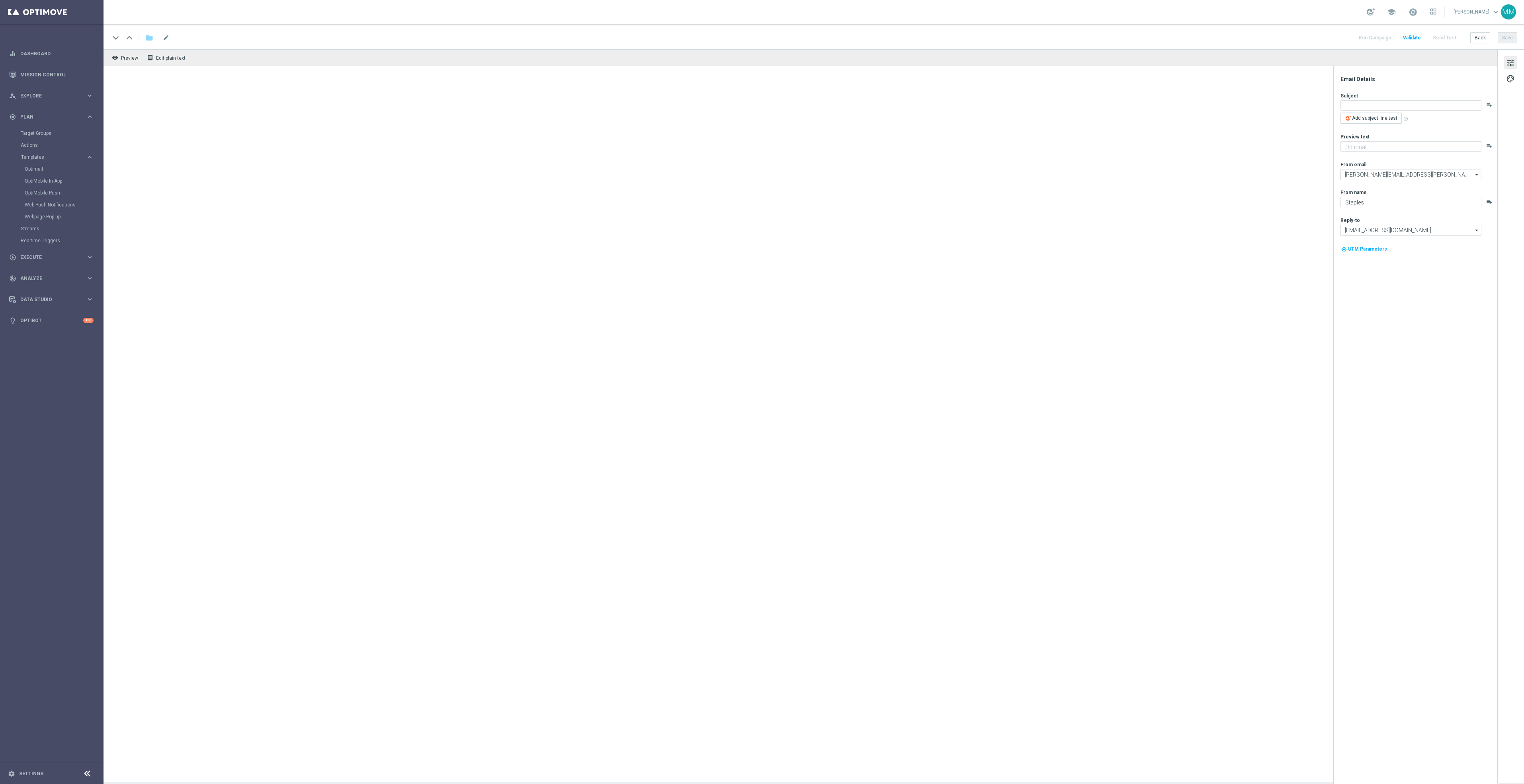
type textarea "Signs that will stop them in their tracks."
type textarea "Let's create another project."
type input "[EMAIL_ADDRESS][DOMAIN_NAME]"
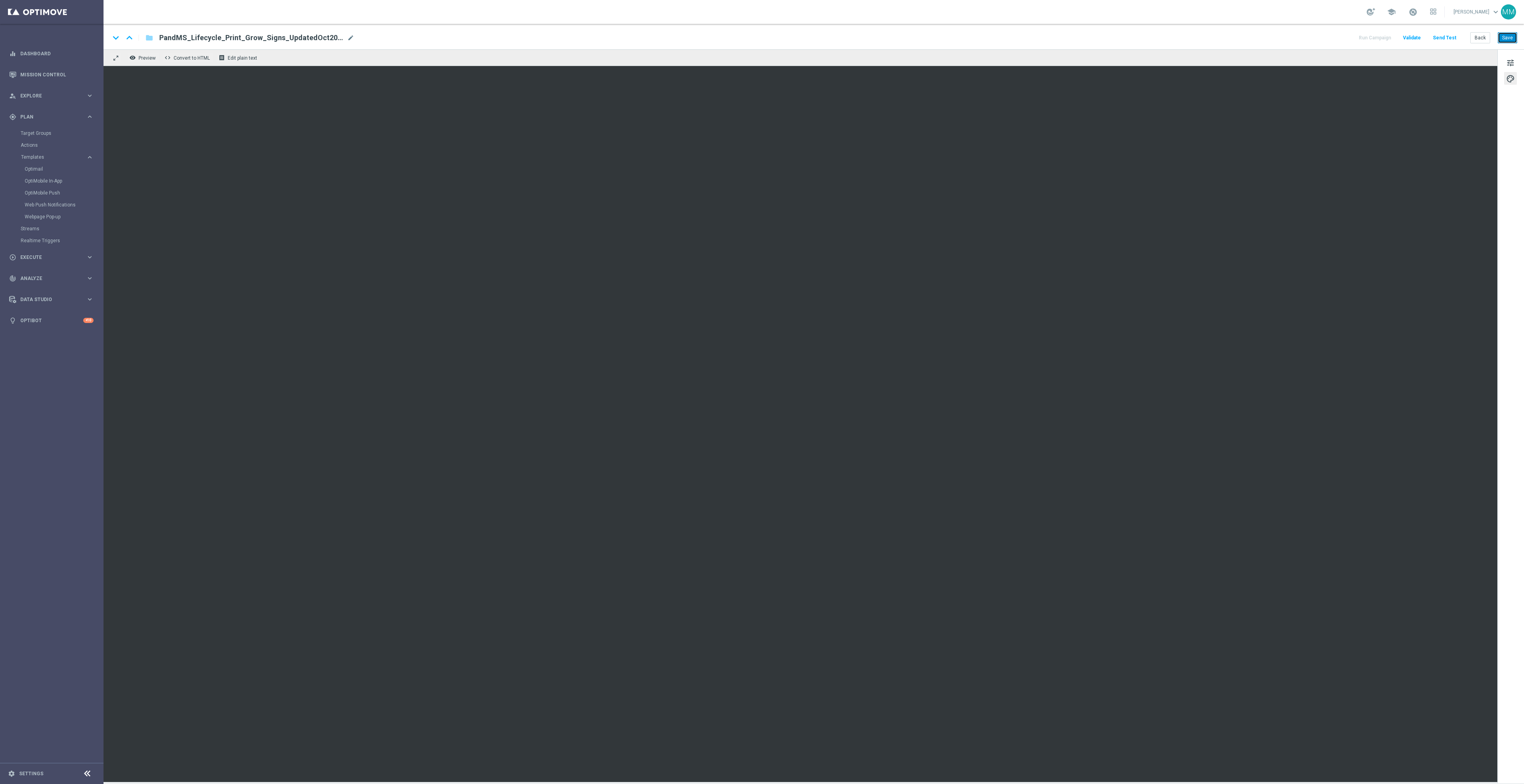
drag, startPoint x: 1512, startPoint y: 37, endPoint x: 1502, endPoint y: 44, distance: 12.2
click at [1512, 37] on button "Save" at bounding box center [1507, 38] width 20 height 11
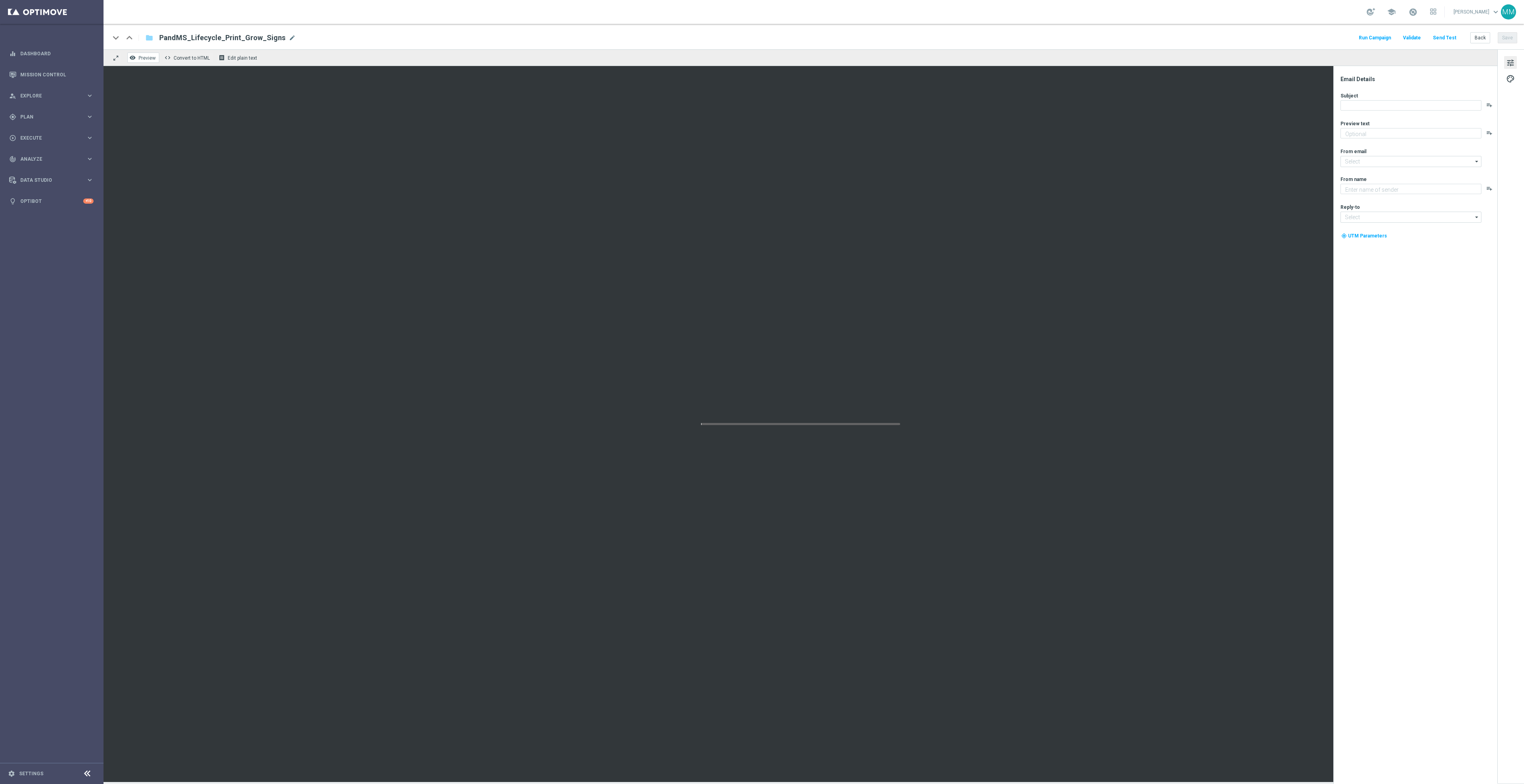
type textarea "Let's create another project."
type input "[EMAIL_ADDRESS][DOMAIN_NAME]"
type textarea "Staples"
type input "[EMAIL_ADDRESS][DOMAIN_NAME]"
click at [141, 56] on span "Preview" at bounding box center [147, 58] width 17 height 5
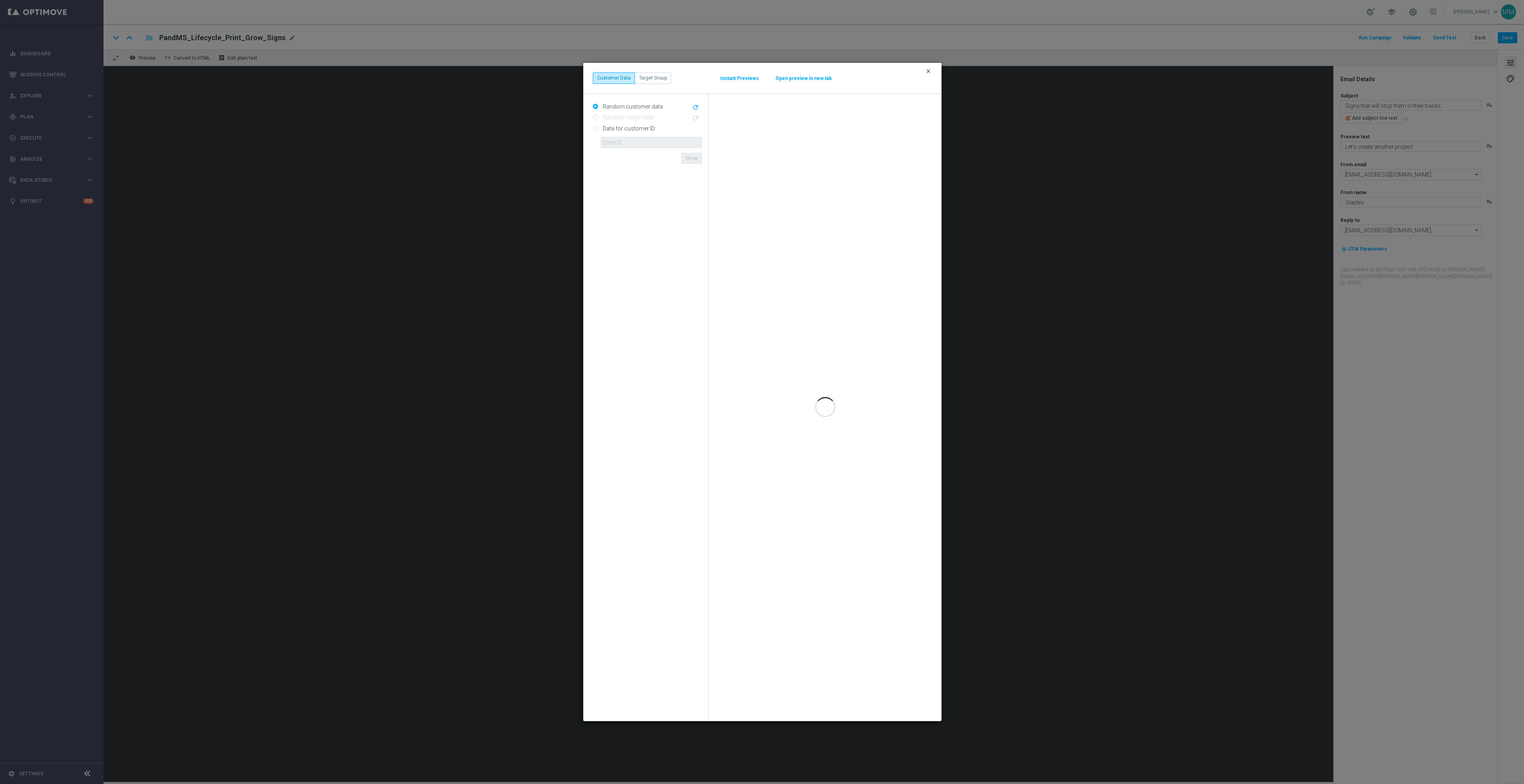
click at [931, 71] on icon "clear" at bounding box center [928, 71] width 7 height 7
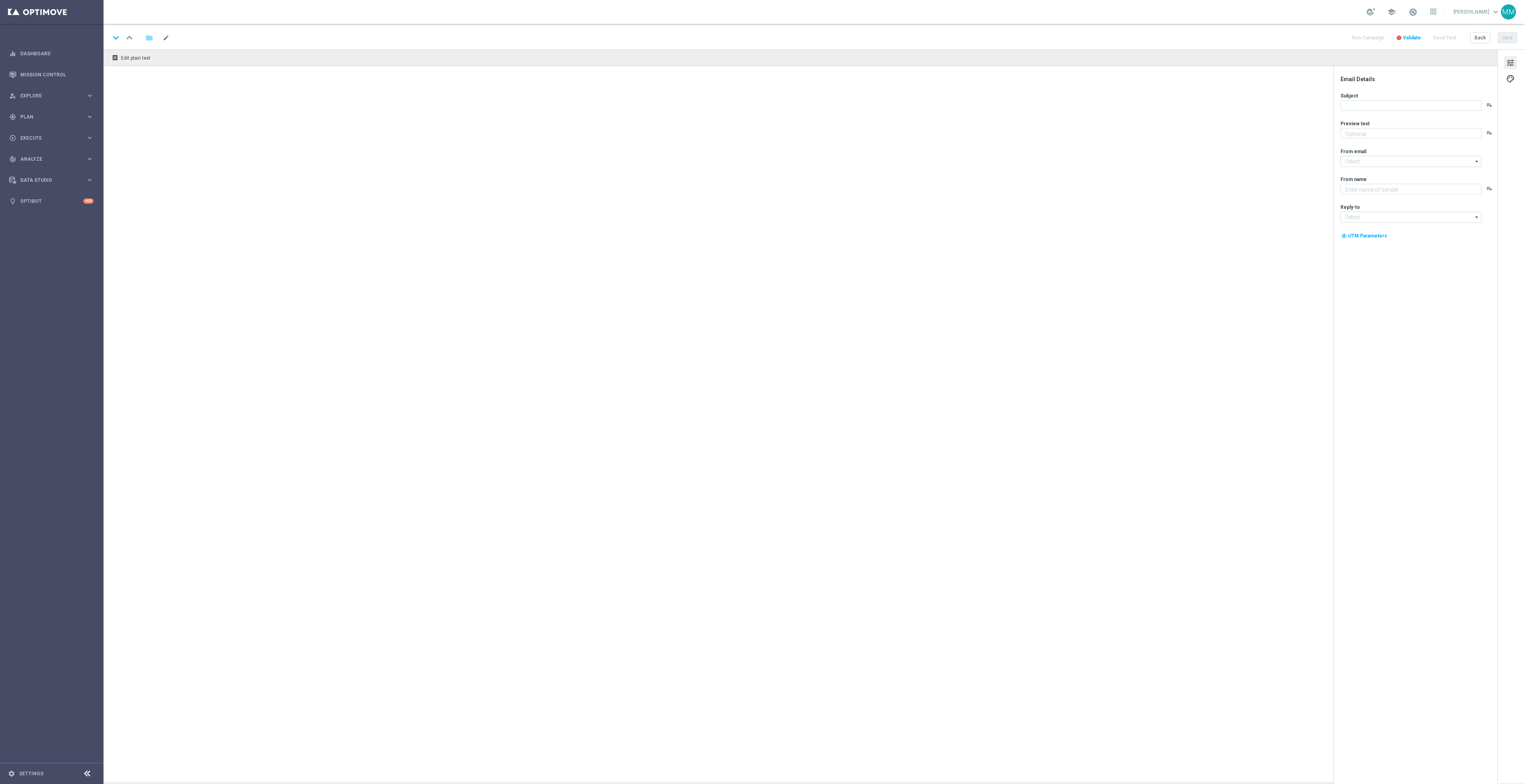
type textarea "We sure loved printing for you."
type textarea "Staples"
type input "staples@connected.staples.com"
type input "info@staples.com"
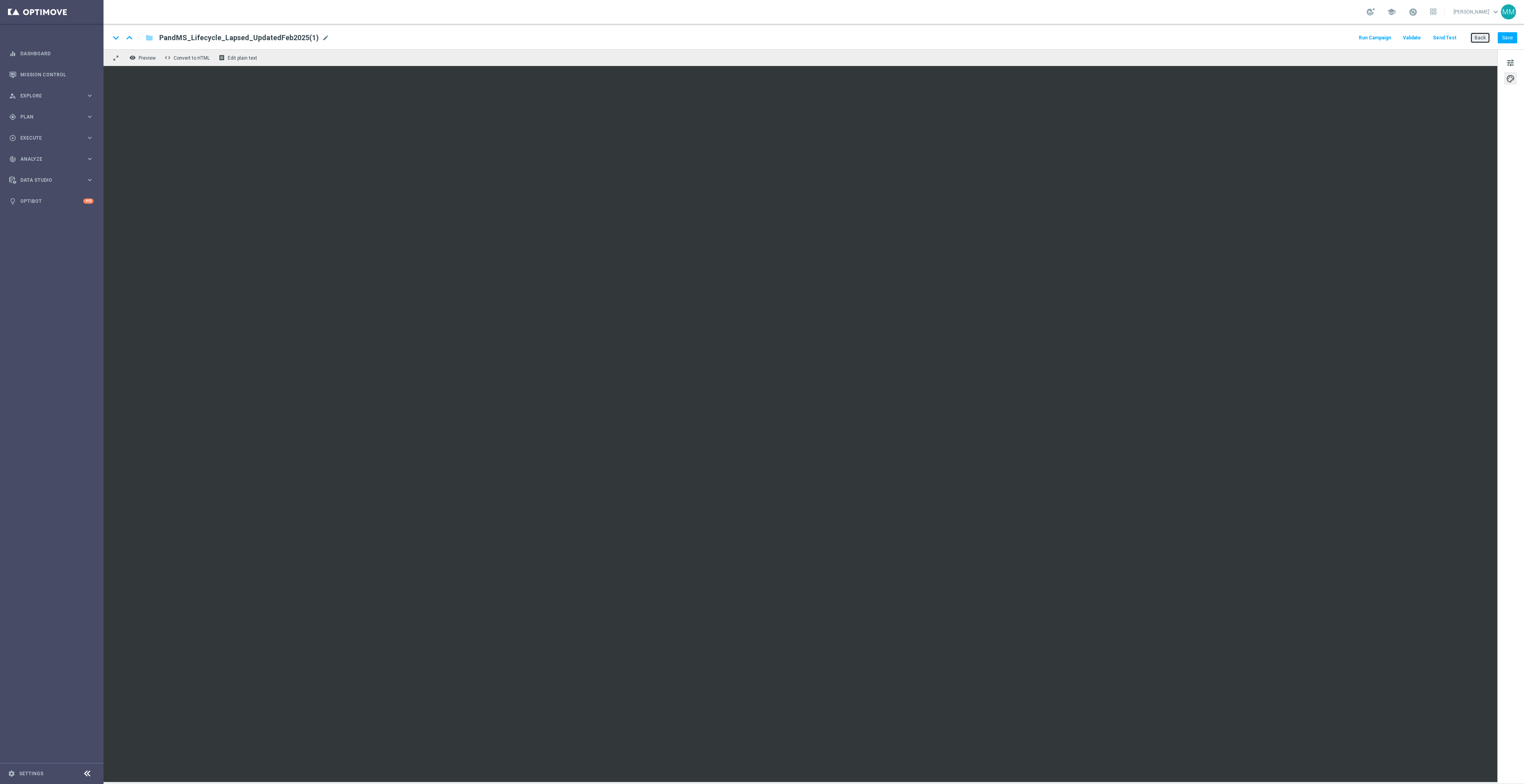
click at [1475, 37] on button "Back" at bounding box center [1480, 38] width 20 height 11
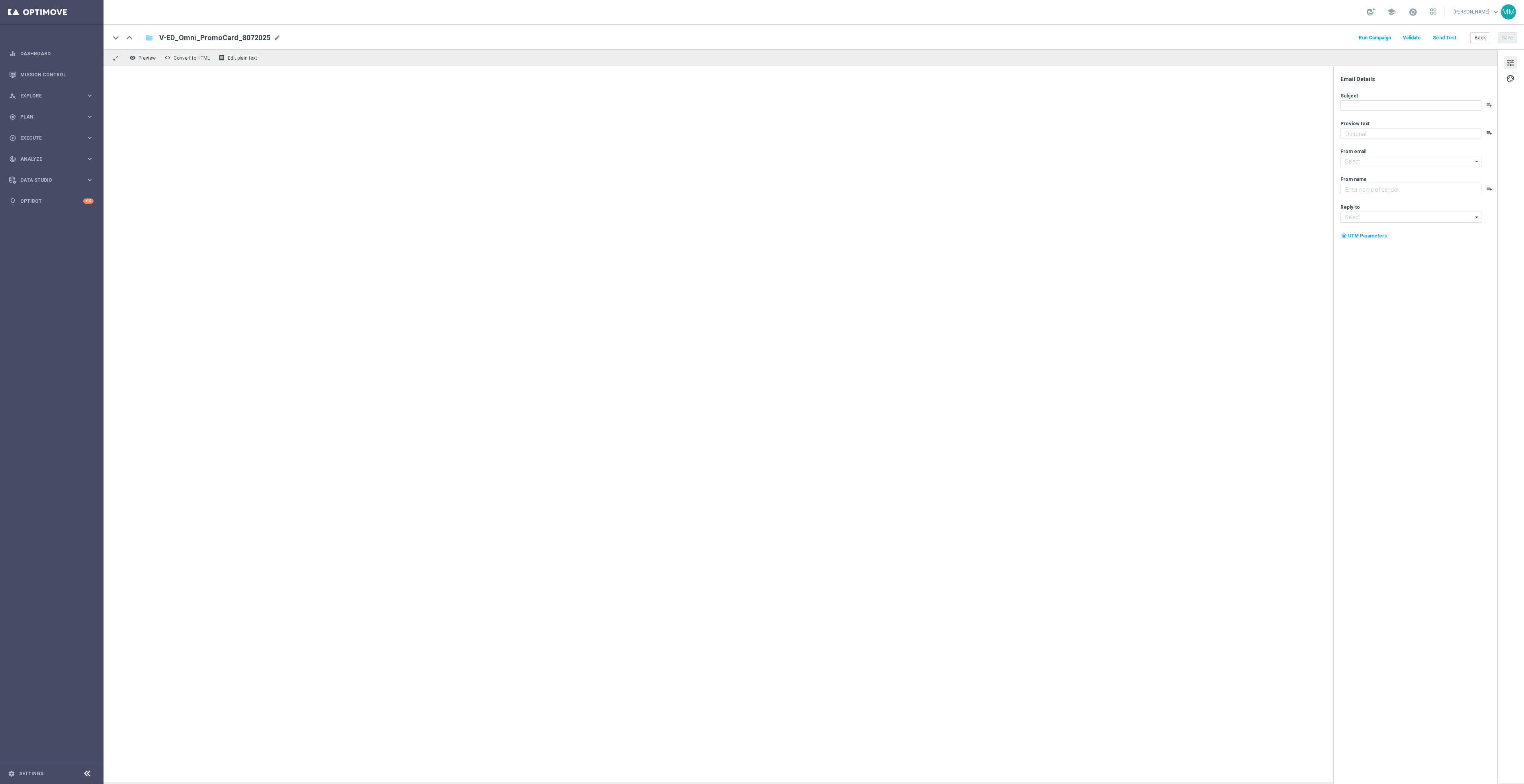
type textarea "Tap the app to unlock this deal."
type input "staples@connected.staples.com"
type textarea "Staples"
type input "info@staples.com"
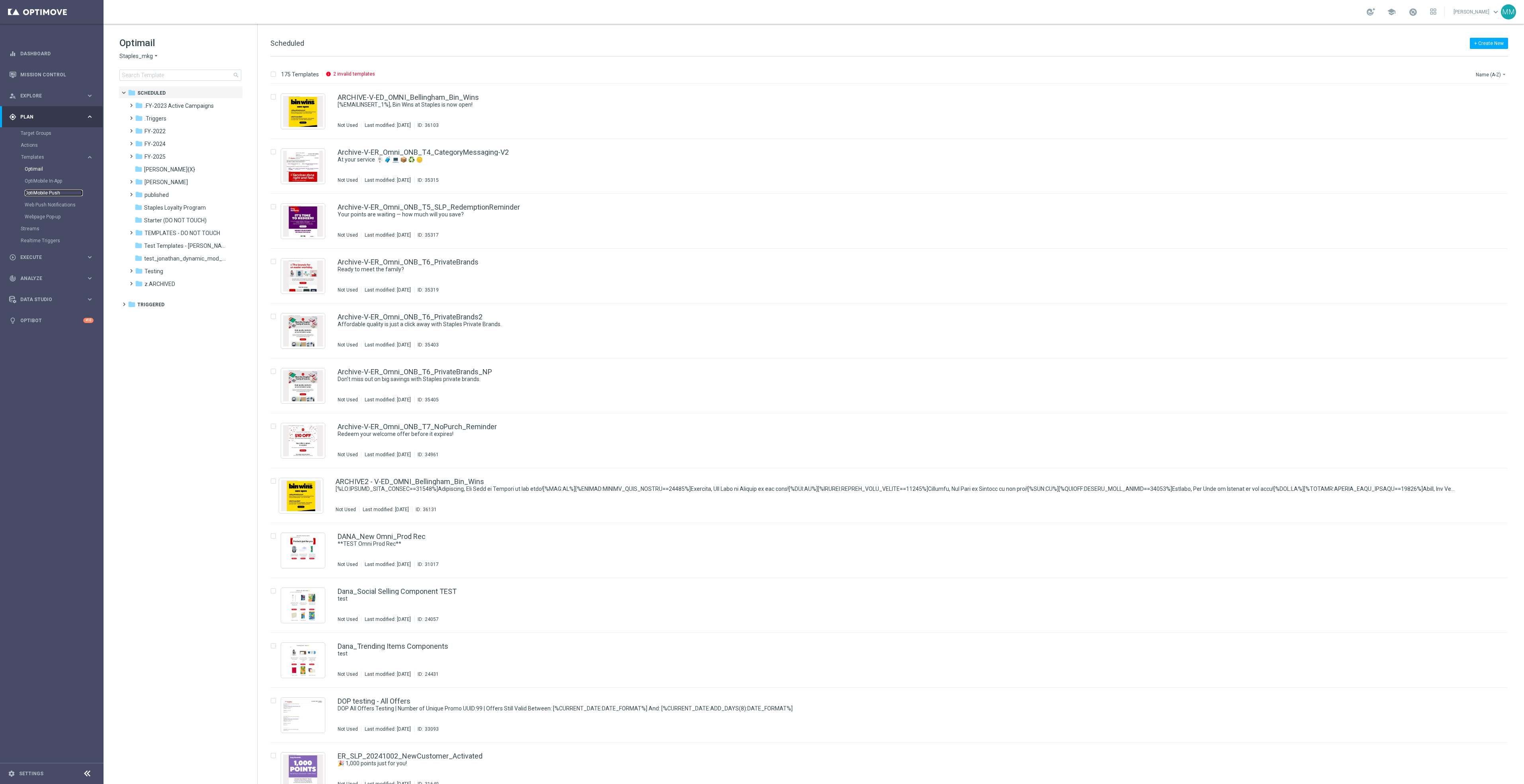
click at [54, 195] on link "OptiMobile Push" at bounding box center [54, 193] width 58 height 7
click at [173, 150] on div "folder FY-2025 more_vert" at bounding box center [185, 156] width 117 height 13
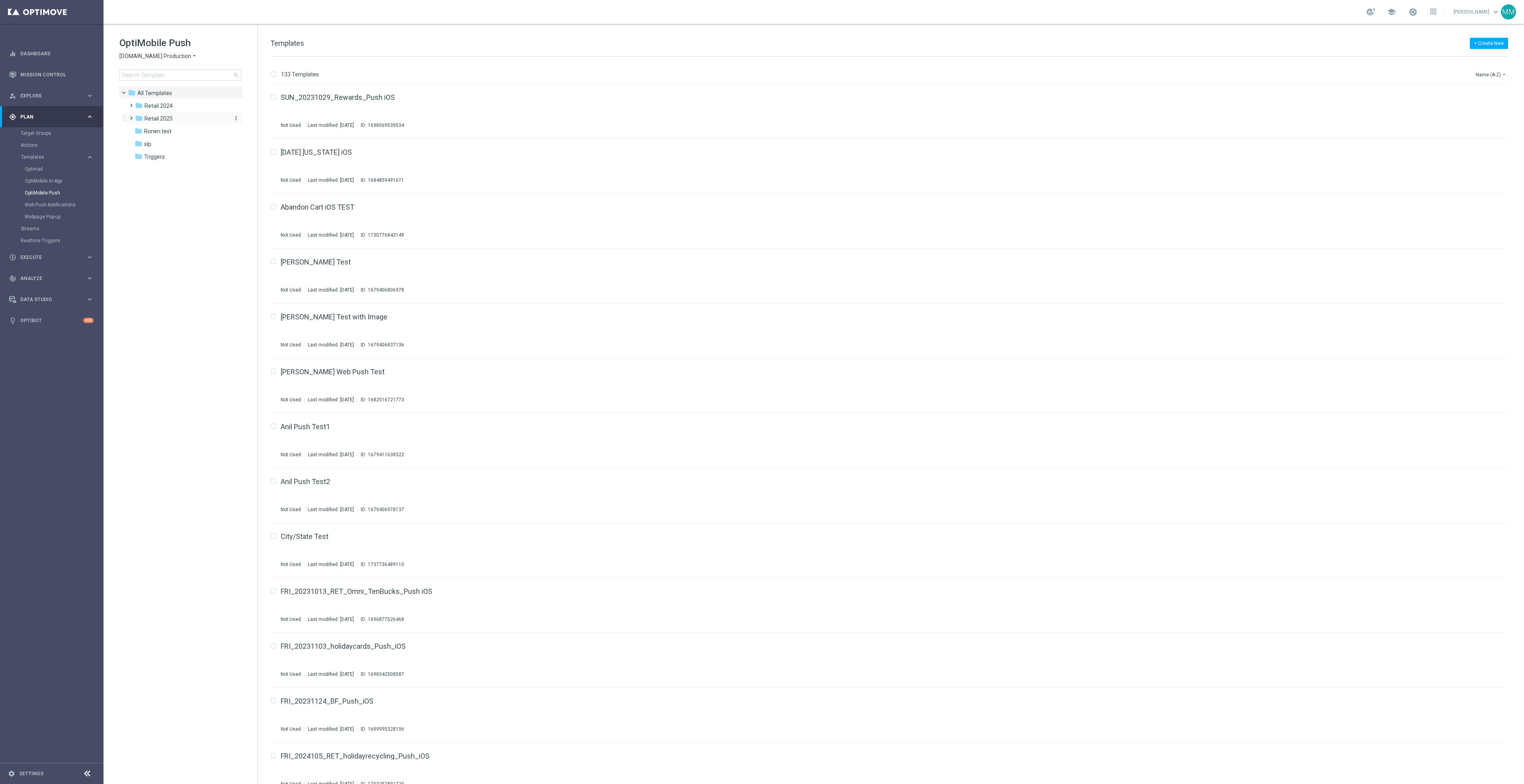
click at [177, 119] on div "folder Retail 2025" at bounding box center [180, 118] width 92 height 9
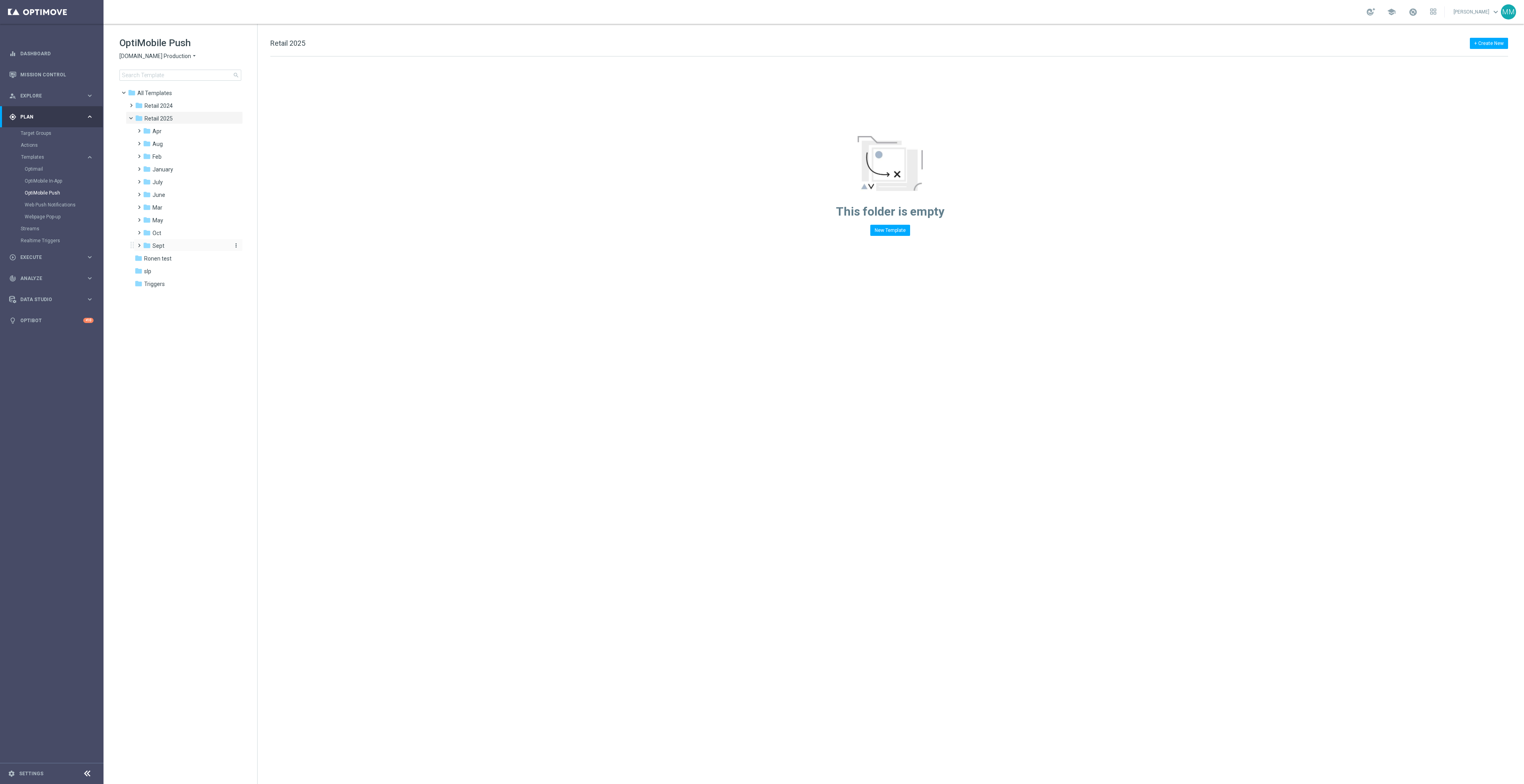
click at [170, 244] on div "folder Sept" at bounding box center [185, 245] width 85 height 9
click at [188, 281] on div "folder WO 9.28" at bounding box center [189, 284] width 79 height 9
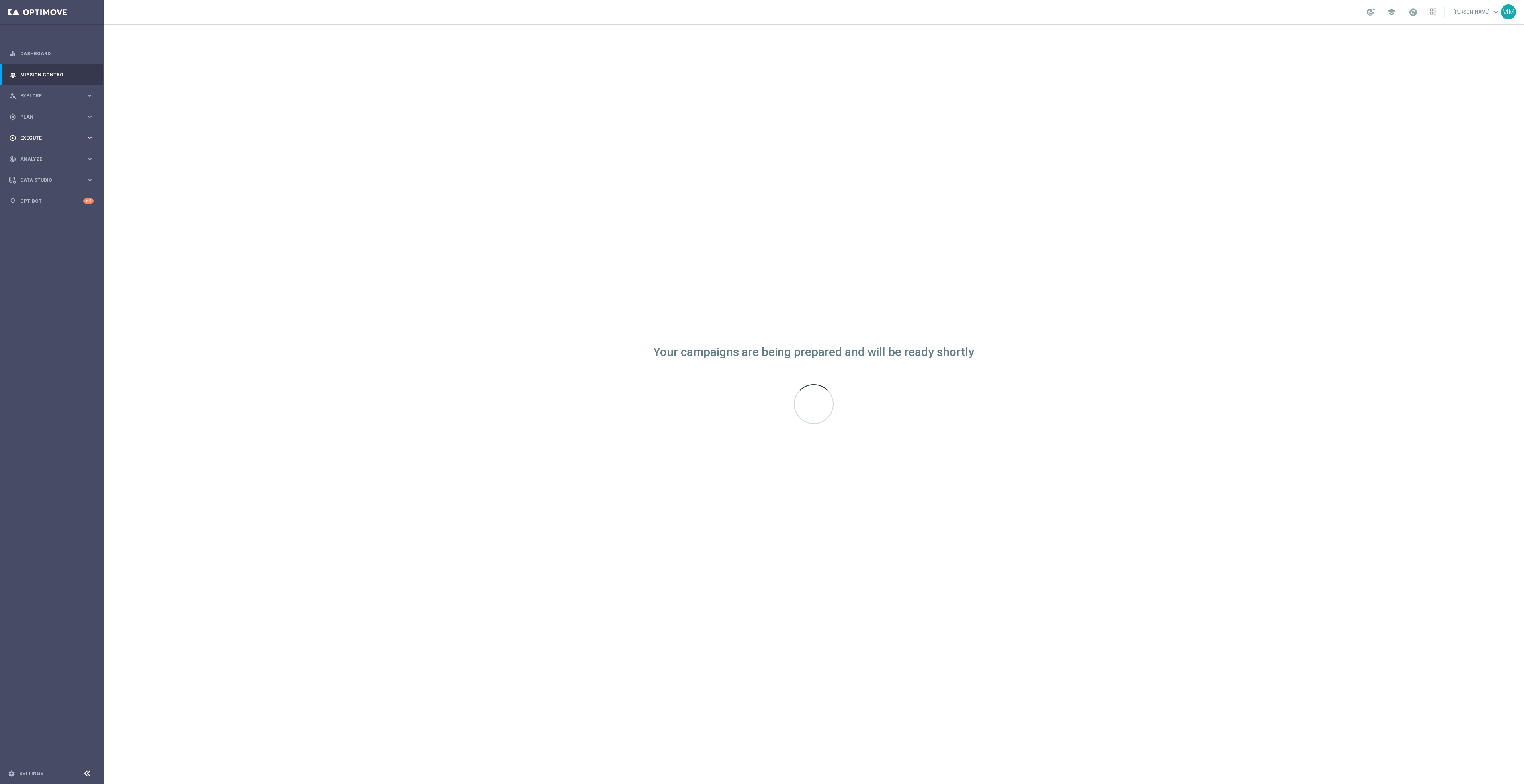
click at [47, 143] on div "play_circle_outline Execute keyboard_arrow_right" at bounding box center [51, 138] width 103 height 21
click at [35, 118] on span "Plan" at bounding box center [53, 117] width 66 height 5
click at [48, 155] on span "Templates" at bounding box center [50, 157] width 57 height 5
click at [65, 205] on link "Web Push Notifications" at bounding box center [54, 205] width 58 height 7
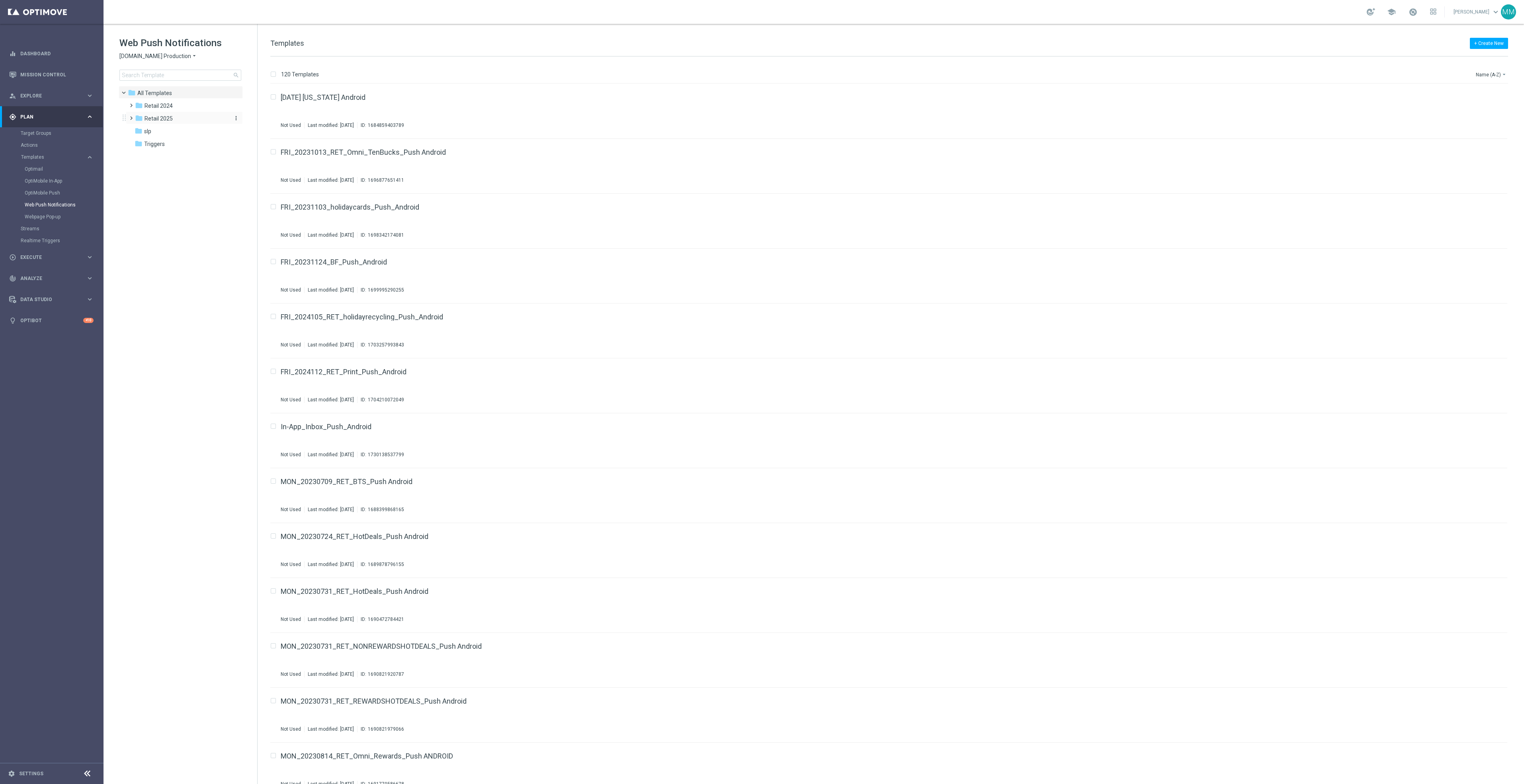
click at [165, 119] on span "Retail 2025" at bounding box center [159, 118] width 28 height 7
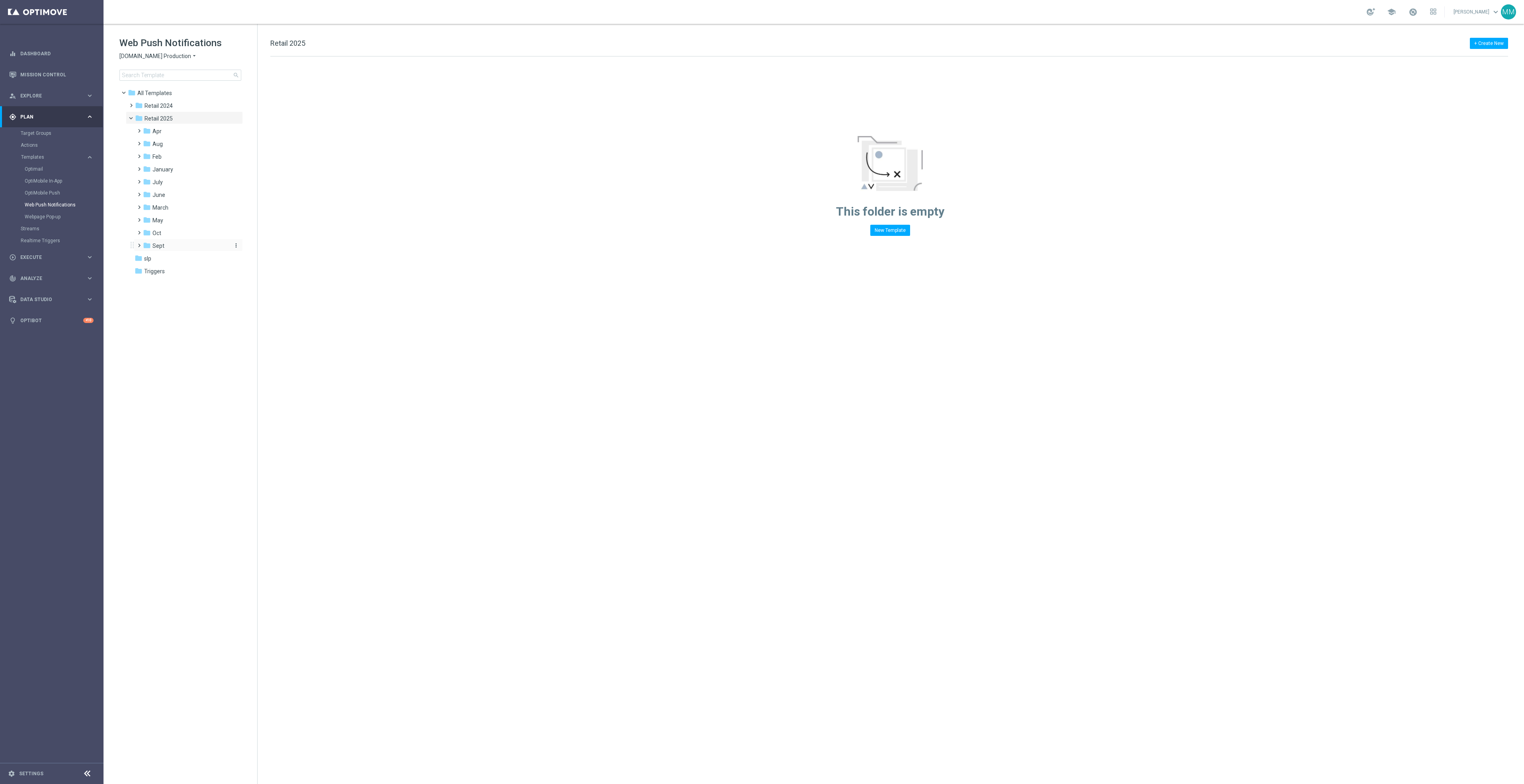
click at [165, 247] on div "folder Sept" at bounding box center [185, 245] width 85 height 9
click at [182, 287] on div "folder WO 9.28" at bounding box center [189, 284] width 79 height 9
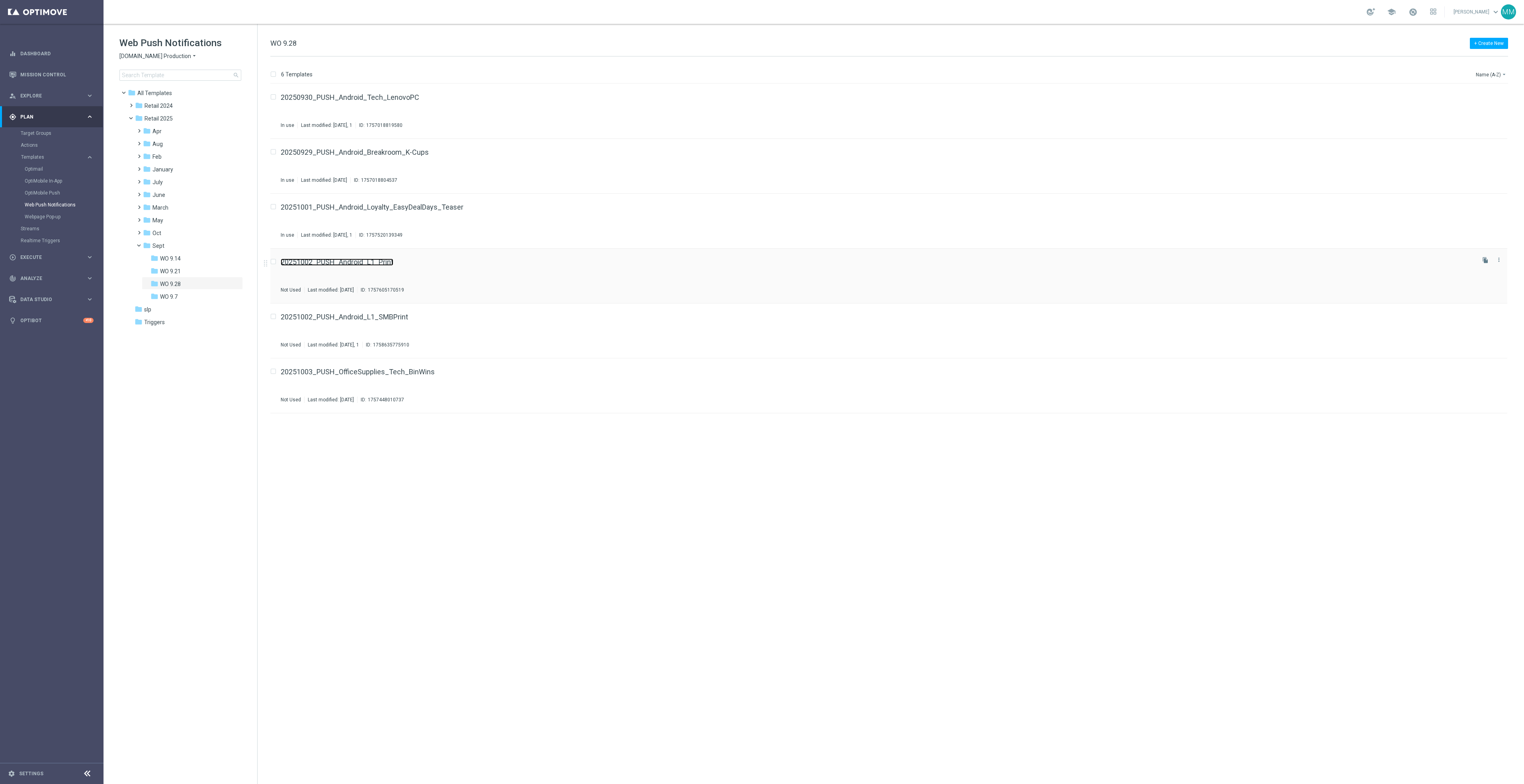
drag, startPoint x: 380, startPoint y: 267, endPoint x: 360, endPoint y: 260, distance: 21.2
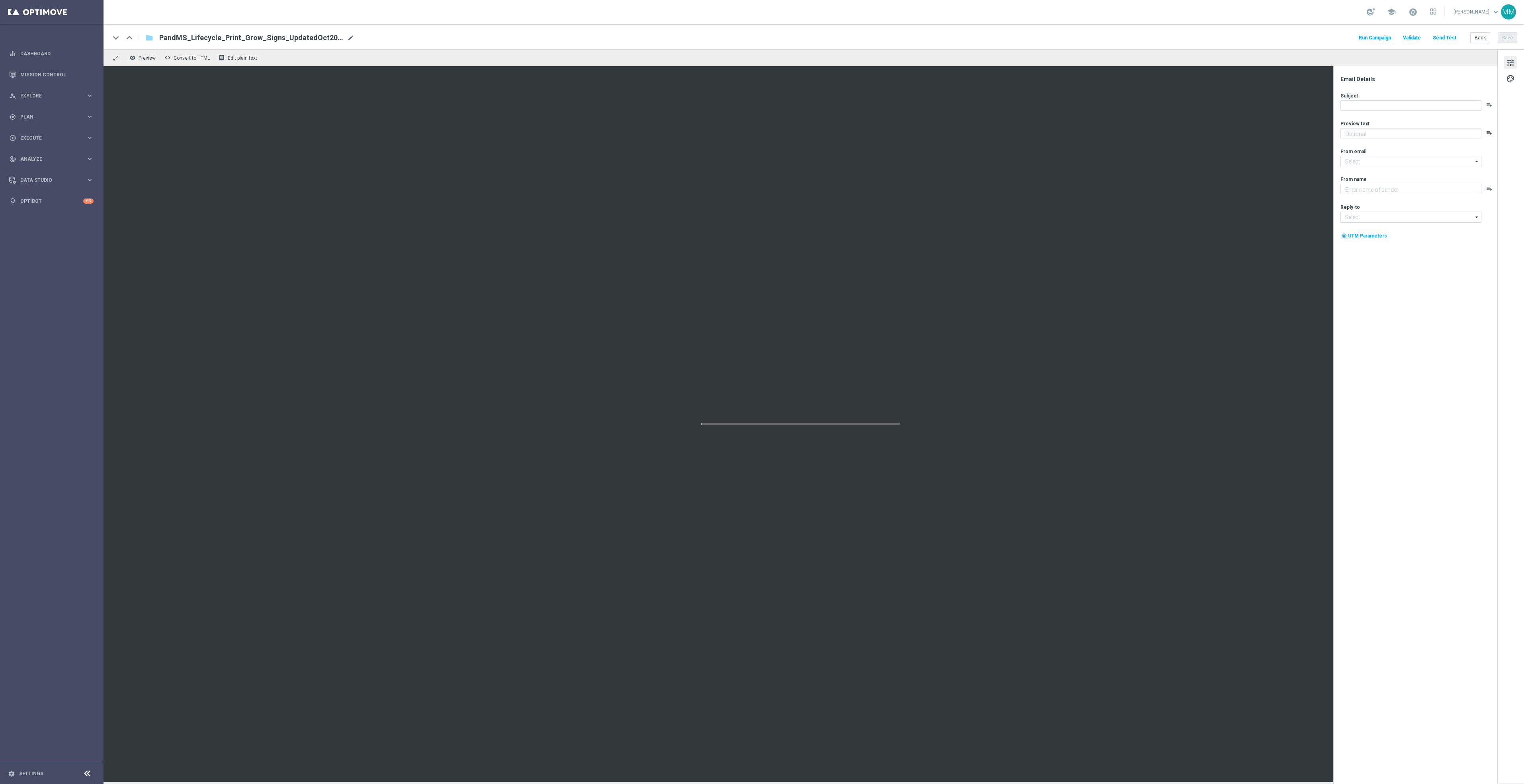
type textarea "Let's create another project."
type input "[EMAIL_ADDRESS][DOMAIN_NAME]"
type textarea "Staples"
type input "[EMAIL_ADDRESS][DOMAIN_NAME]"
drag, startPoint x: 1446, startPoint y: 104, endPoint x: 1361, endPoint y: 104, distance: 85.0
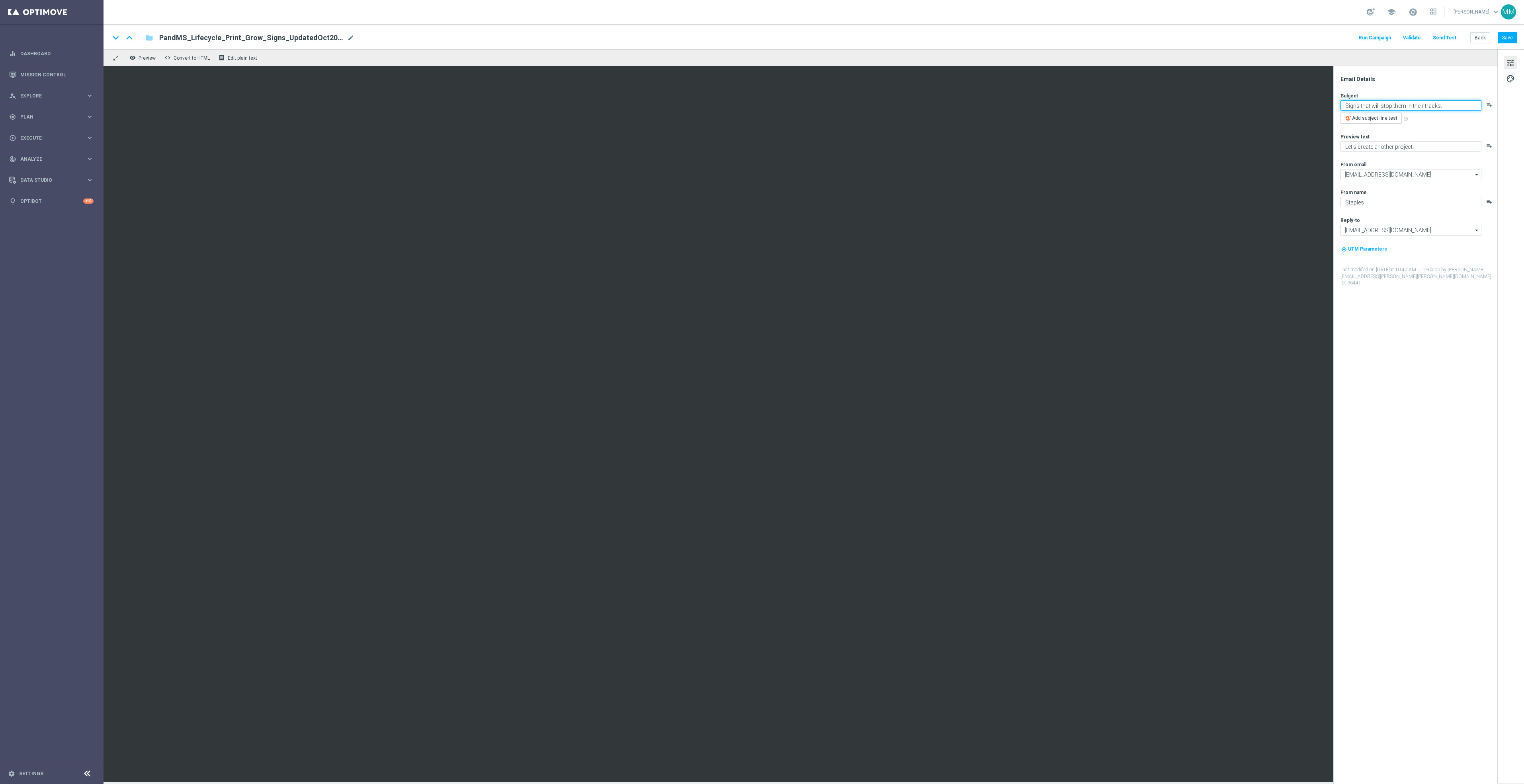
click at [1361, 104] on textarea "Signs that will stop them in their tracks." at bounding box center [1411, 105] width 141 height 10
type textarea "Signs are just the start."
type textarea "Boost your reach with postcards, brochures and more."
click at [1505, 43] on button "Save" at bounding box center [1507, 38] width 20 height 11
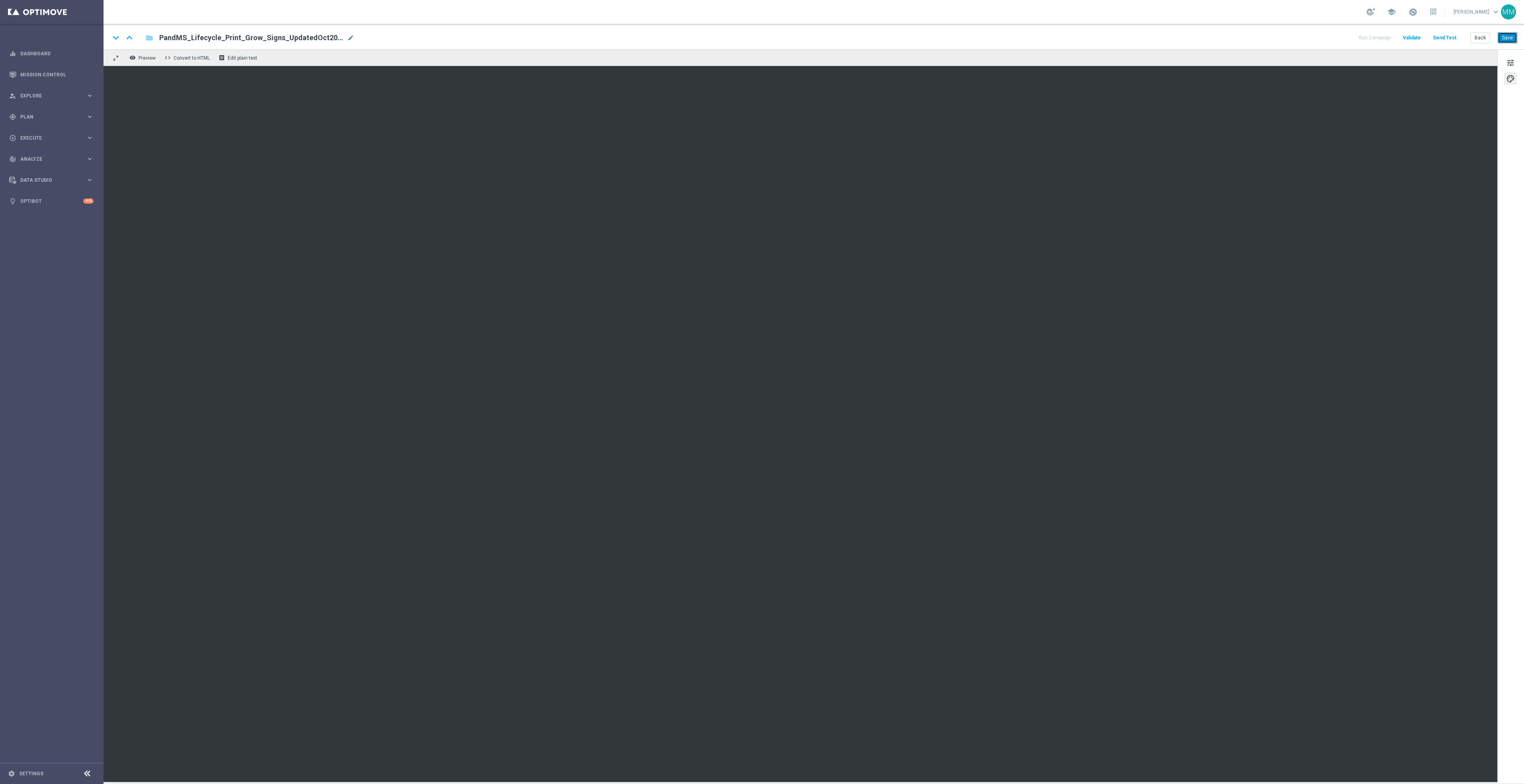
click at [1507, 38] on button "Save" at bounding box center [1507, 38] width 20 height 11
click at [1506, 33] on button "Save" at bounding box center [1507, 38] width 20 height 11
click at [1506, 38] on button "Save" at bounding box center [1507, 38] width 20 height 11
click at [1502, 36] on button "Save" at bounding box center [1507, 38] width 20 height 11
click at [1507, 38] on button "Save" at bounding box center [1507, 38] width 20 height 11
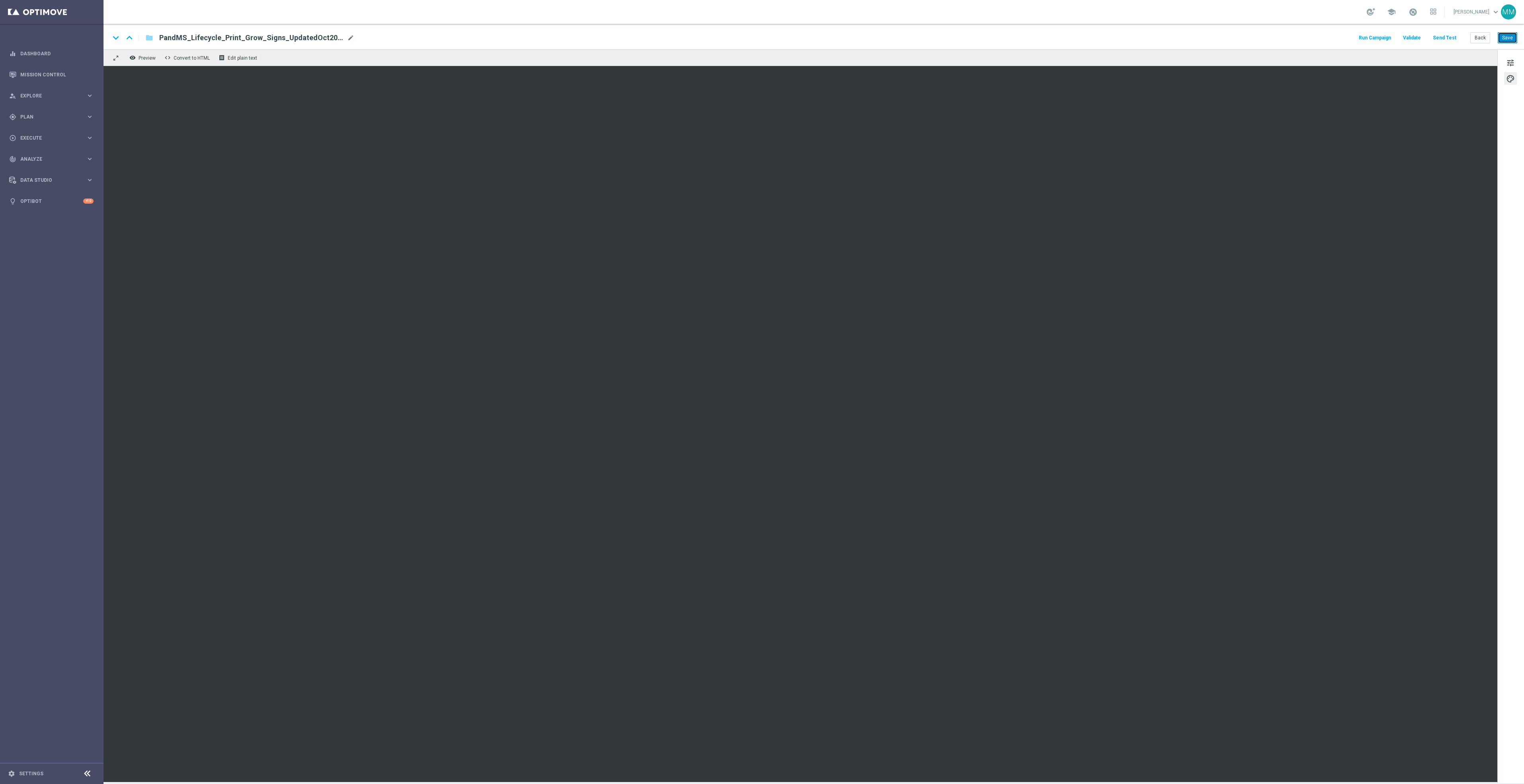
click at [1509, 42] on button "Save" at bounding box center [1507, 38] width 20 height 11
click at [1509, 34] on button "Save" at bounding box center [1507, 38] width 20 height 11
click at [1515, 35] on button "Save" at bounding box center [1507, 38] width 20 height 11
click at [1514, 40] on button "Save" at bounding box center [1507, 38] width 20 height 11
click at [1511, 41] on button "Save" at bounding box center [1507, 38] width 20 height 11
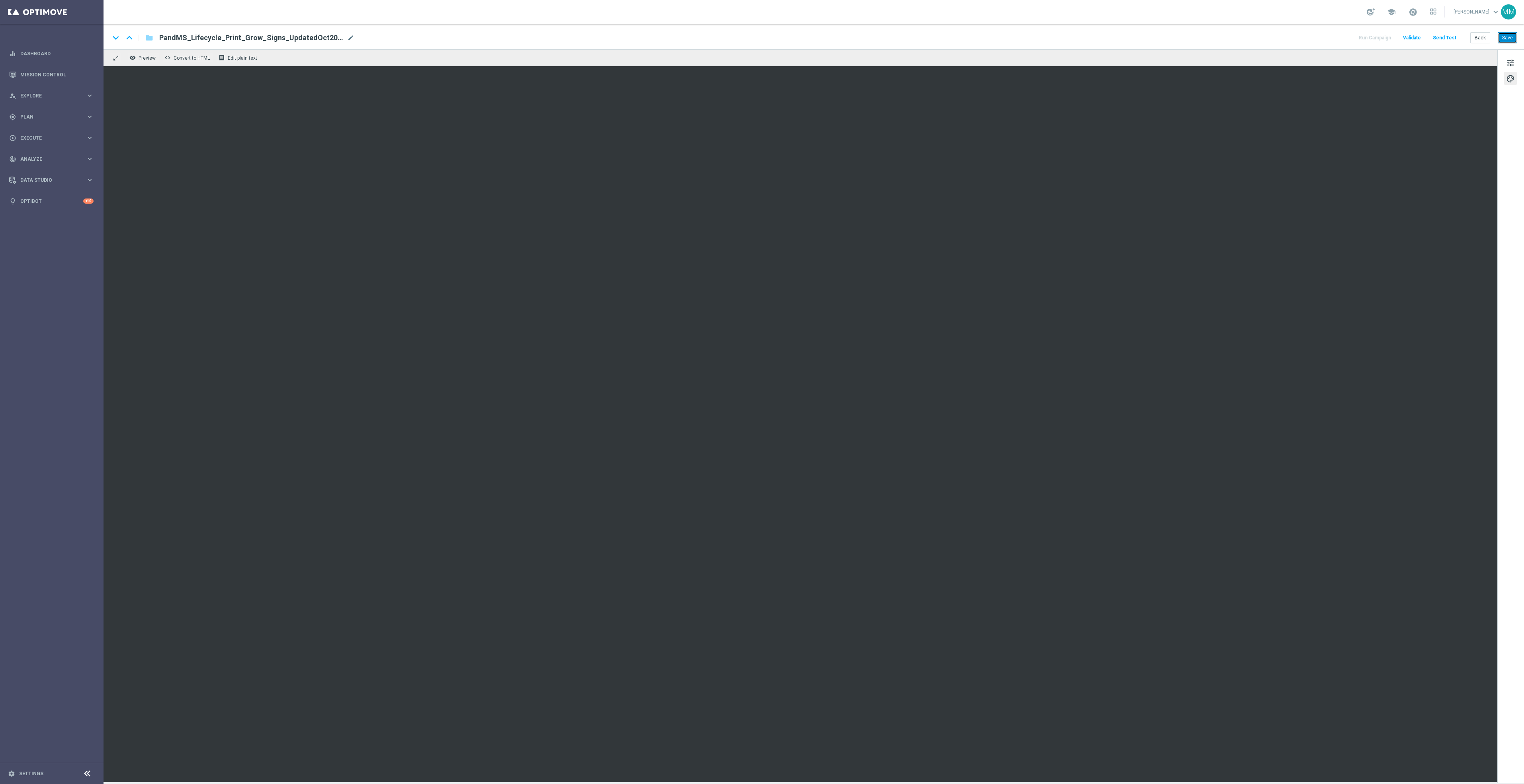
click at [1515, 37] on button "Save" at bounding box center [1507, 38] width 20 height 11
click at [1511, 37] on button "Save" at bounding box center [1507, 38] width 20 height 11
click at [1511, 40] on button "Save" at bounding box center [1507, 38] width 20 height 11
click at [1503, 36] on button "Save" at bounding box center [1507, 38] width 20 height 11
drag, startPoint x: 334, startPoint y: 38, endPoint x: 160, endPoint y: 38, distance: 174.0
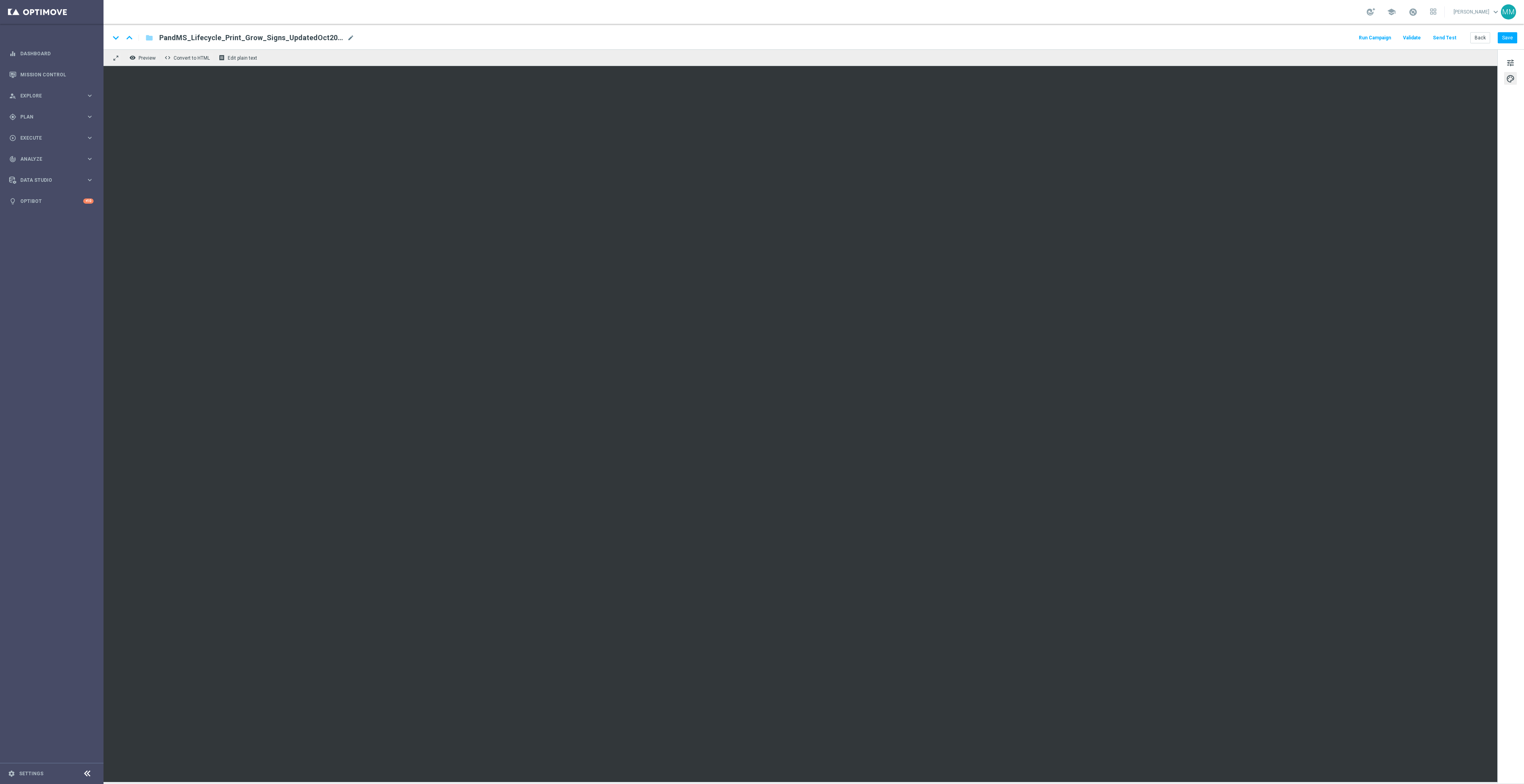
click at [160, 38] on span "PandMS_Lifecycle_Print_Grow_Signs_UpdatedOct2025" at bounding box center [251, 38] width 185 height 9
drag, startPoint x: 318, startPoint y: 41, endPoint x: 70, endPoint y: 30, distance: 248.2
click at [70, 30] on main "equalizer Dashboard Mission Control" at bounding box center [762, 392] width 1524 height 784
click at [1446, 37] on button "Send Test" at bounding box center [1445, 38] width 26 height 11
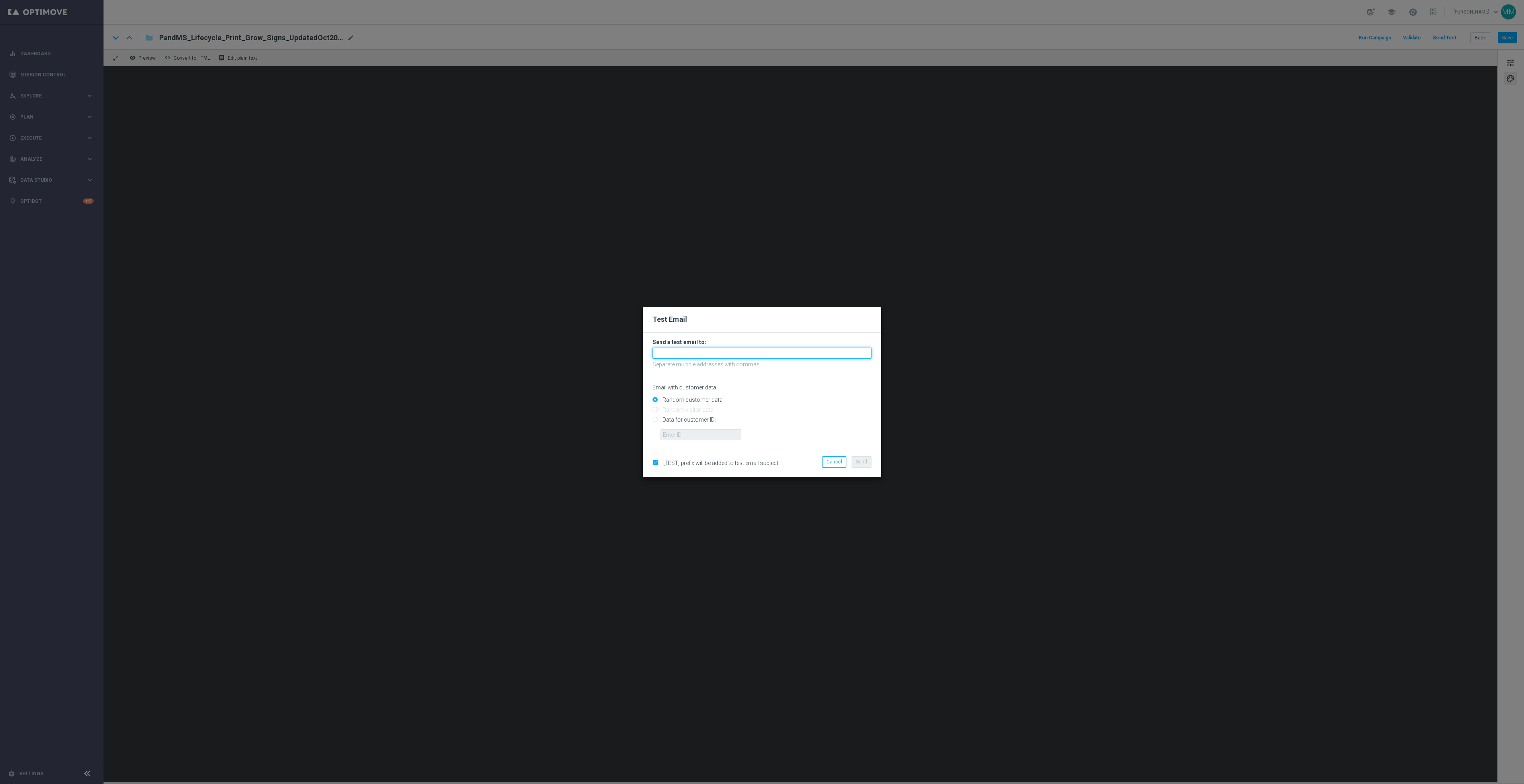
click at [813, 357] on input "text" at bounding box center [762, 353] width 219 height 11
paste input "staples.96a1-bis2t@litmusemail.com"
type input "staples.96a1-bis2t@litmusemail.com"
click at [861, 459] on span "Send" at bounding box center [861, 462] width 11 height 5
click at [860, 460] on span "Send" at bounding box center [861, 462] width 11 height 5
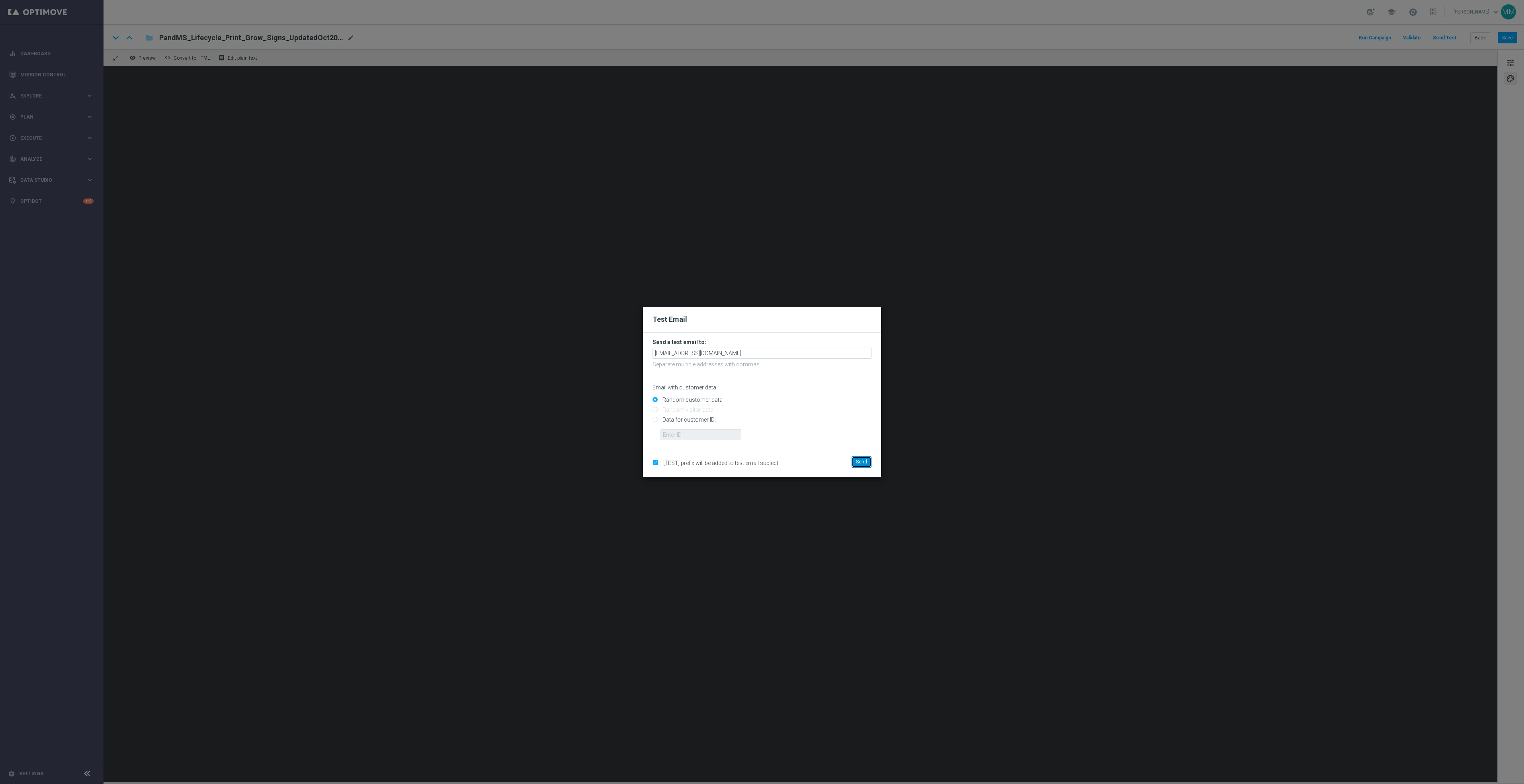
click at [865, 456] on button "Send" at bounding box center [861, 462] width 20 height 11
click at [1123, 247] on modal-container "Test Email Send a test email to: staples.96a1-bis2t@litmusemail.com Separate mu…" at bounding box center [762, 392] width 1524 height 784
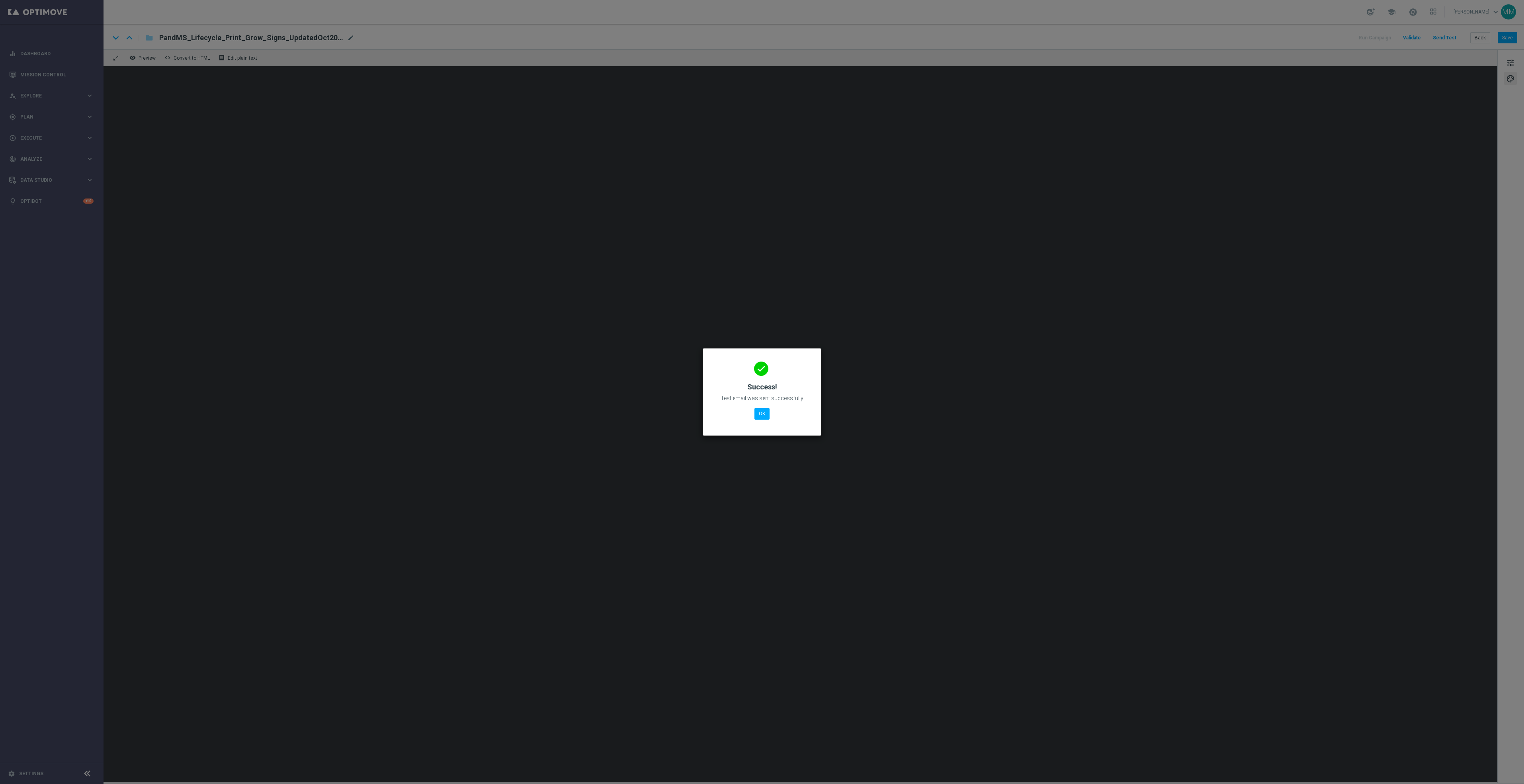
click at [1347, 435] on modal-container "done Success! Test email was sent successfully OK" at bounding box center [762, 392] width 1524 height 784
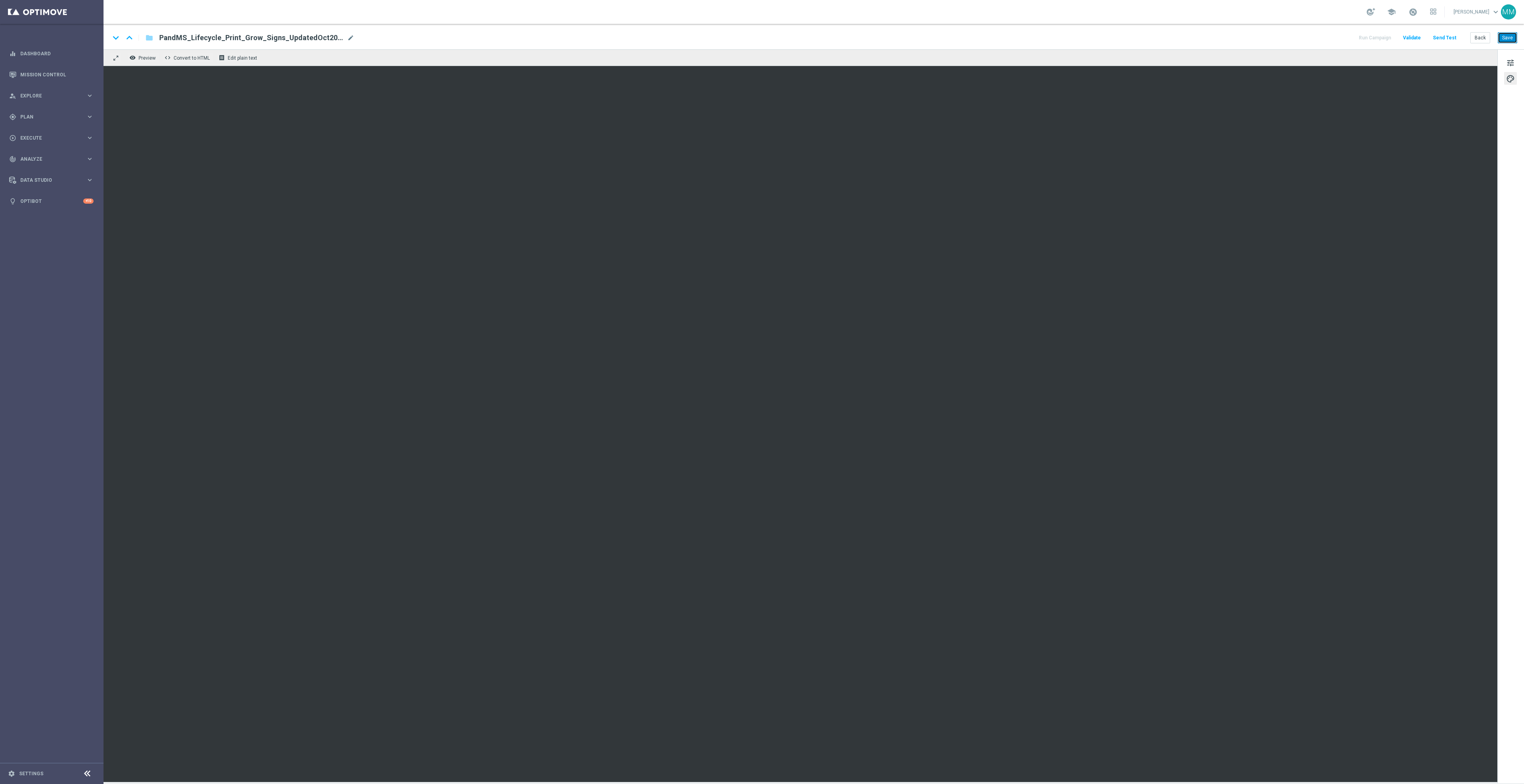
drag, startPoint x: 1504, startPoint y: 33, endPoint x: 1505, endPoint y: 38, distance: 5.1
click at [1505, 34] on button "Save" at bounding box center [1507, 38] width 20 height 11
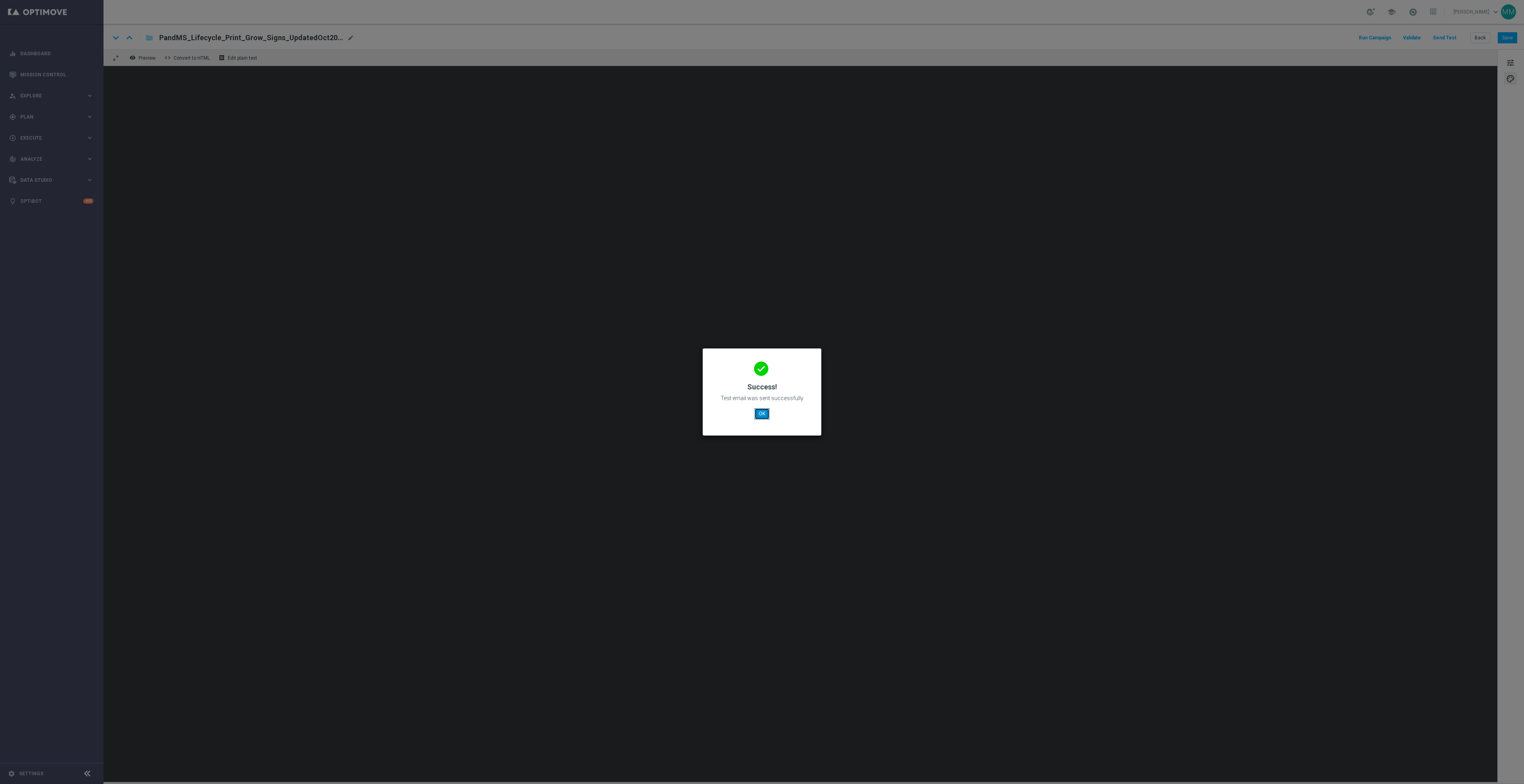
click at [760, 408] on button "OK" at bounding box center [762, 413] width 15 height 11
click at [766, 417] on button "OK" at bounding box center [762, 413] width 15 height 11
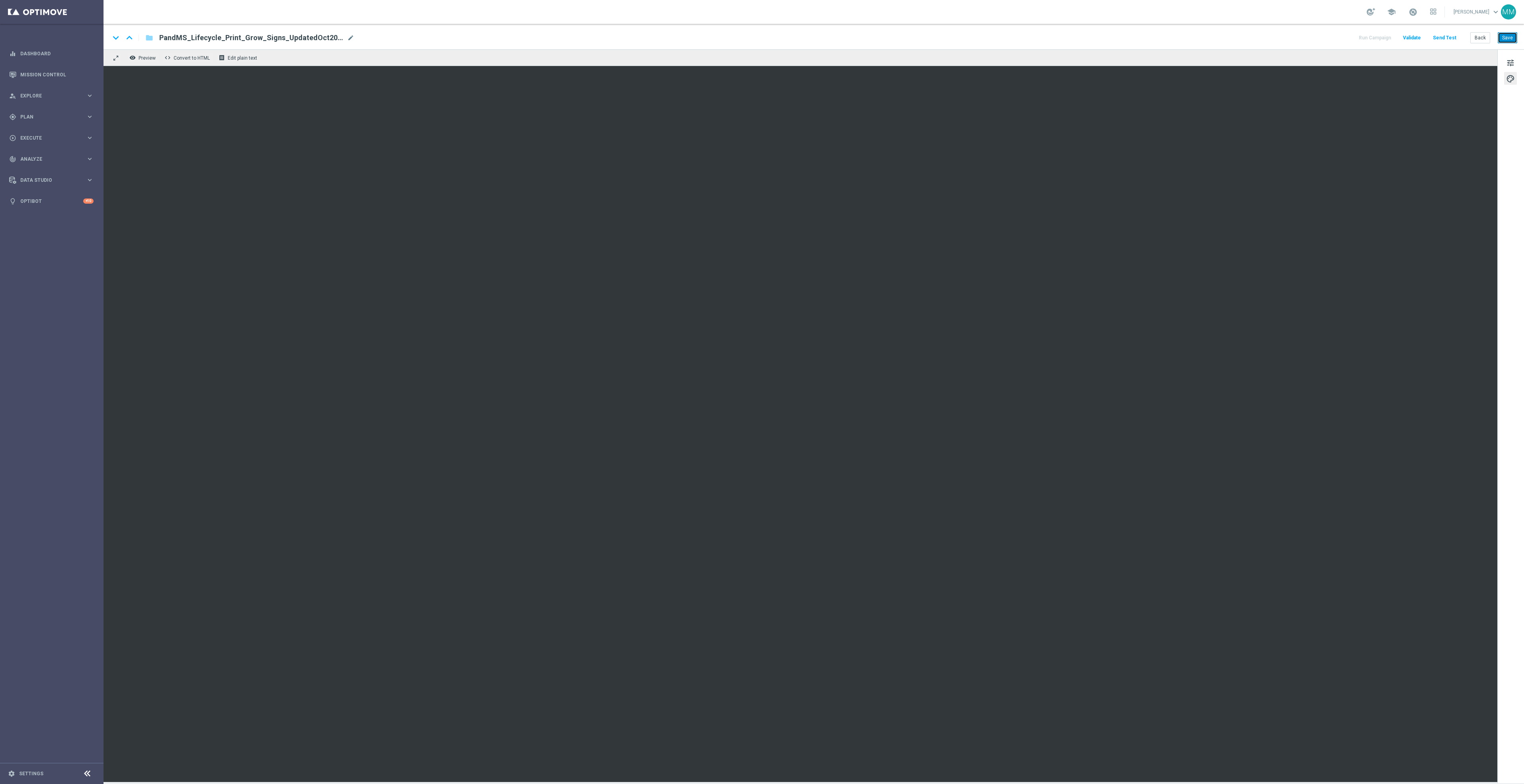
click at [1505, 43] on button "Save" at bounding box center [1507, 38] width 20 height 11
click at [1510, 40] on button "Save" at bounding box center [1507, 38] width 20 height 11
click at [1442, 41] on button "Send Test" at bounding box center [1445, 38] width 26 height 11
click at [1451, 41] on button "Send Test" at bounding box center [1445, 38] width 26 height 11
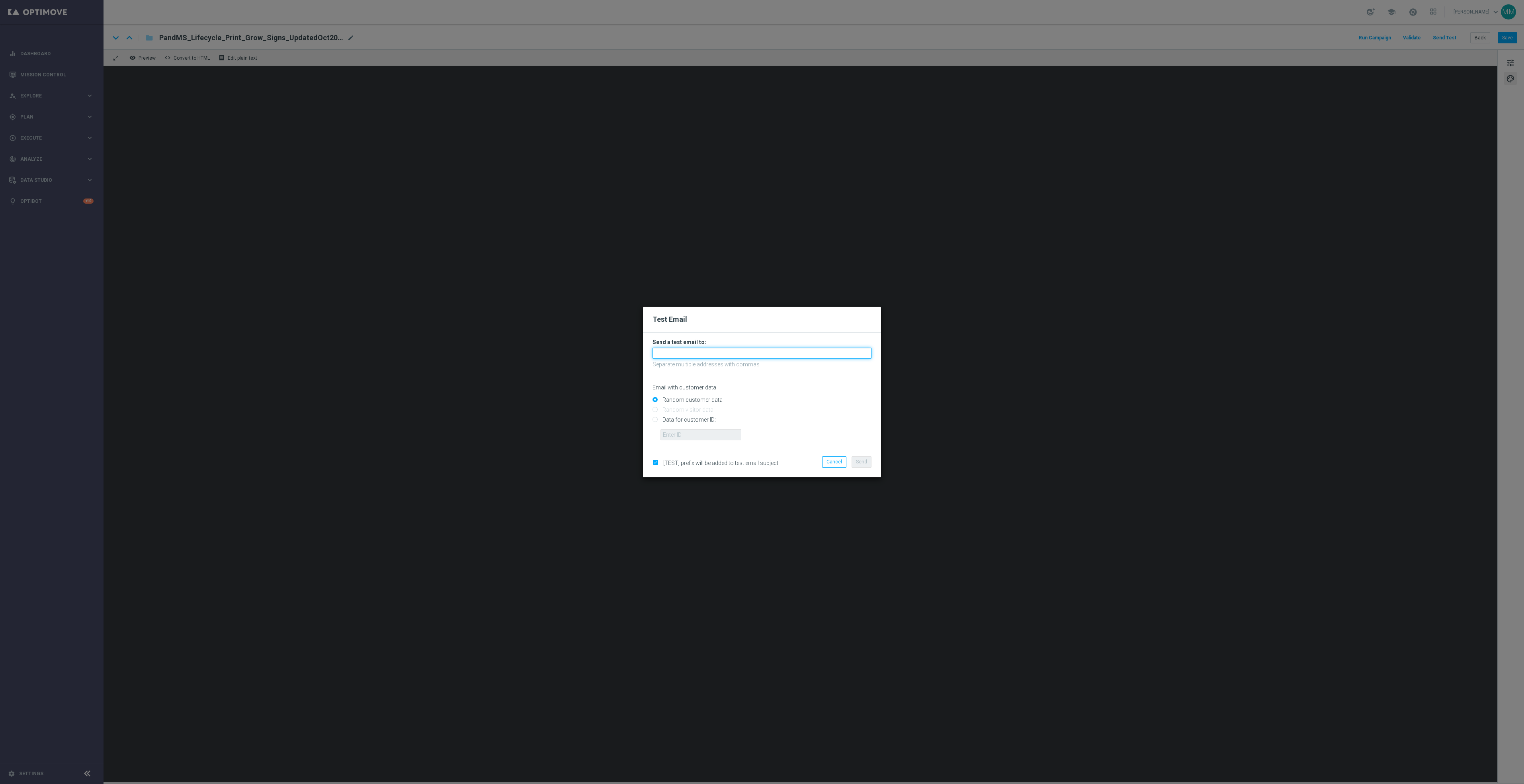
click at [826, 354] on input "text" at bounding box center [762, 353] width 219 height 11
paste input "staples.96a1-bis2t@litmusemail.com"
type input "staples.96a1-bis2t@litmusemail.com"
click at [863, 465] on button "Send" at bounding box center [861, 462] width 20 height 11
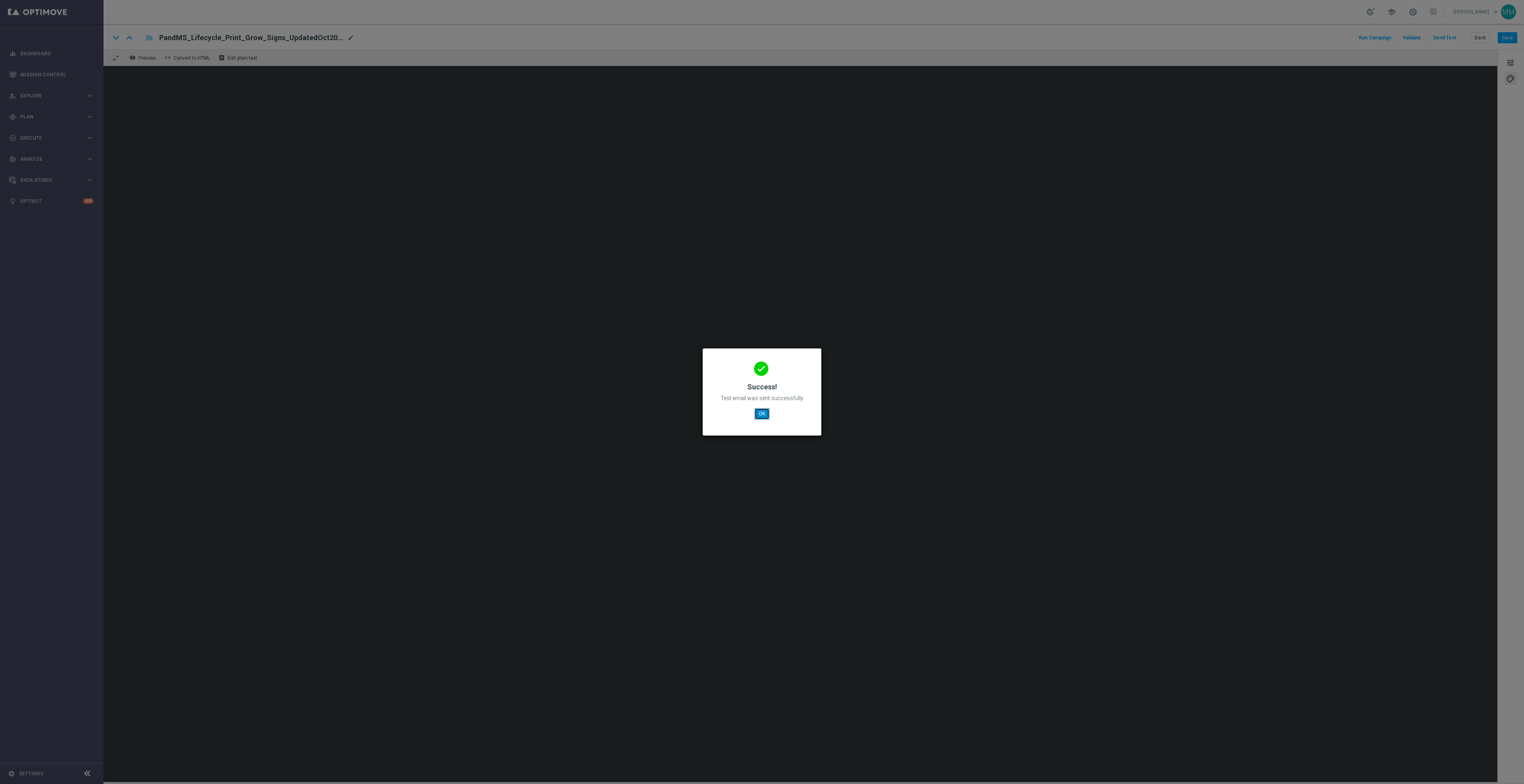
click at [759, 411] on button "OK" at bounding box center [762, 413] width 15 height 11
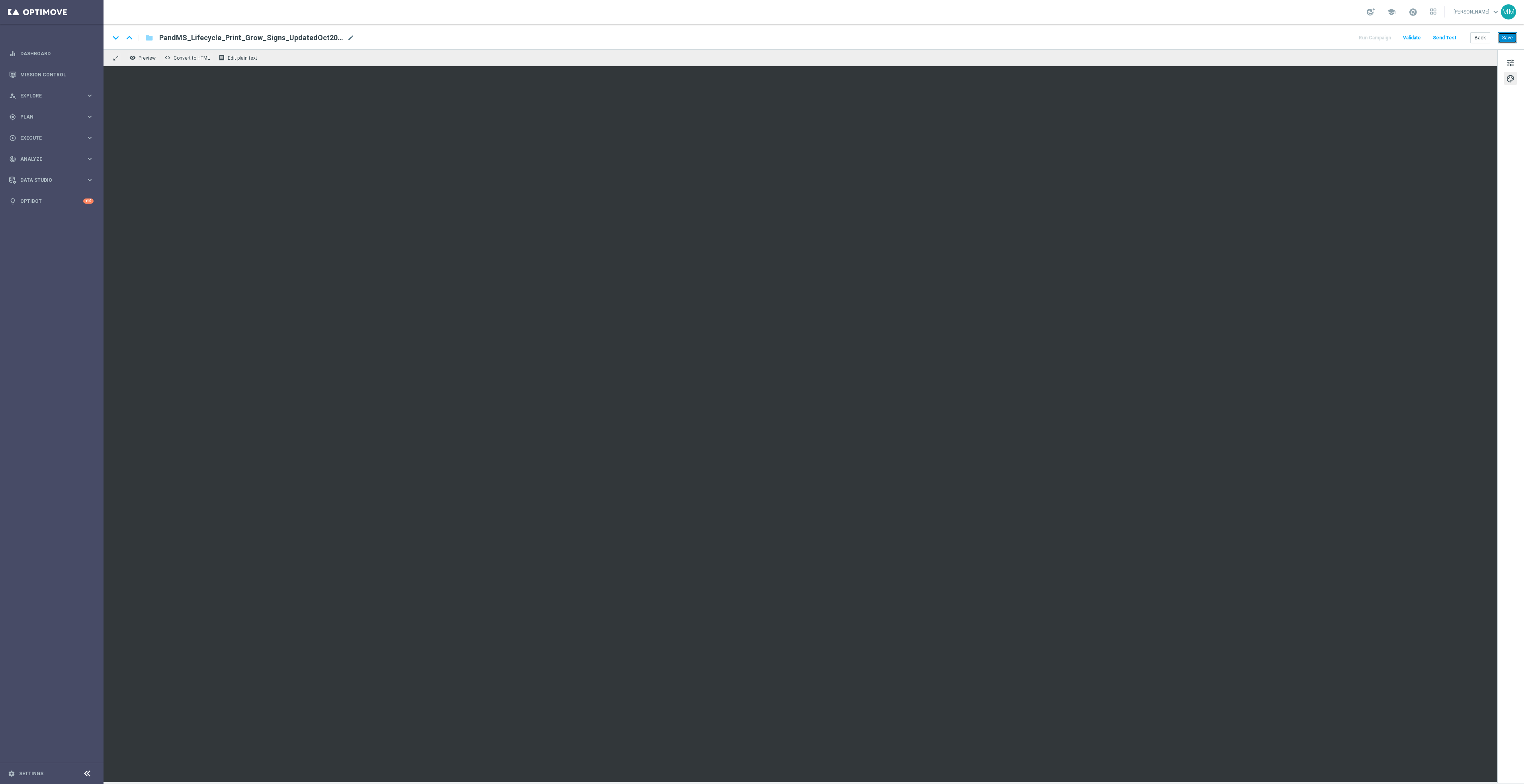
click at [1512, 40] on button "Save" at bounding box center [1507, 38] width 20 height 11
click at [1446, 38] on button "Send Test" at bounding box center [1445, 38] width 26 height 11
click at [1448, 38] on button "Send Test" at bounding box center [1445, 38] width 26 height 11
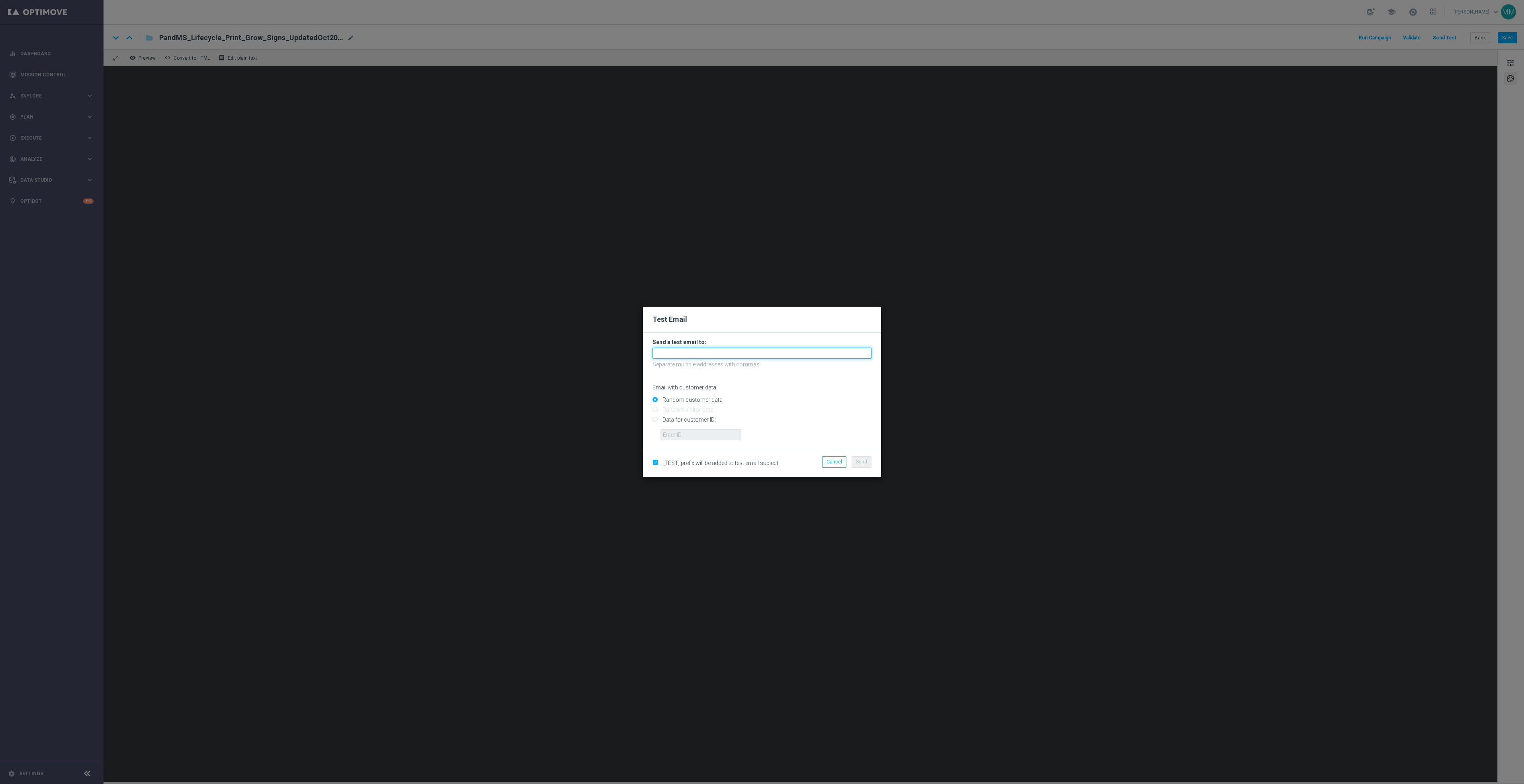
click at [793, 350] on input "text" at bounding box center [762, 353] width 219 height 11
paste input "staples.96a1-bis2t@litmusemail.com"
type input "staples.96a1-bis2t@litmusemail.com"
click at [870, 462] on button "Send" at bounding box center [861, 462] width 20 height 11
click at [861, 458] on button "Send" at bounding box center [861, 462] width 20 height 11
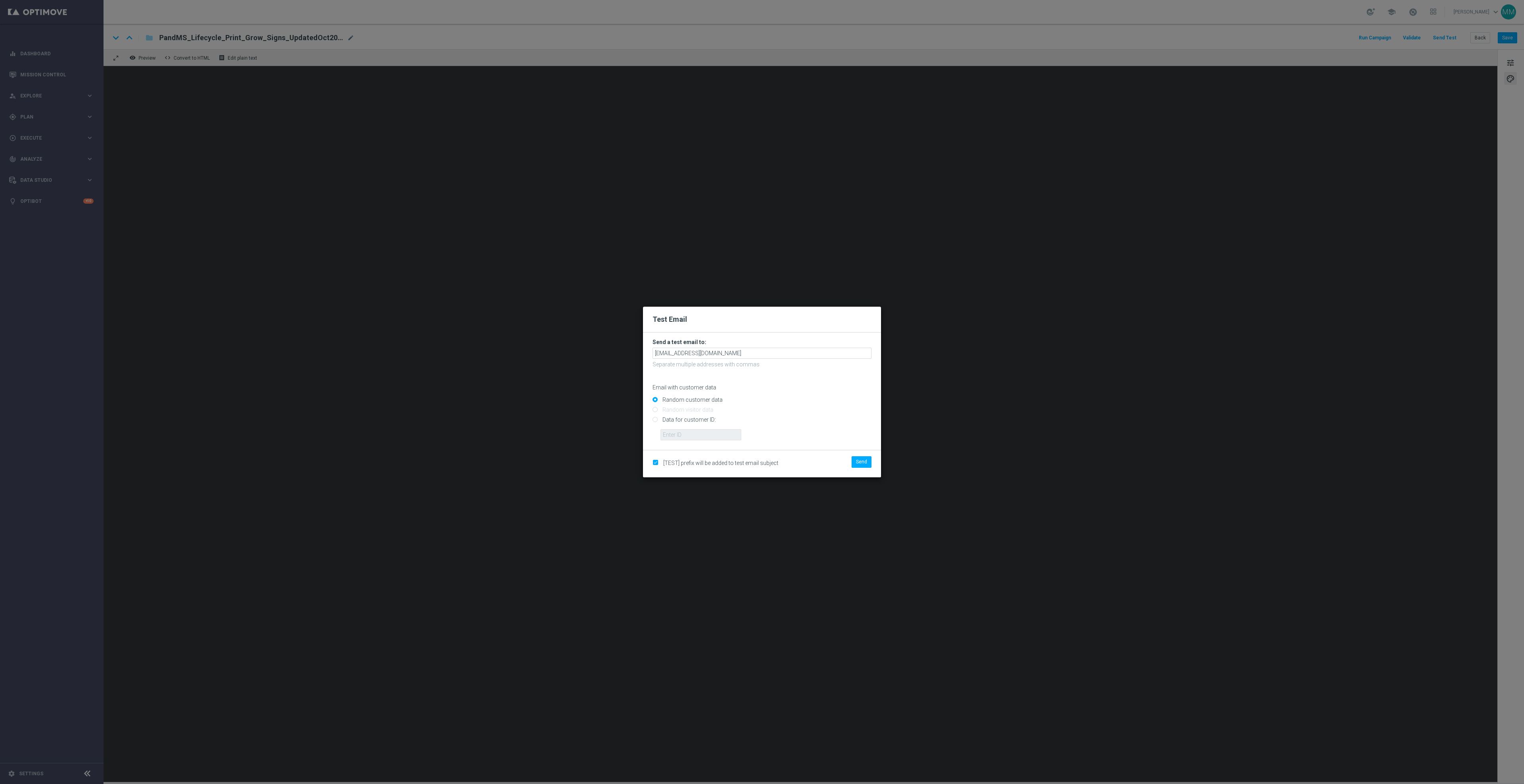
click at [1110, 288] on modal-container "Test Email Send a test email to: staples.96a1-bis2t@litmusemail.com Separate mu…" at bounding box center [762, 392] width 1524 height 784
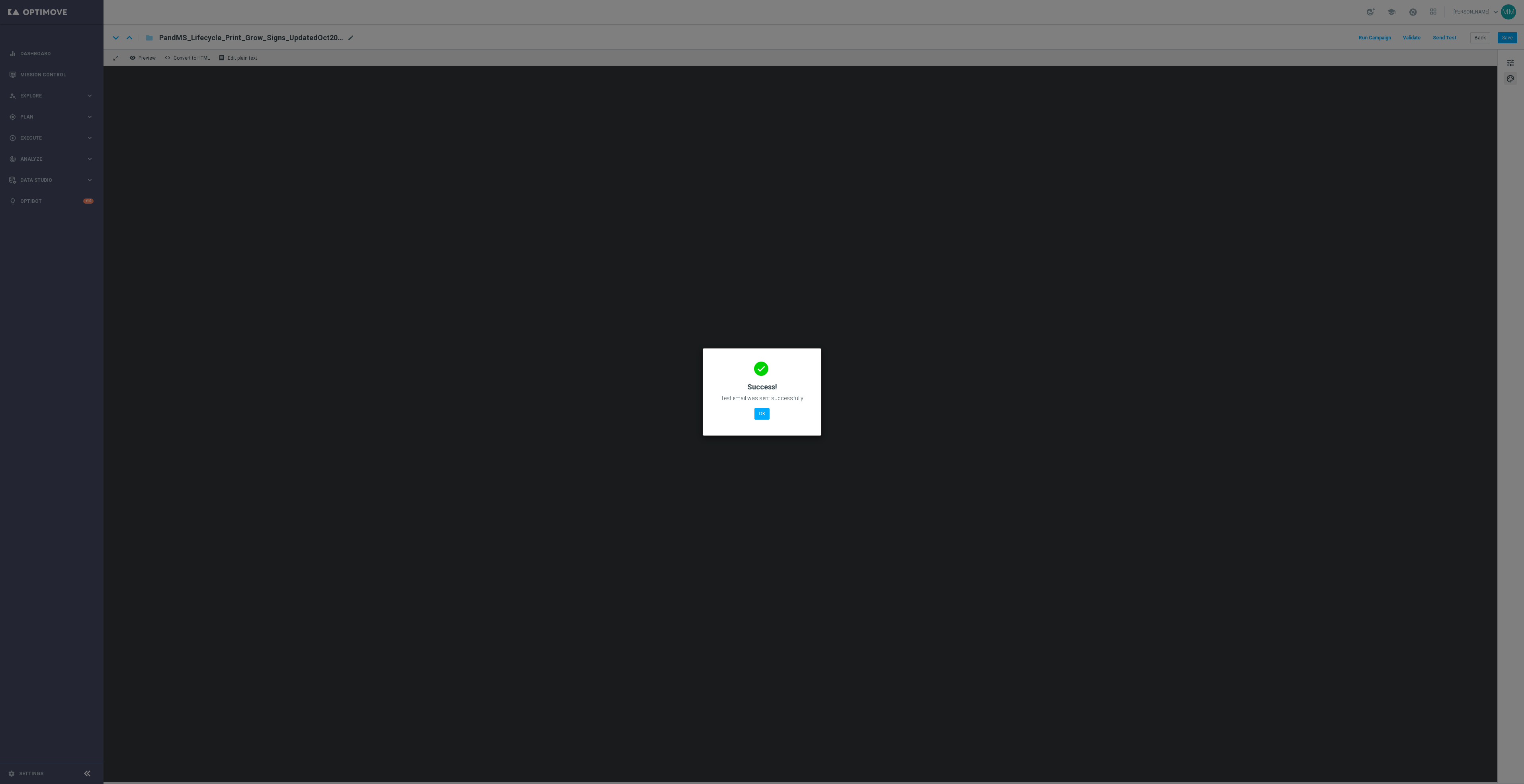
click at [1061, 267] on modal-container "done Success! Test email was sent successfully OK" at bounding box center [762, 392] width 1524 height 784
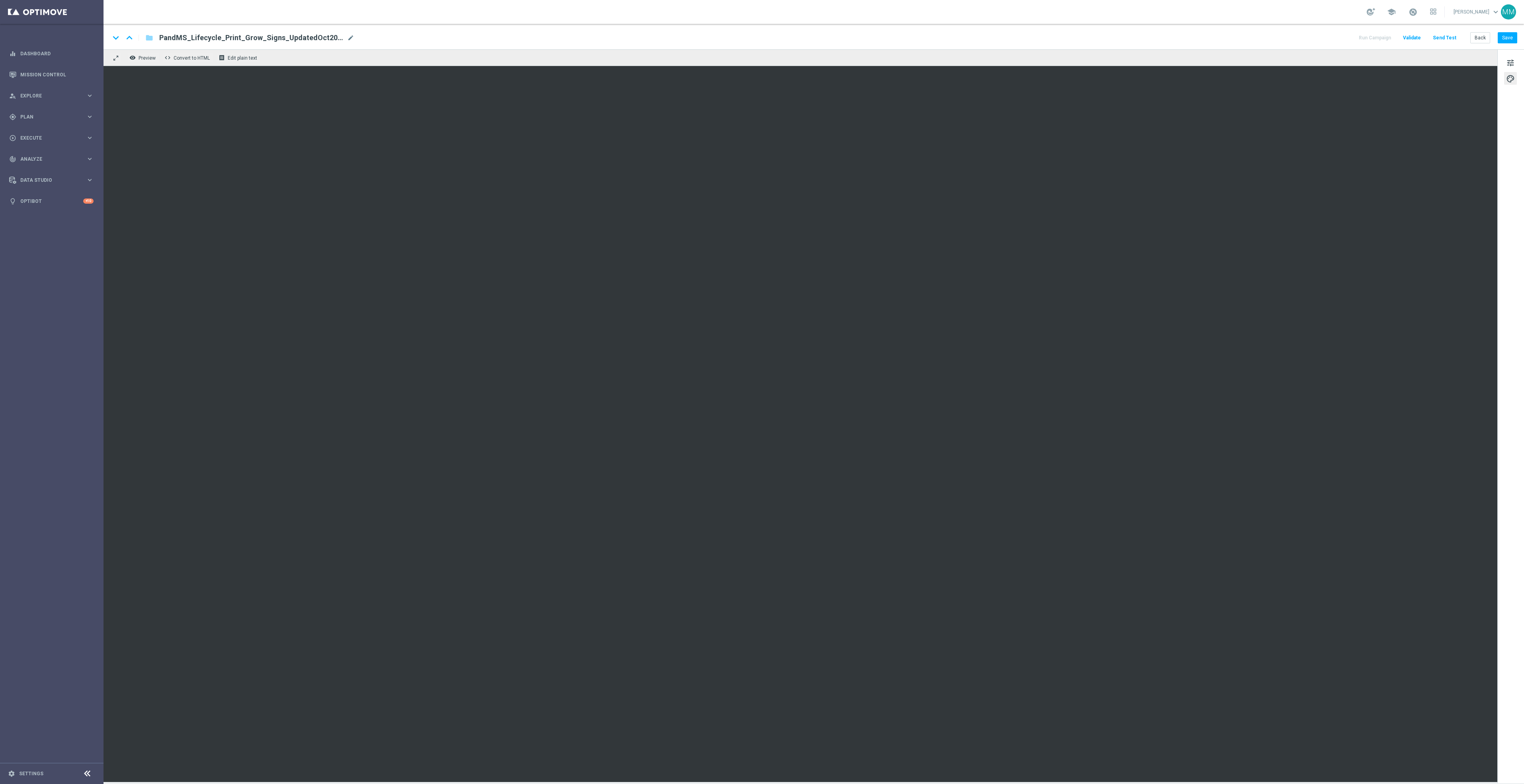
click at [1507, 46] on div "keyboard_arrow_down keyboard_arrow_up folder PandMS_Lifecycle_Print_Grow_Signs_…" at bounding box center [813, 36] width 1420 height 25
click at [1507, 40] on button "Save" at bounding box center [1507, 38] width 20 height 11
click at [1512, 37] on button "Save" at bounding box center [1507, 38] width 20 height 11
click at [1446, 41] on button "Send Test" at bounding box center [1445, 38] width 26 height 11
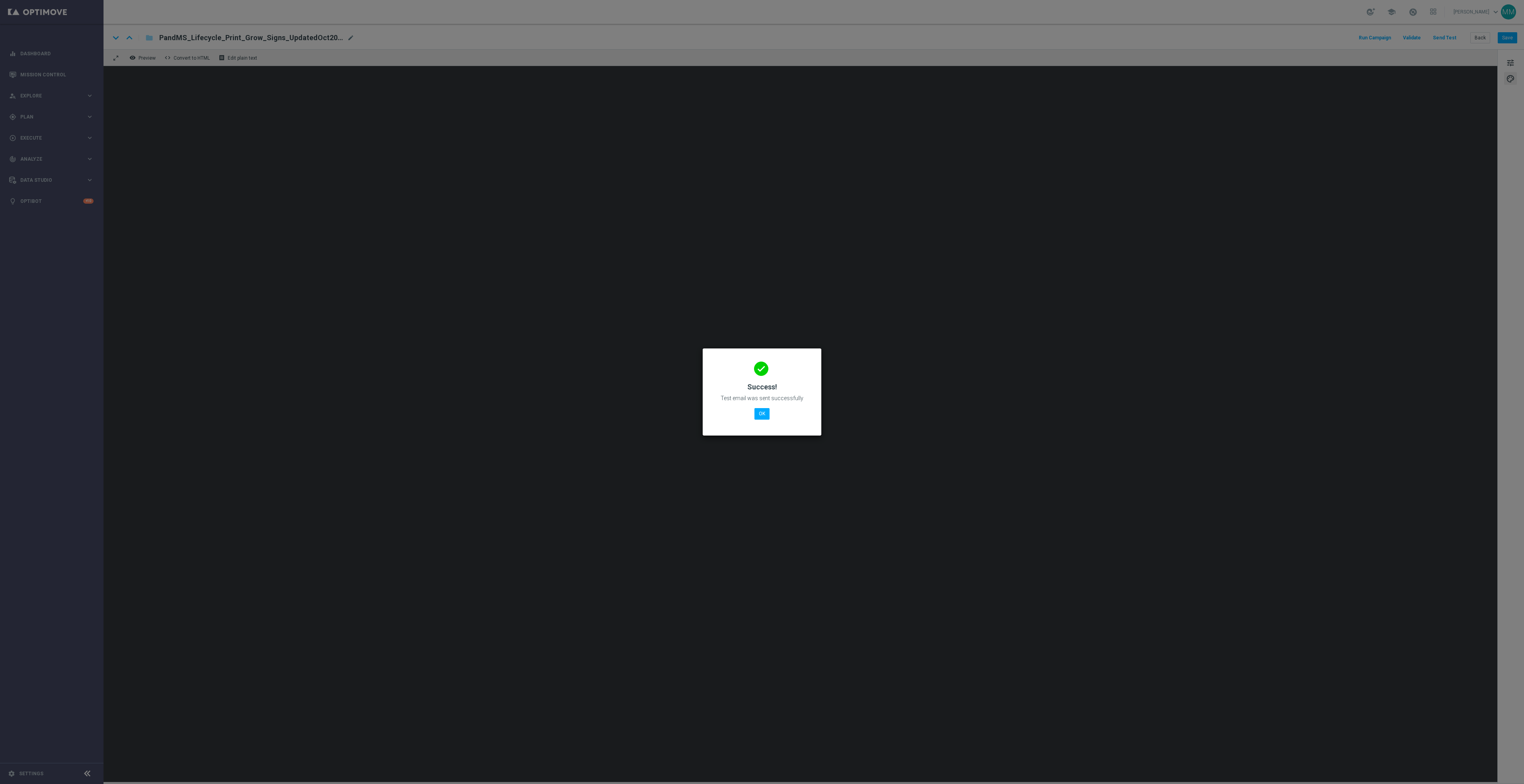
click at [767, 406] on div "done Success! Test email was sent successfully OK" at bounding box center [762, 390] width 99 height 69
click at [767, 408] on button "OK" at bounding box center [762, 413] width 15 height 11
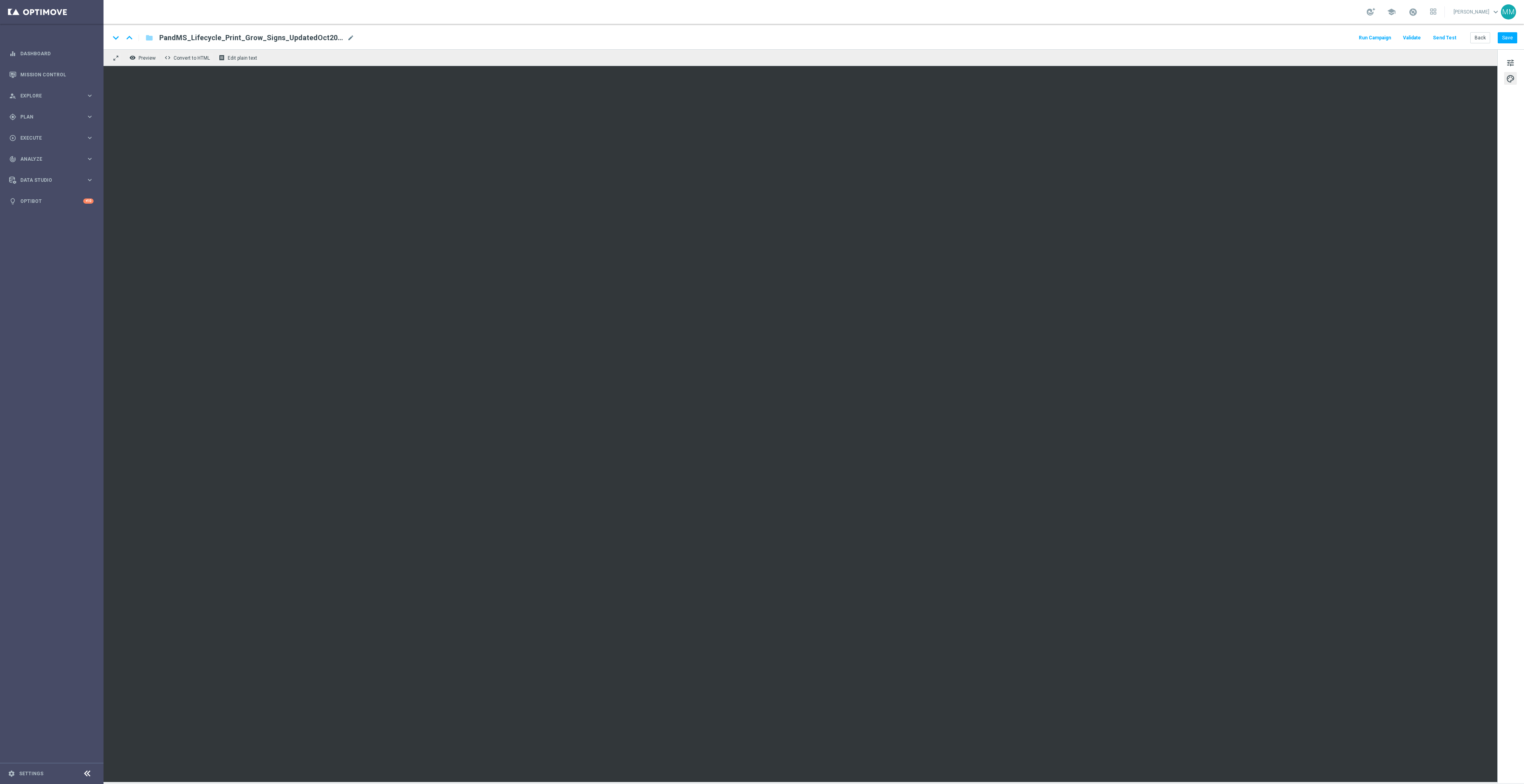
click at [1449, 35] on button "Send Test" at bounding box center [1445, 38] width 26 height 11
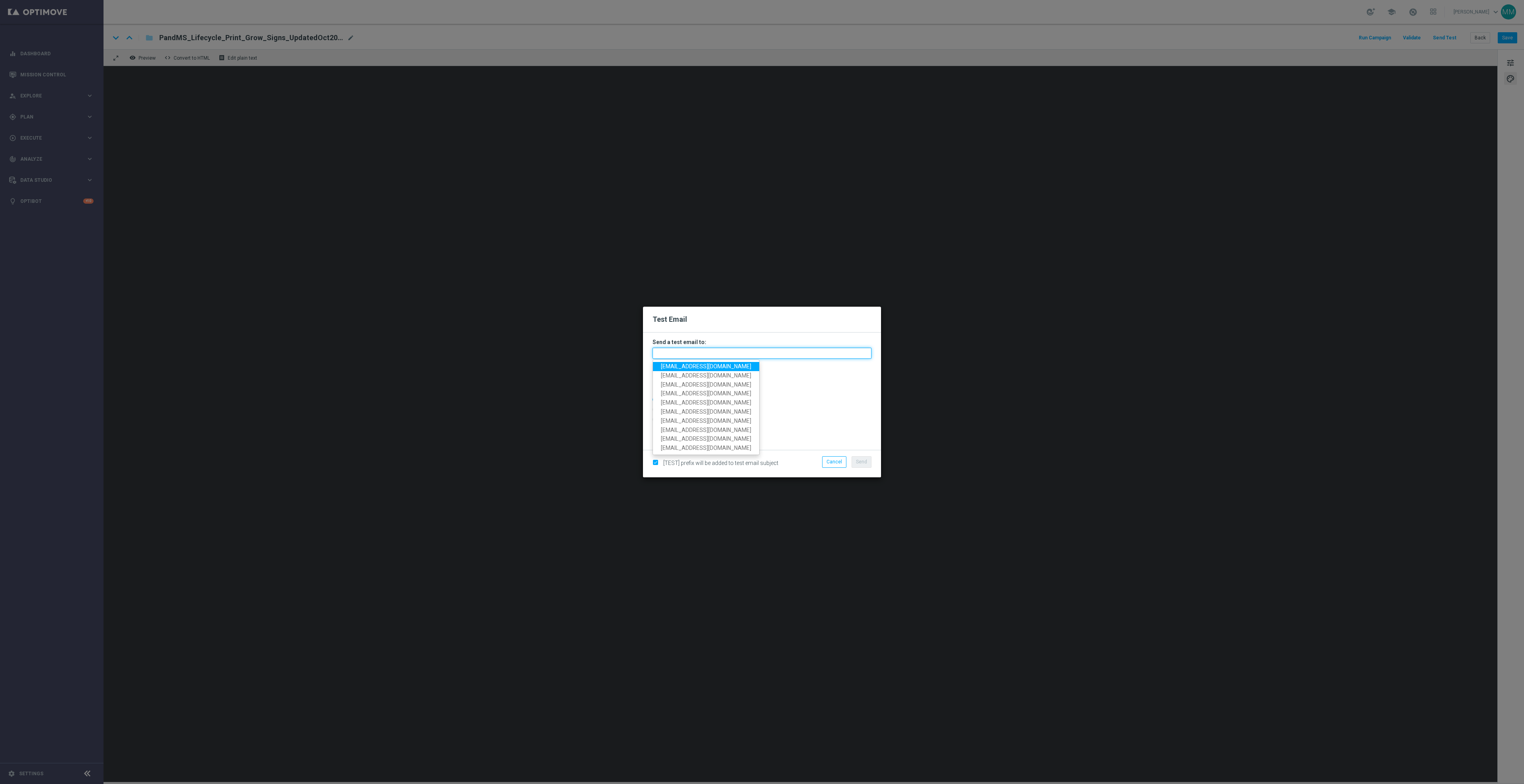
click at [761, 355] on input "text" at bounding box center [762, 353] width 219 height 11
paste input "staples.96a1-bis2t@litmusemail.com"
type input "staples.96a1-bis2t@litmusemail.com"
click at [863, 459] on span "Send" at bounding box center [861, 462] width 11 height 5
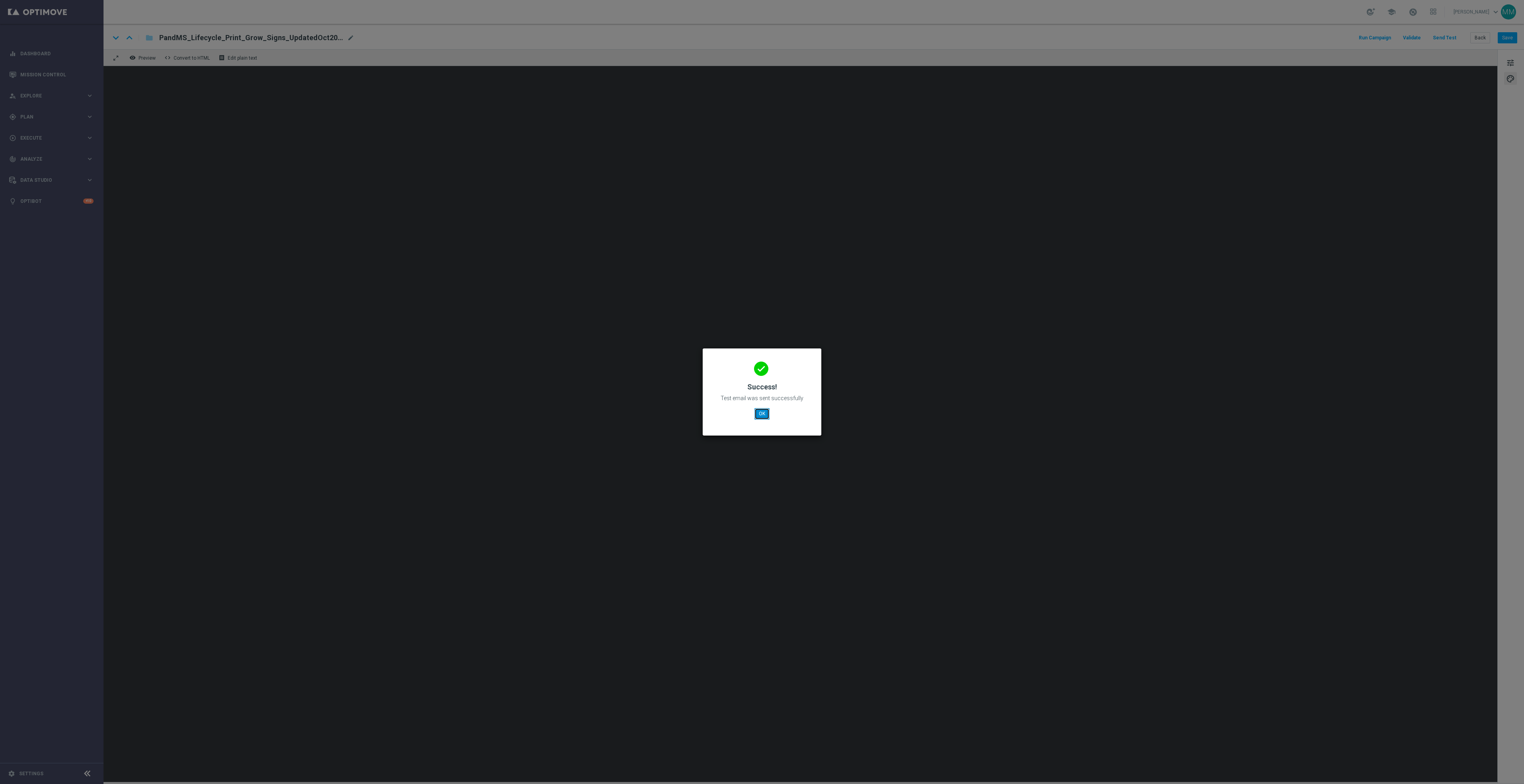
click at [758, 413] on button "OK" at bounding box center [762, 413] width 15 height 11
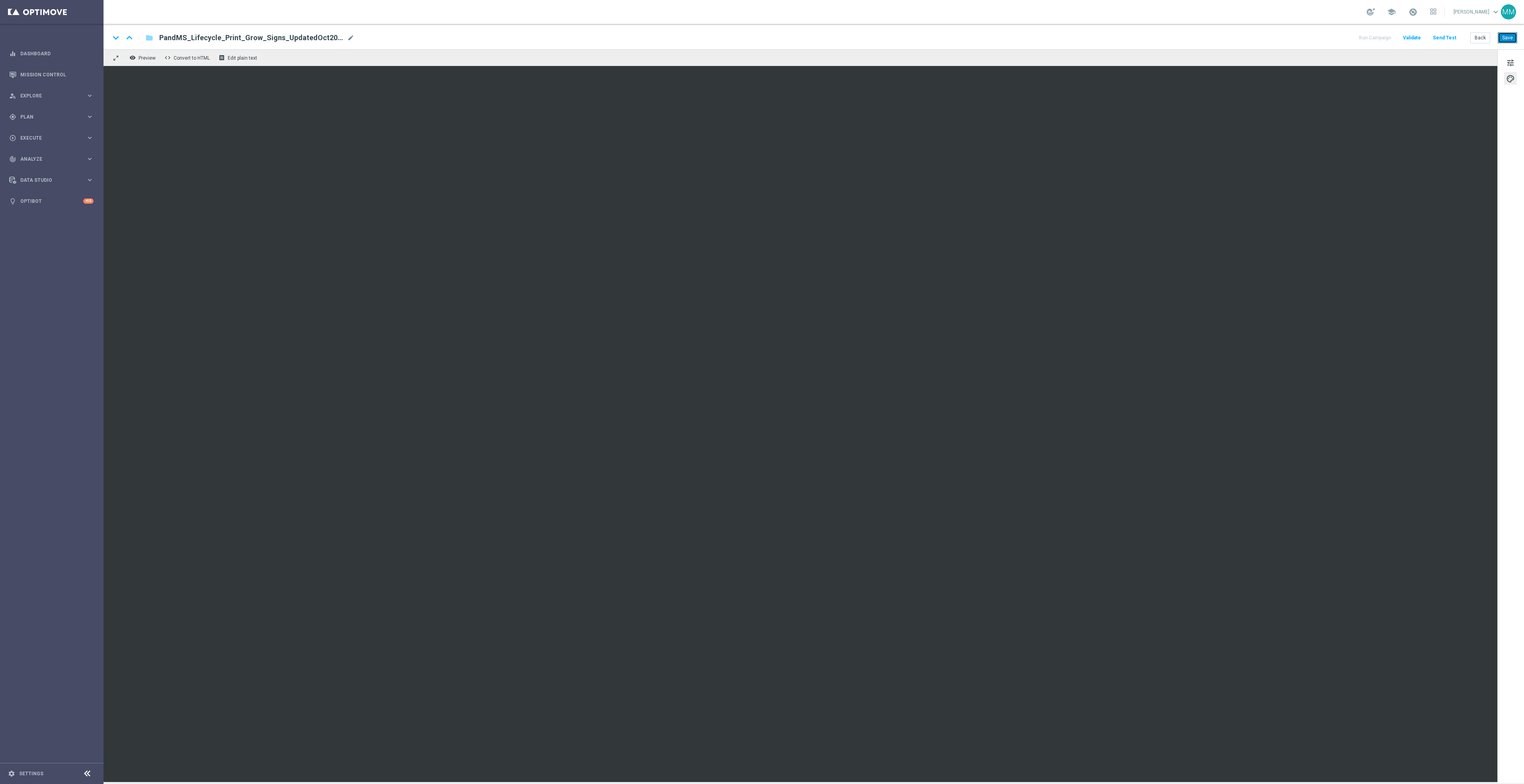
click at [1512, 34] on button "Save" at bounding box center [1507, 38] width 20 height 11
click at [1448, 40] on button "Send Test" at bounding box center [1445, 38] width 26 height 11
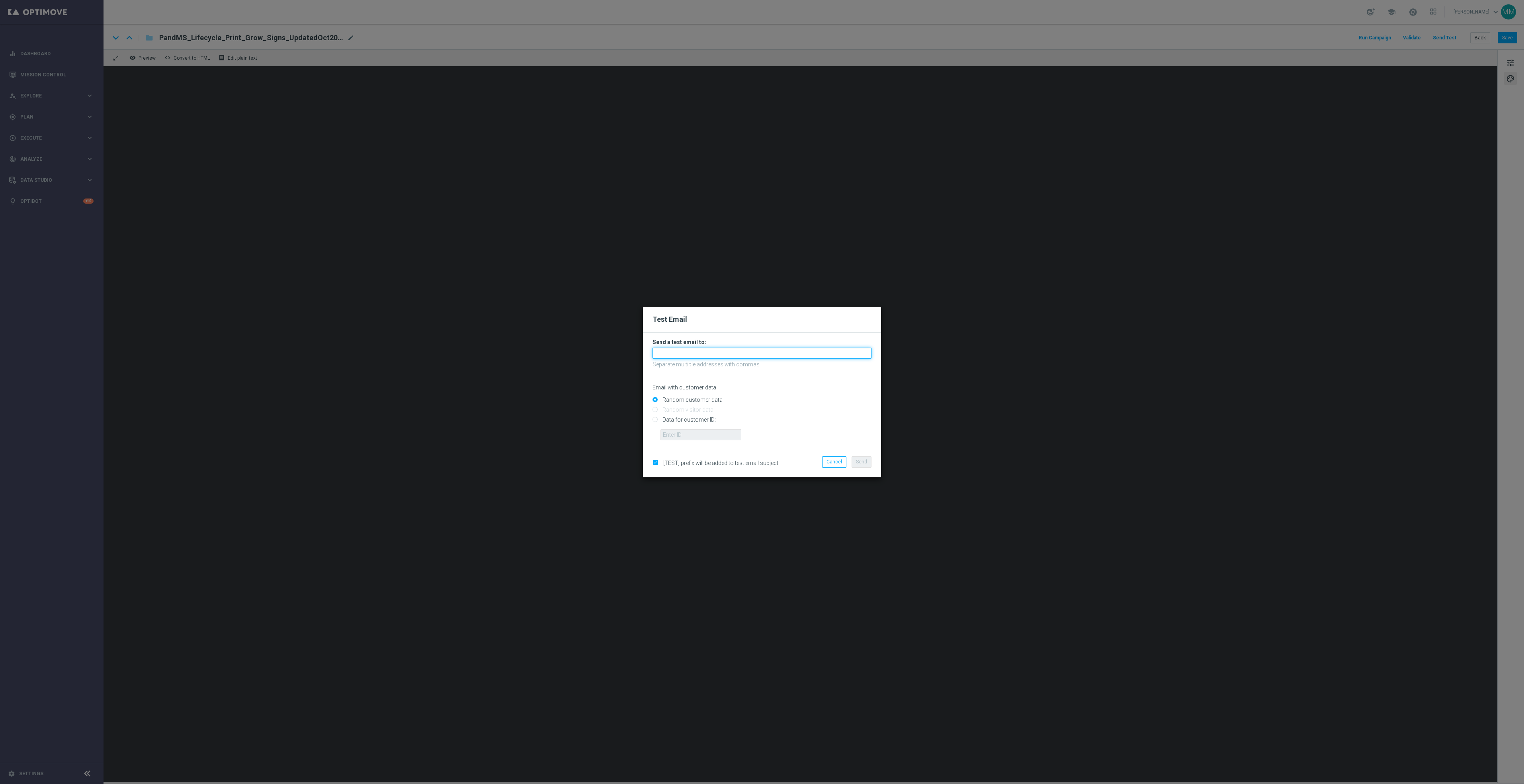
click at [668, 352] on input "text" at bounding box center [762, 353] width 219 height 11
paste input "staples.96a1-bis2t@litmusemail.com"
type input "staples.96a1-bis2t@litmusemail.com"
click at [866, 460] on span "Send" at bounding box center [861, 462] width 11 height 5
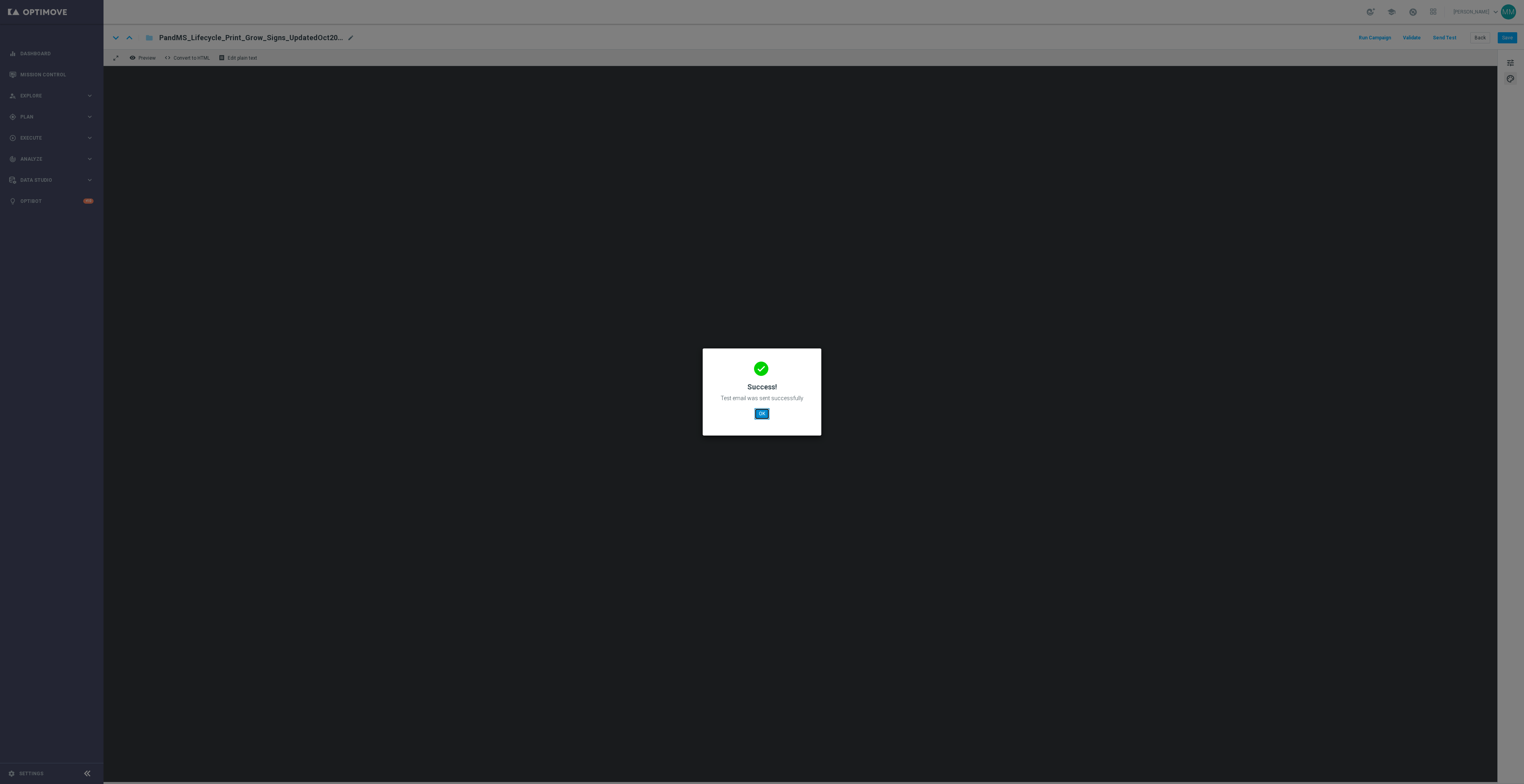
click at [757, 414] on button "OK" at bounding box center [762, 413] width 15 height 11
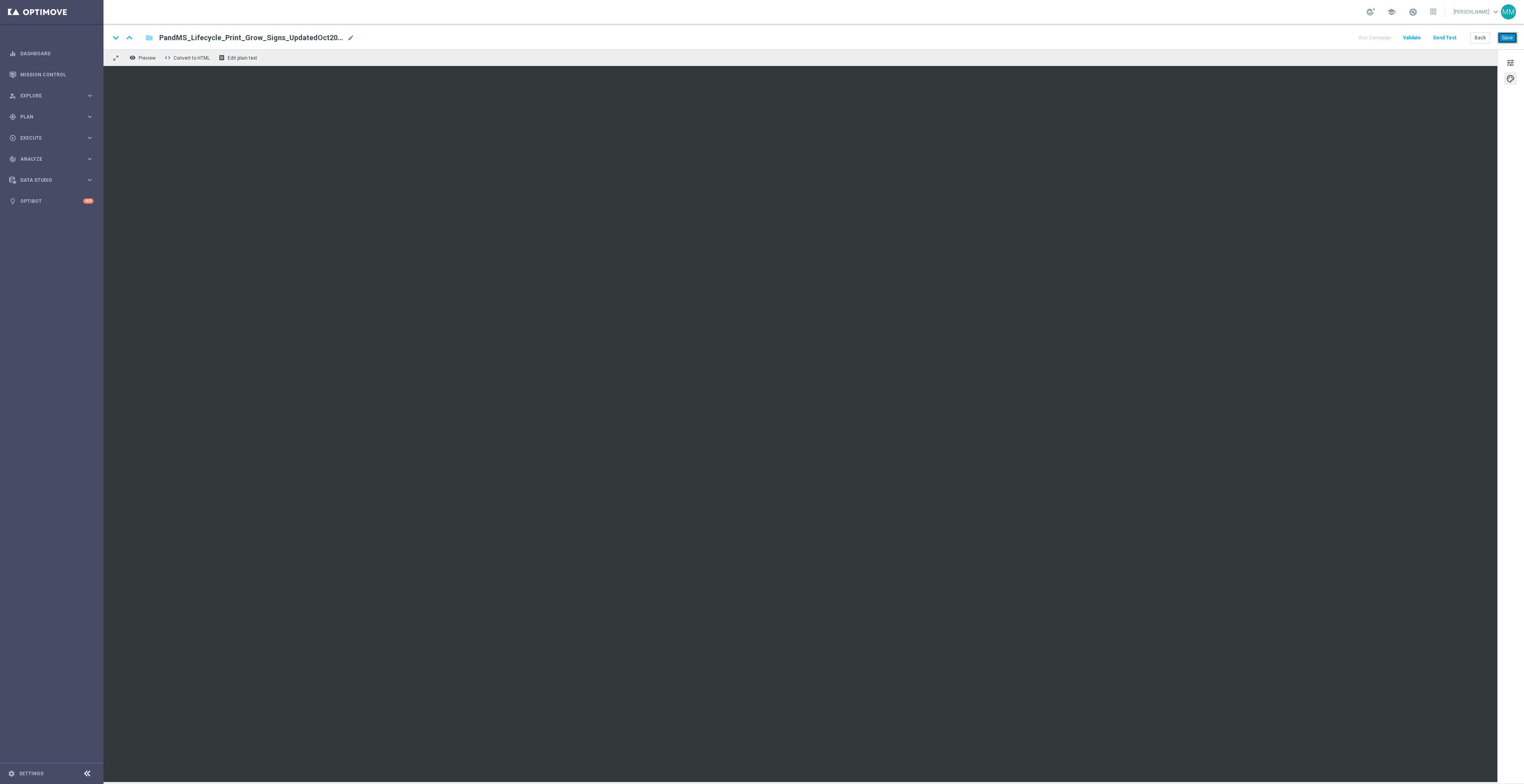
click at [1509, 42] on button "Save" at bounding box center [1507, 38] width 20 height 11
click at [1449, 42] on button "Send Test" at bounding box center [1445, 38] width 26 height 11
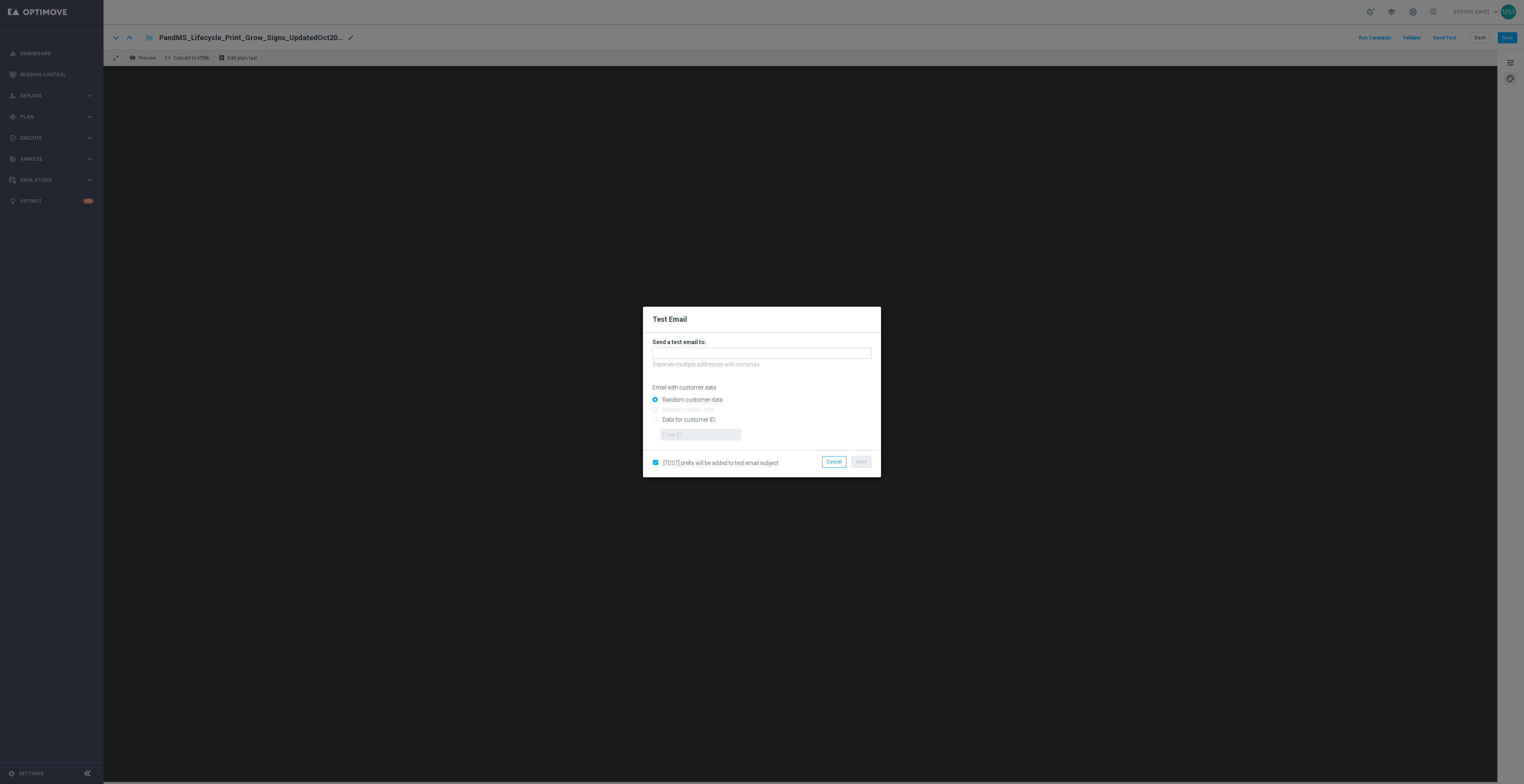
click at [838, 346] on form "Send a test email to: Separate multiple addresses with commas Email with custom…" at bounding box center [762, 390] width 219 height 102
click at [837, 351] on input "text" at bounding box center [762, 353] width 219 height 11
paste input "staples.96a1-bis2t@litmusemail.com"
type input "staples.96a1-bis2t@litmusemail.com"
click at [860, 464] on span "Send" at bounding box center [861, 462] width 11 height 5
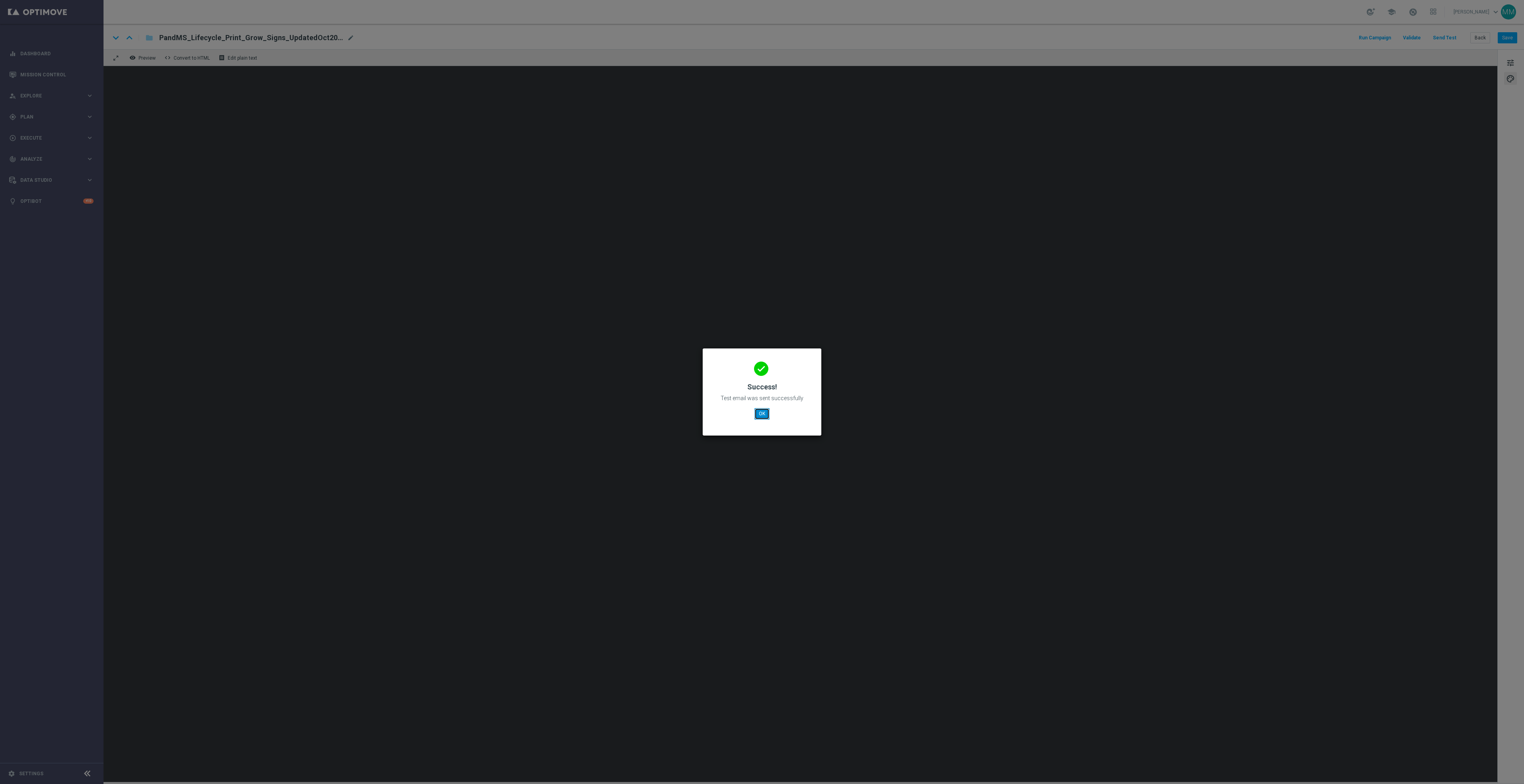
click at [758, 411] on button "OK" at bounding box center [762, 413] width 15 height 11
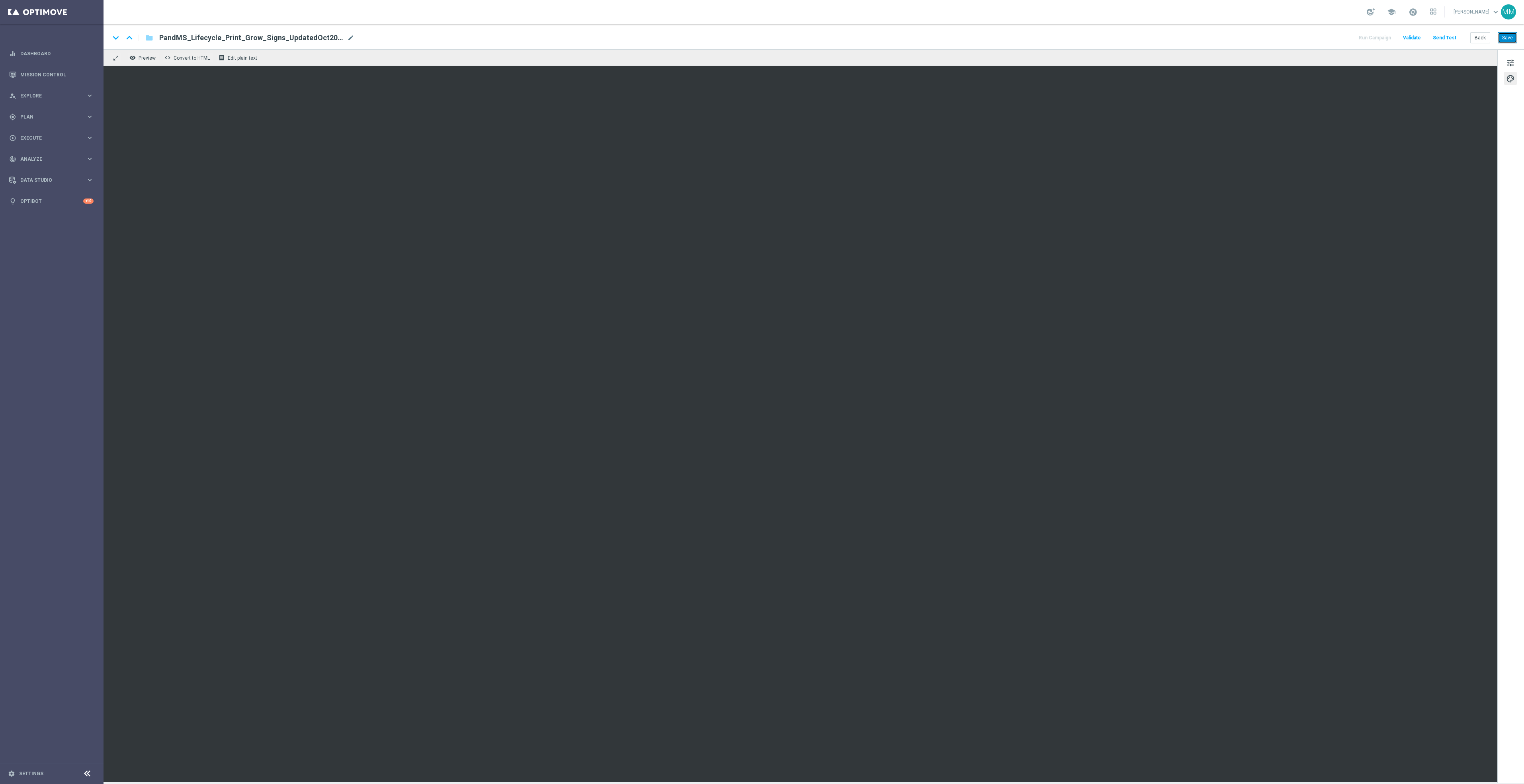
click at [1506, 35] on button "Save" at bounding box center [1507, 38] width 20 height 11
click at [1443, 33] on button "Send Test" at bounding box center [1445, 38] width 26 height 11
click at [1439, 38] on button "Send Test" at bounding box center [1445, 38] width 26 height 11
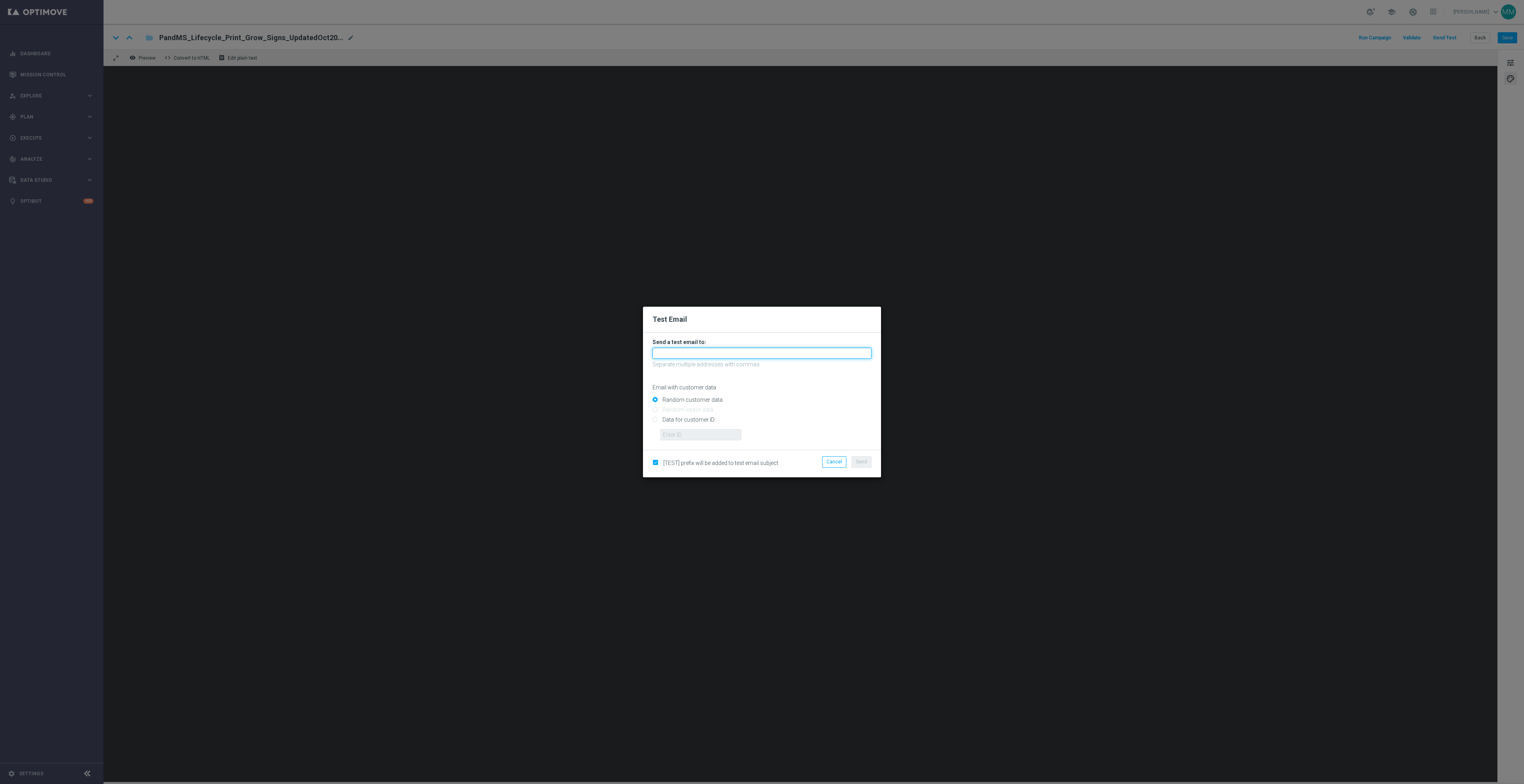
click at [741, 357] on input "text" at bounding box center [762, 353] width 219 height 11
paste input "staples.96a1-bis2t@litmusemail.com"
type input "staples.96a1-bis2t@litmusemail.com"
click at [864, 466] on button "Send" at bounding box center [861, 462] width 20 height 11
click at [865, 463] on span "Send" at bounding box center [861, 462] width 11 height 5
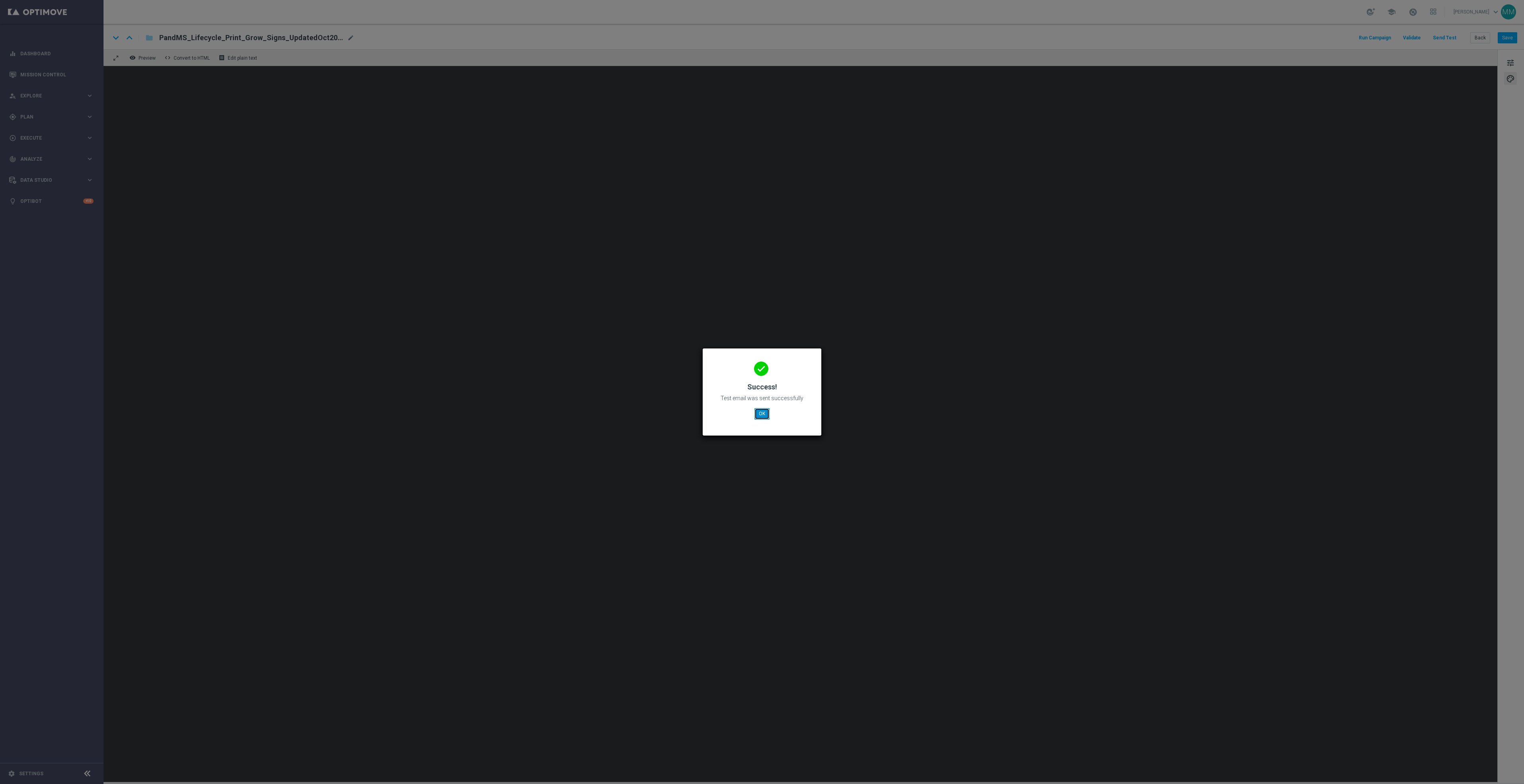
click at [765, 414] on button "OK" at bounding box center [762, 413] width 15 height 11
click at [758, 411] on button "OK" at bounding box center [762, 413] width 15 height 11
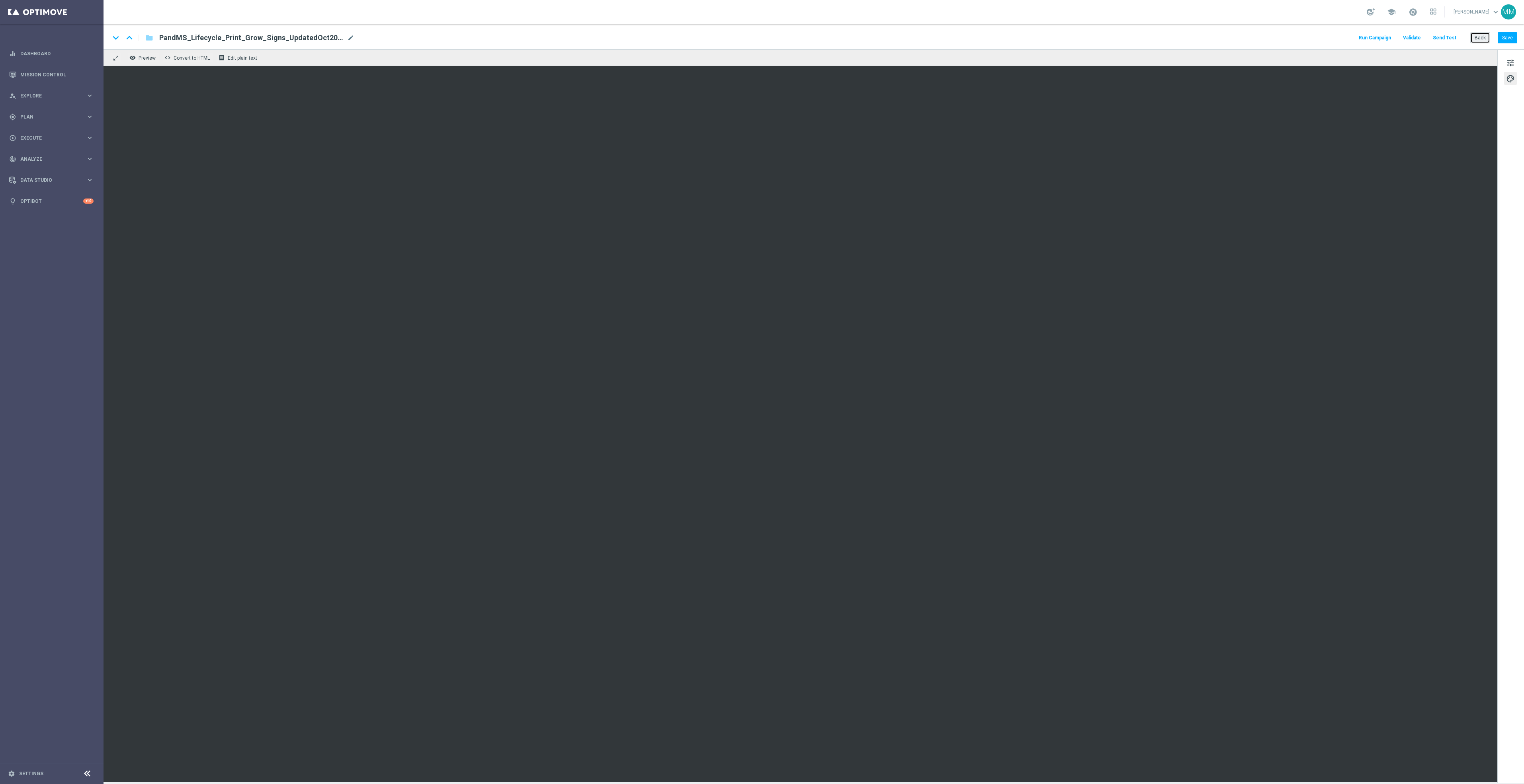
click at [1478, 38] on button "Back" at bounding box center [1480, 38] width 20 height 11
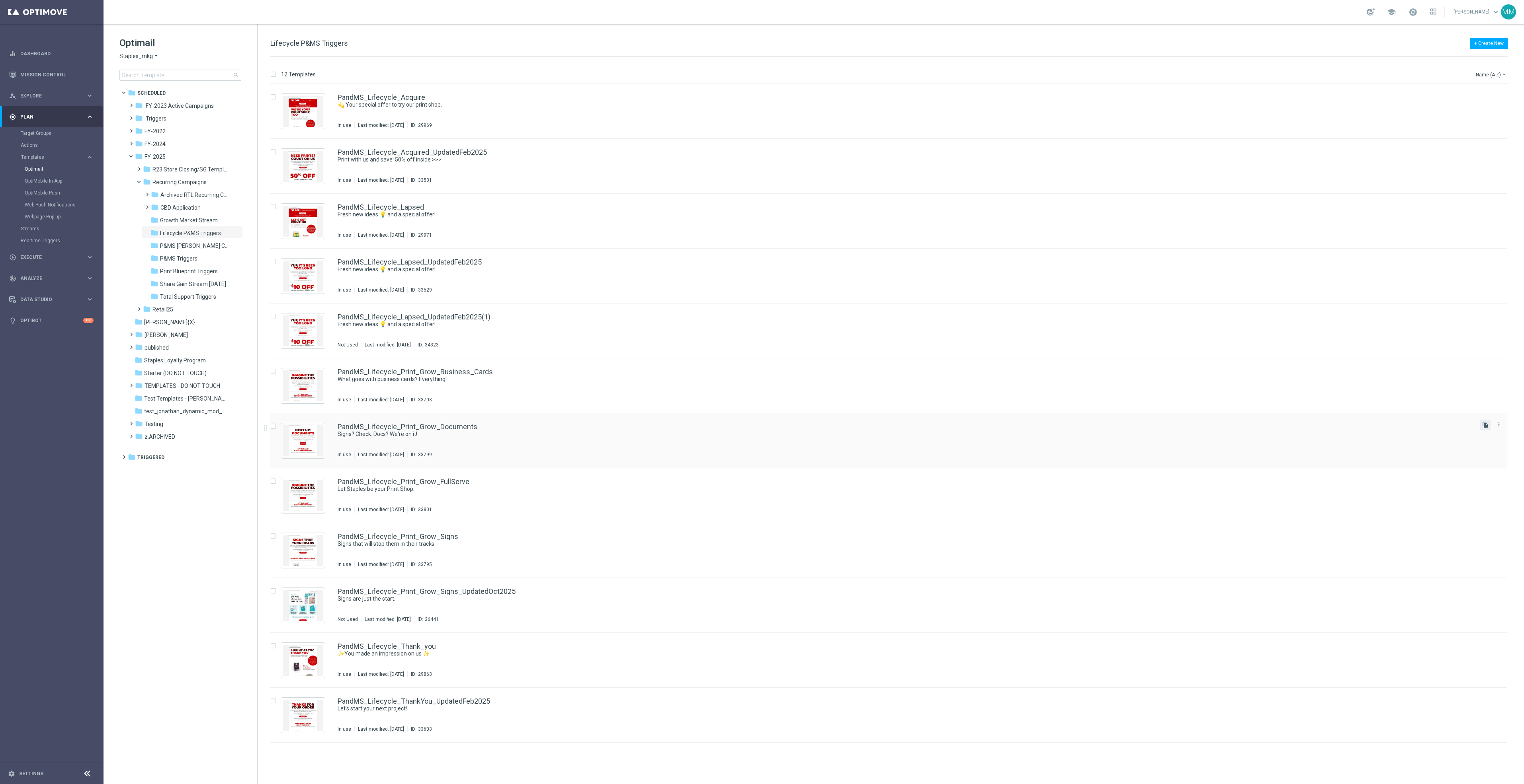
click at [1484, 422] on icon "file_copy" at bounding box center [1485, 425] width 7 height 7
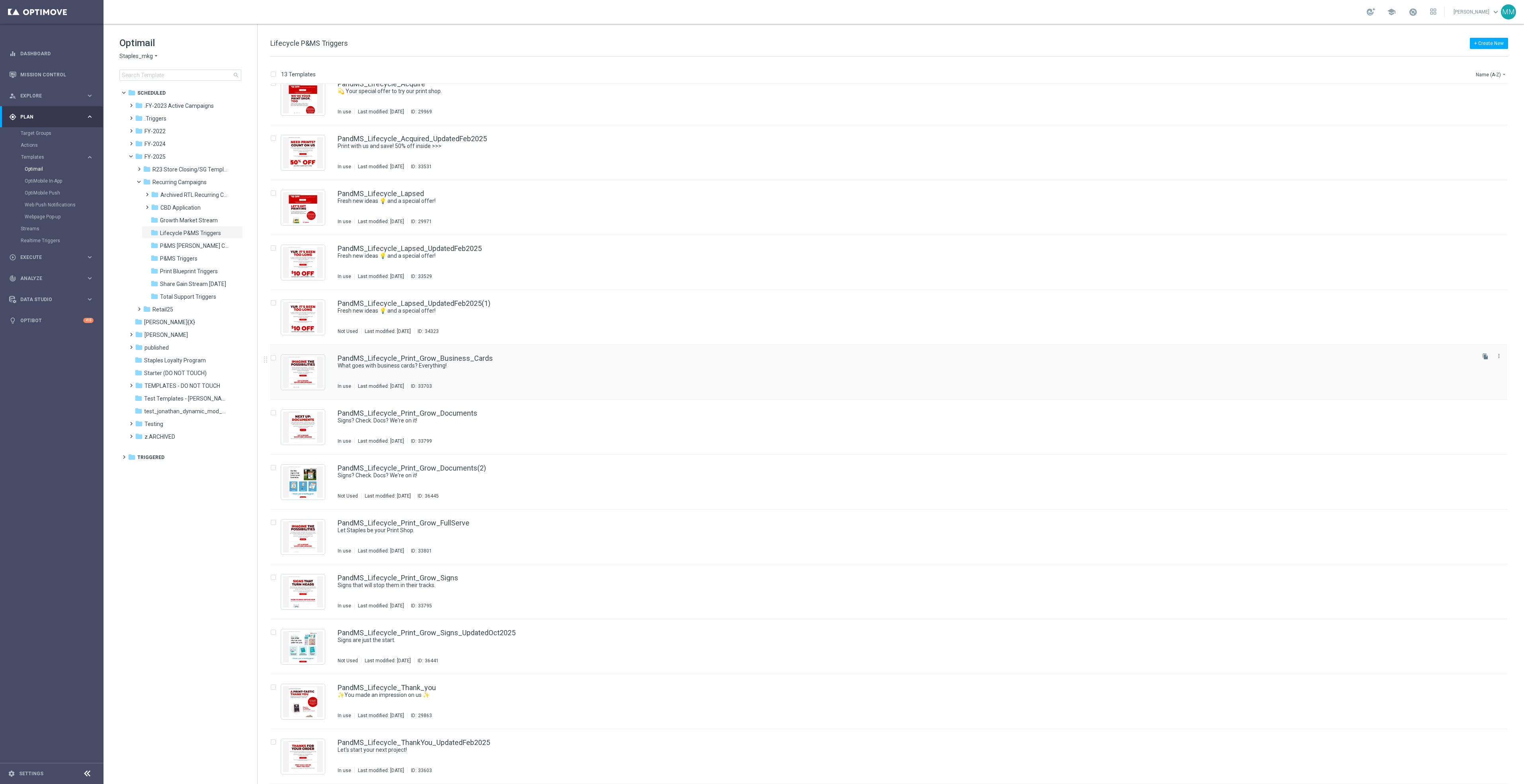
drag, startPoint x: 1487, startPoint y: 356, endPoint x: 1449, endPoint y: 363, distance: 38.6
click at [1487, 356] on icon "file_copy" at bounding box center [1485, 357] width 7 height 7
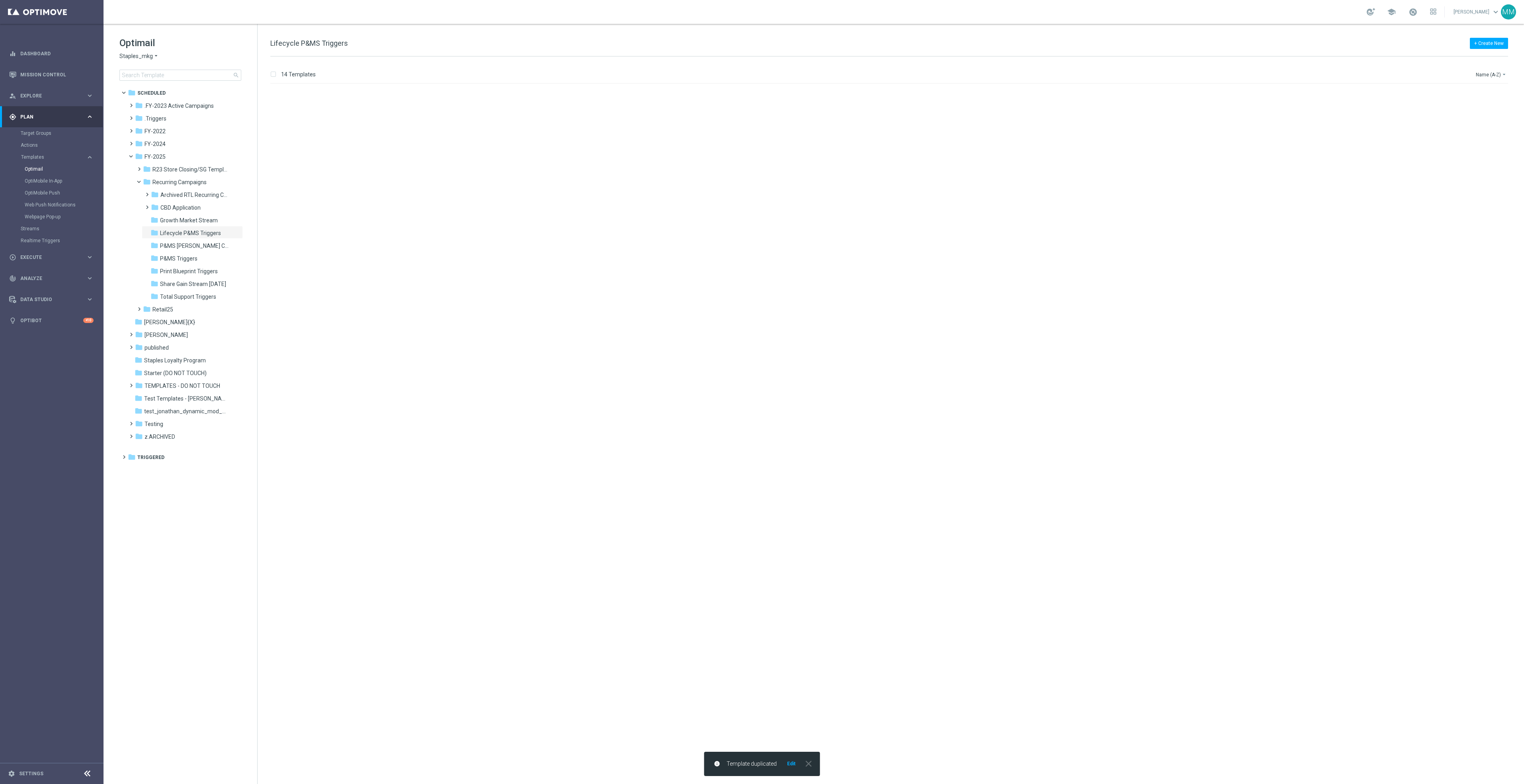
scroll to position [0, 0]
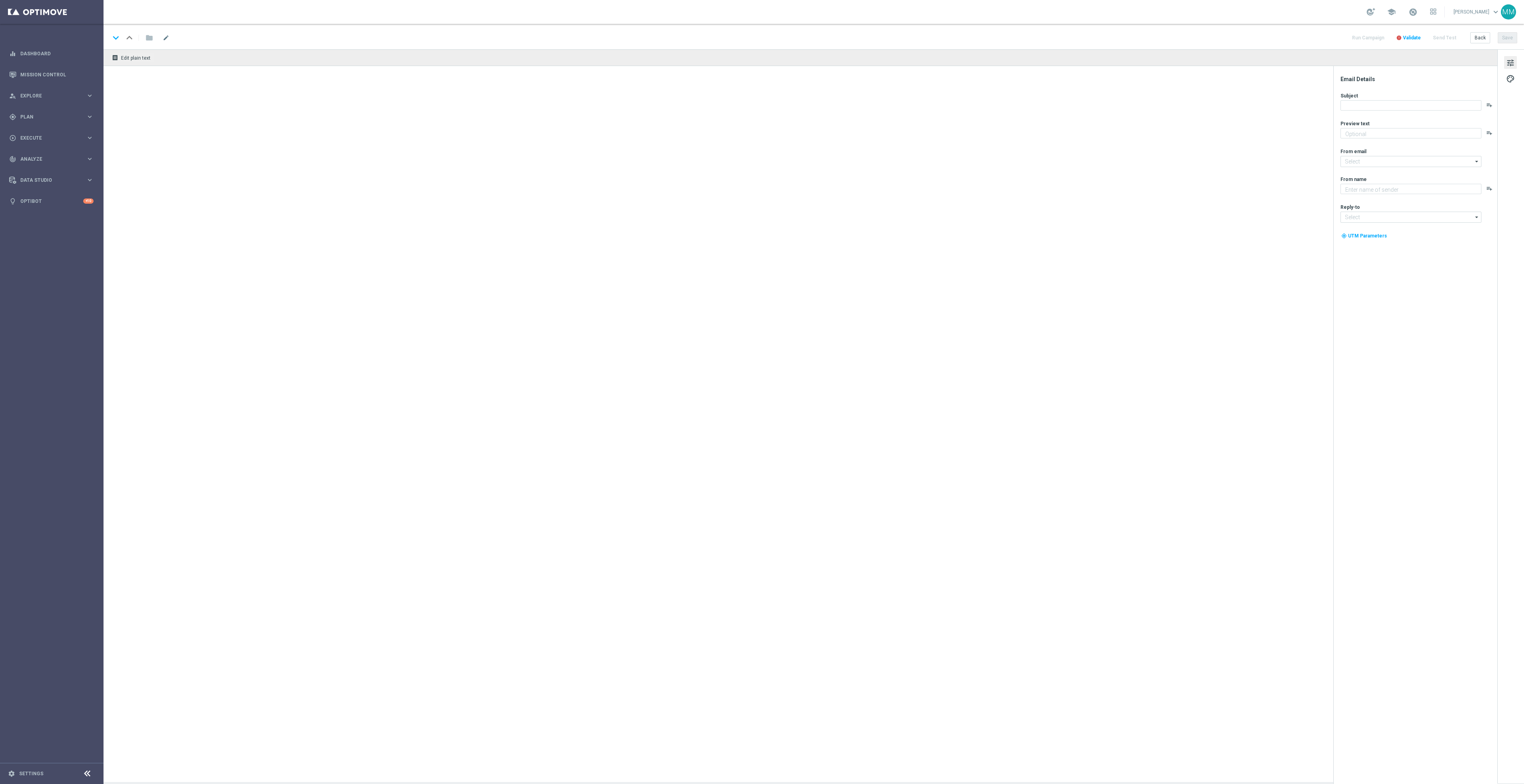
type textarea "✓Docs ✓Biz cards ✓Posters ✓Postcards ✓Flyers ✓Yard signs"
type textarea "Staples"
type input "[EMAIL_ADDRESS][DOMAIN_NAME]"
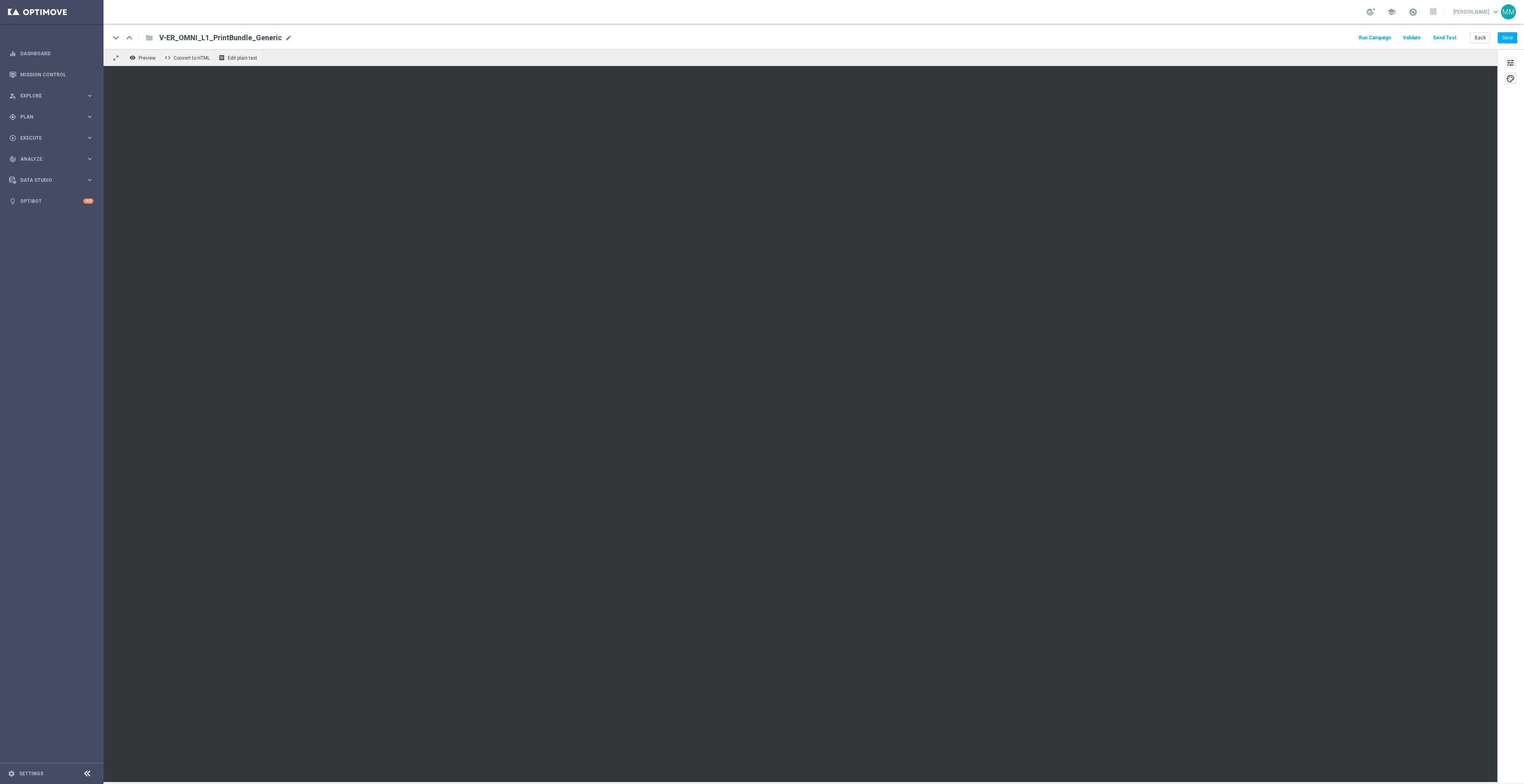
click at [1512, 60] on span "tune" at bounding box center [1510, 63] width 9 height 10
click at [1511, 65] on span "tune" at bounding box center [1510, 63] width 9 height 10
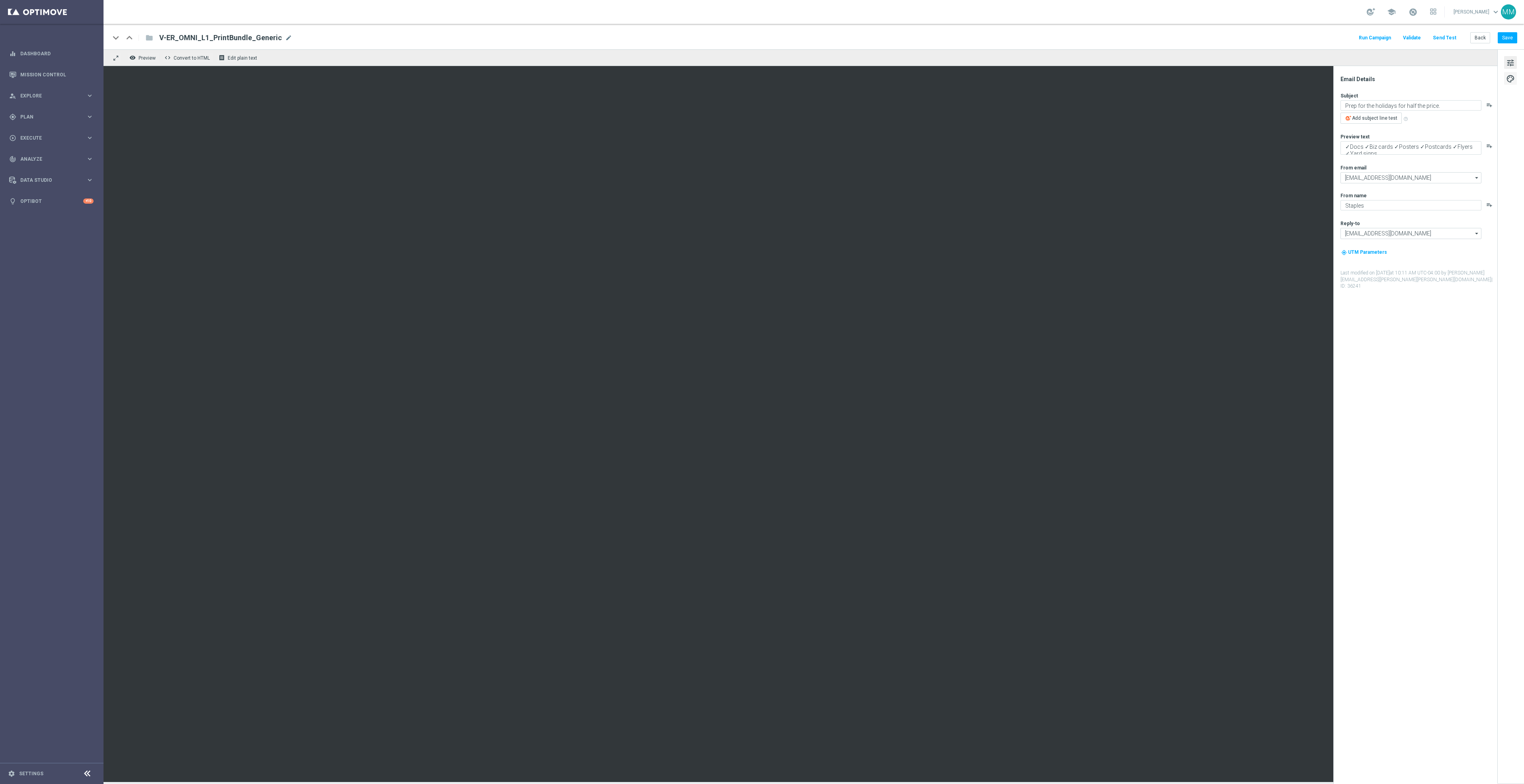
click at [1513, 82] on span "palette" at bounding box center [1510, 78] width 9 height 10
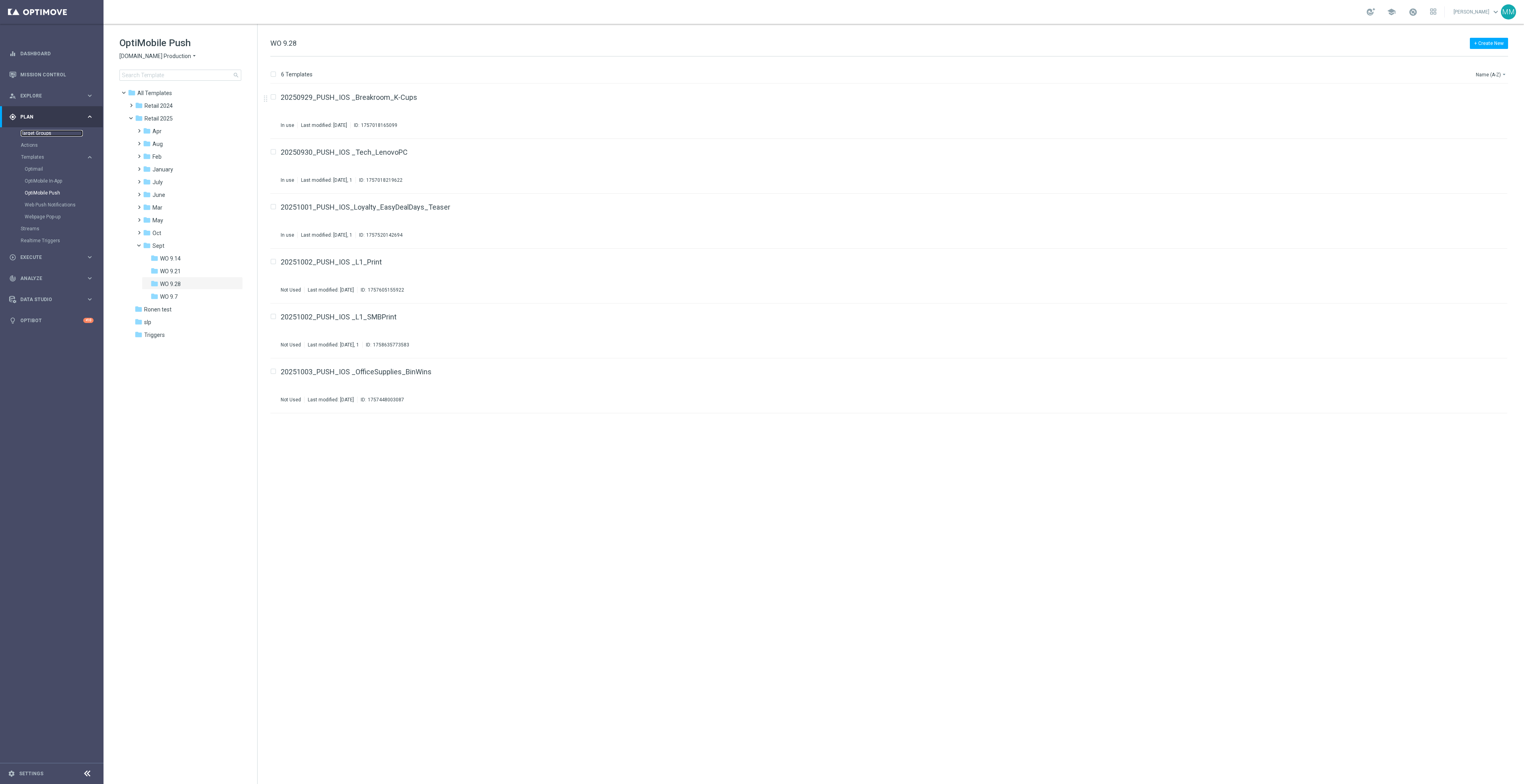
click at [49, 133] on link "Target Groups" at bounding box center [51, 133] width 62 height 7
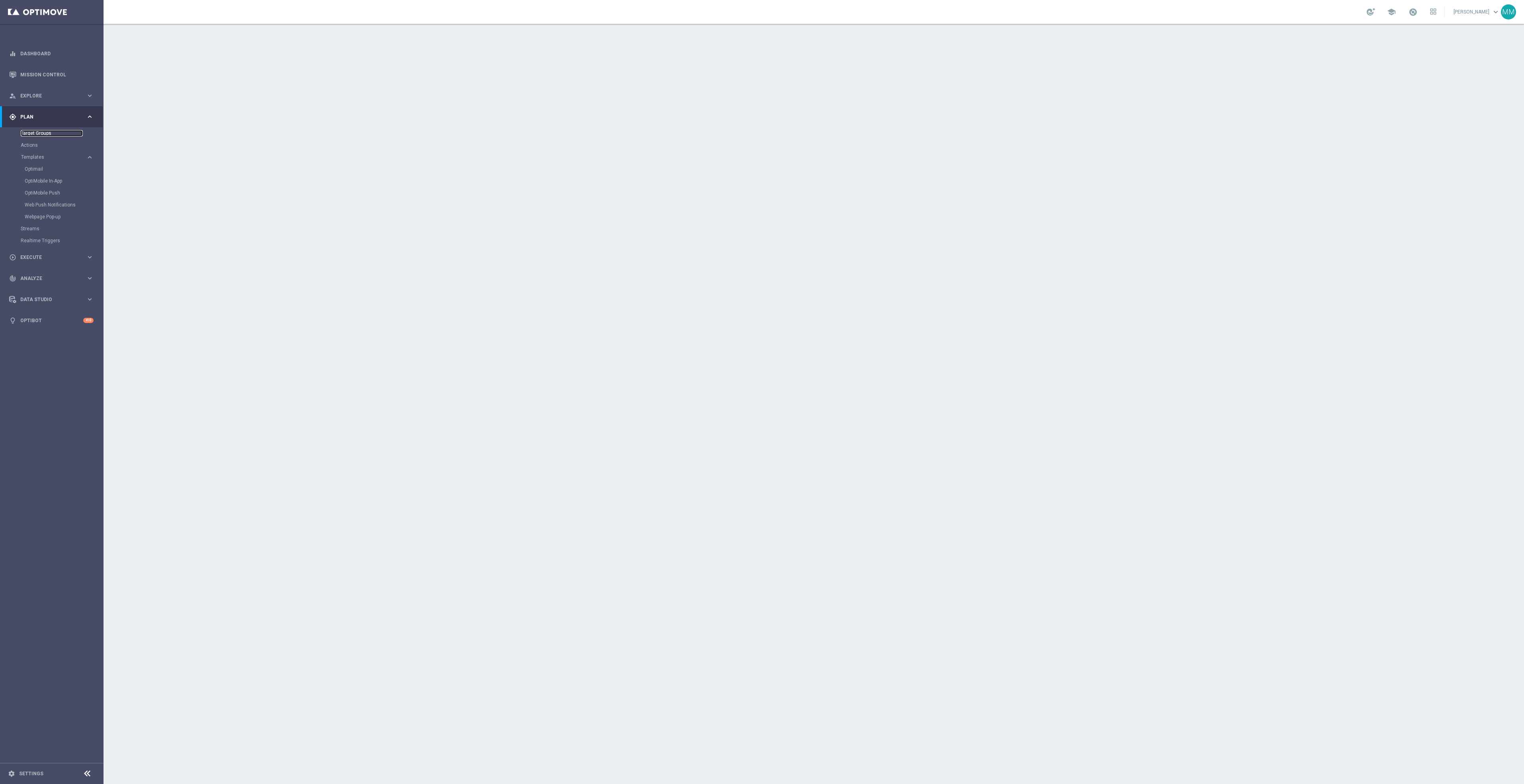
click at [59, 133] on link "Target Groups" at bounding box center [51, 133] width 62 height 7
click at [25, 140] on div "Actions" at bounding box center [62, 145] width 82 height 12
click at [40, 134] on link "Target Groups" at bounding box center [51, 133] width 62 height 7
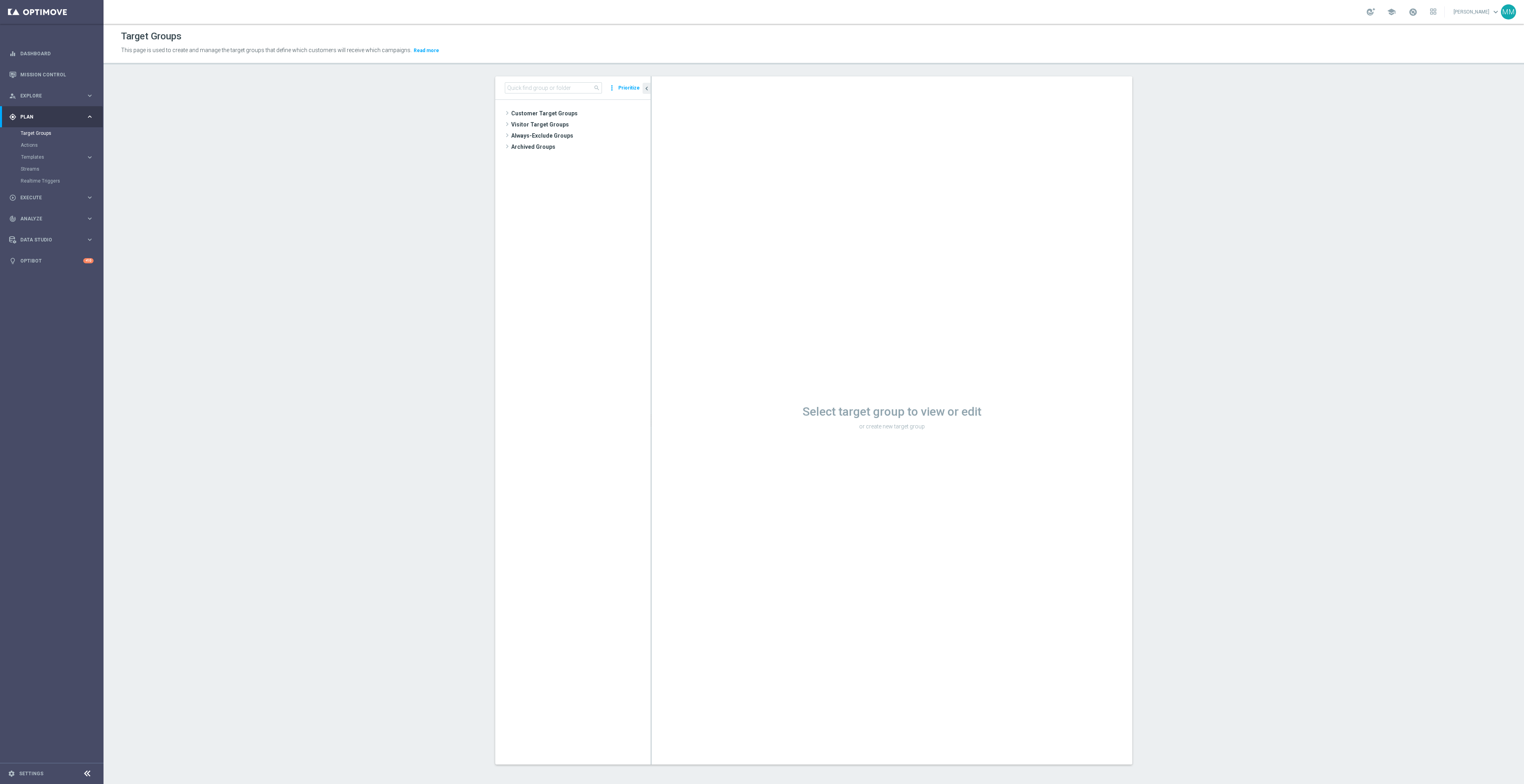
click at [551, 80] on div "search more_vert Prioritize" at bounding box center [573, 88] width 155 height 24
click at [553, 86] on input at bounding box center [553, 88] width 97 height 11
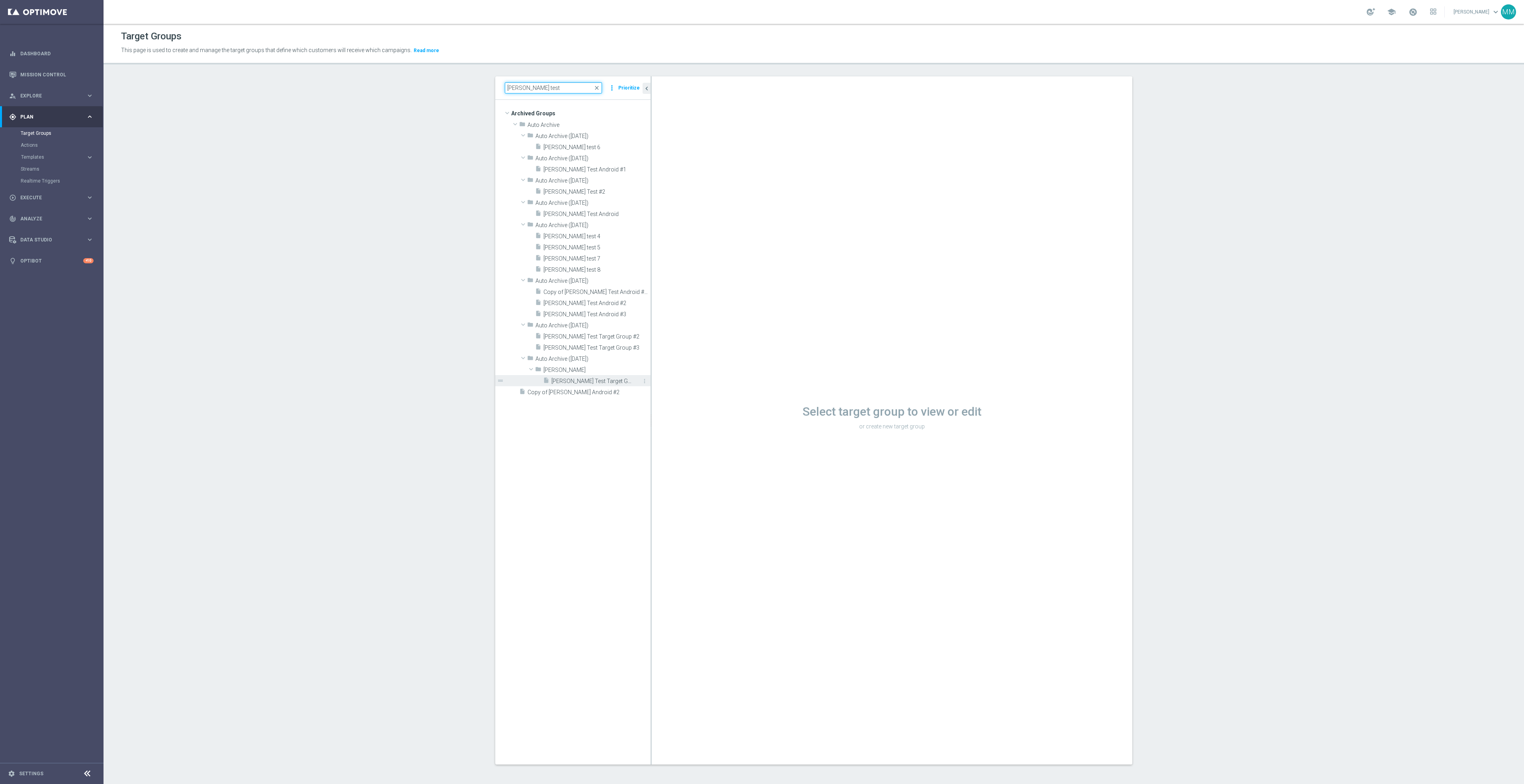
type input "[PERSON_NAME] test"
click at [597, 384] on span "[PERSON_NAME] Test Target Group" at bounding box center [592, 381] width 81 height 7
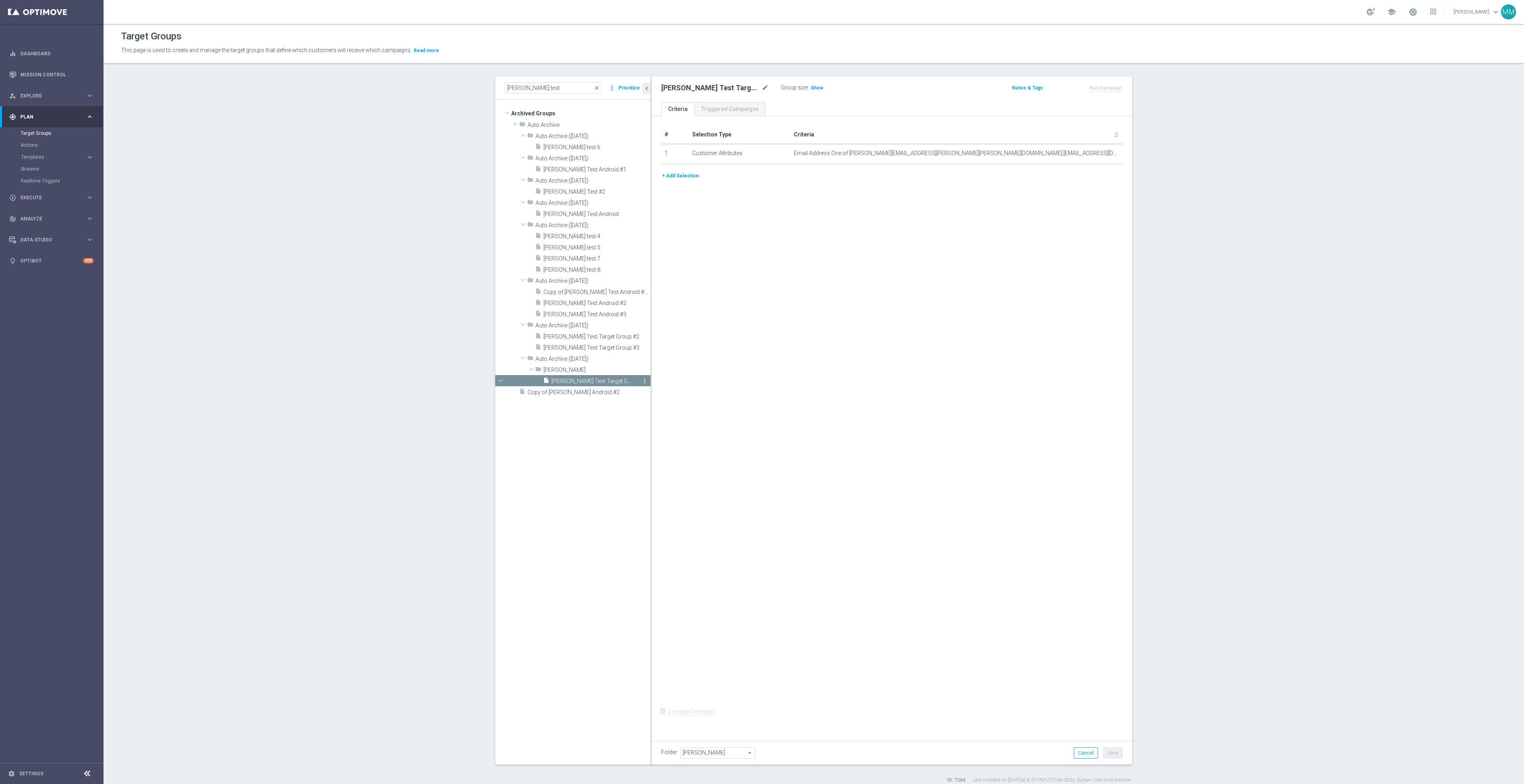
click at [641, 382] on icon "more_vert" at bounding box center [644, 381] width 7 height 7
click at [666, 394] on span "Restore" at bounding box center [661, 392] width 20 height 5
type input "Customer Target Groups"
